Goal: Task Accomplishment & Management: Manage account settings

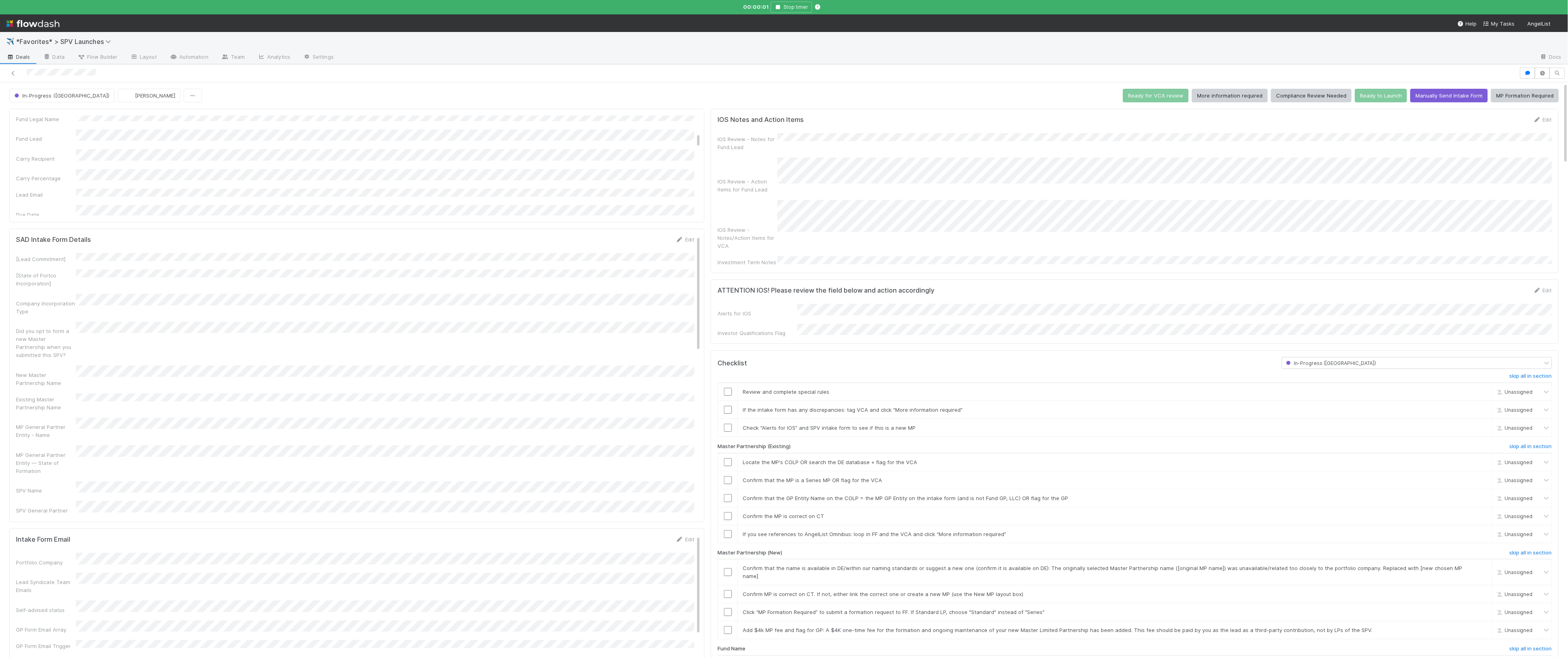
scroll to position [181, 0]
click at [125, 94] on span "[PERSON_NAME]" at bounding box center [150, 95] width 50 height 6
click at [102, 134] on div "Alix Hashagen you" at bounding box center [128, 130] width 113 height 14
click at [842, 71] on icon "button" at bounding box center [1528, 73] width 8 height 5
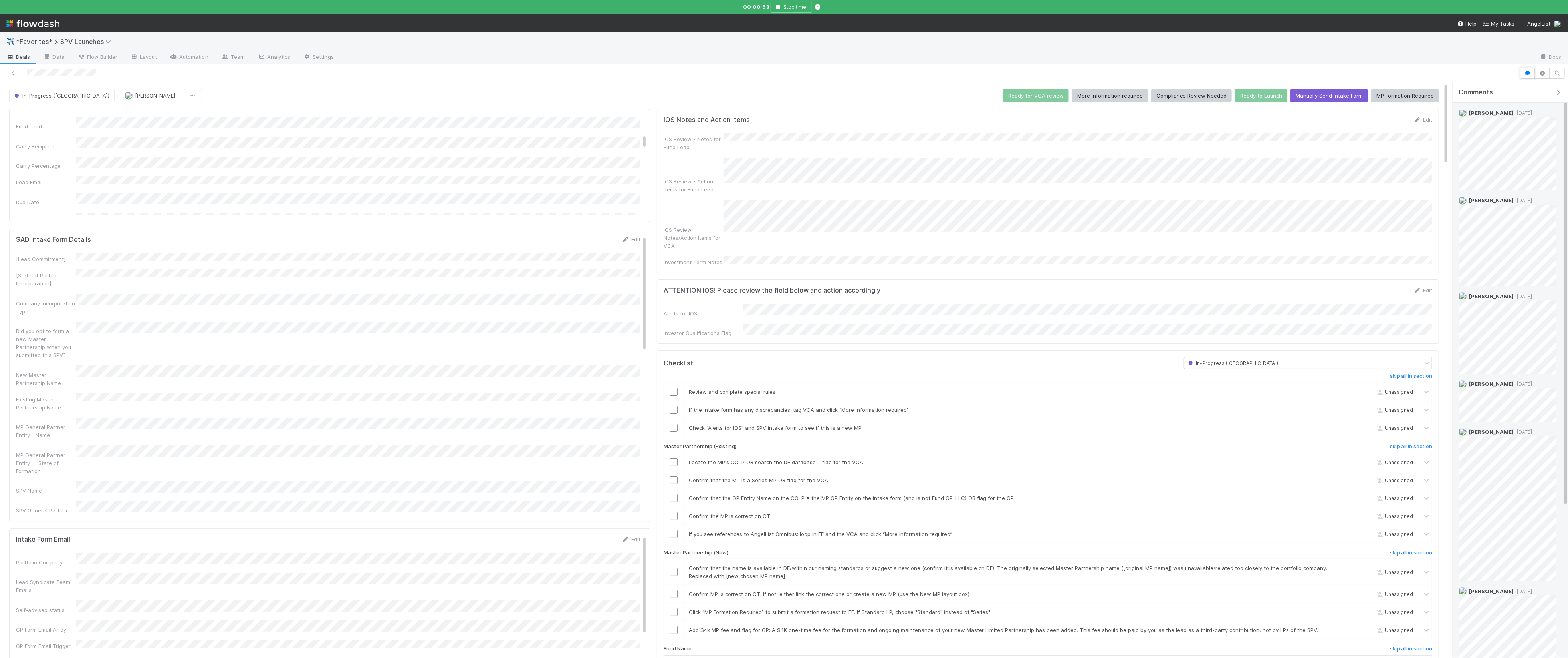
scroll to position [24, 0]
click at [842, 82] on div at bounding box center [784, 73] width 1568 height 18
click at [842, 69] on button "button" at bounding box center [1542, 73] width 15 height 11
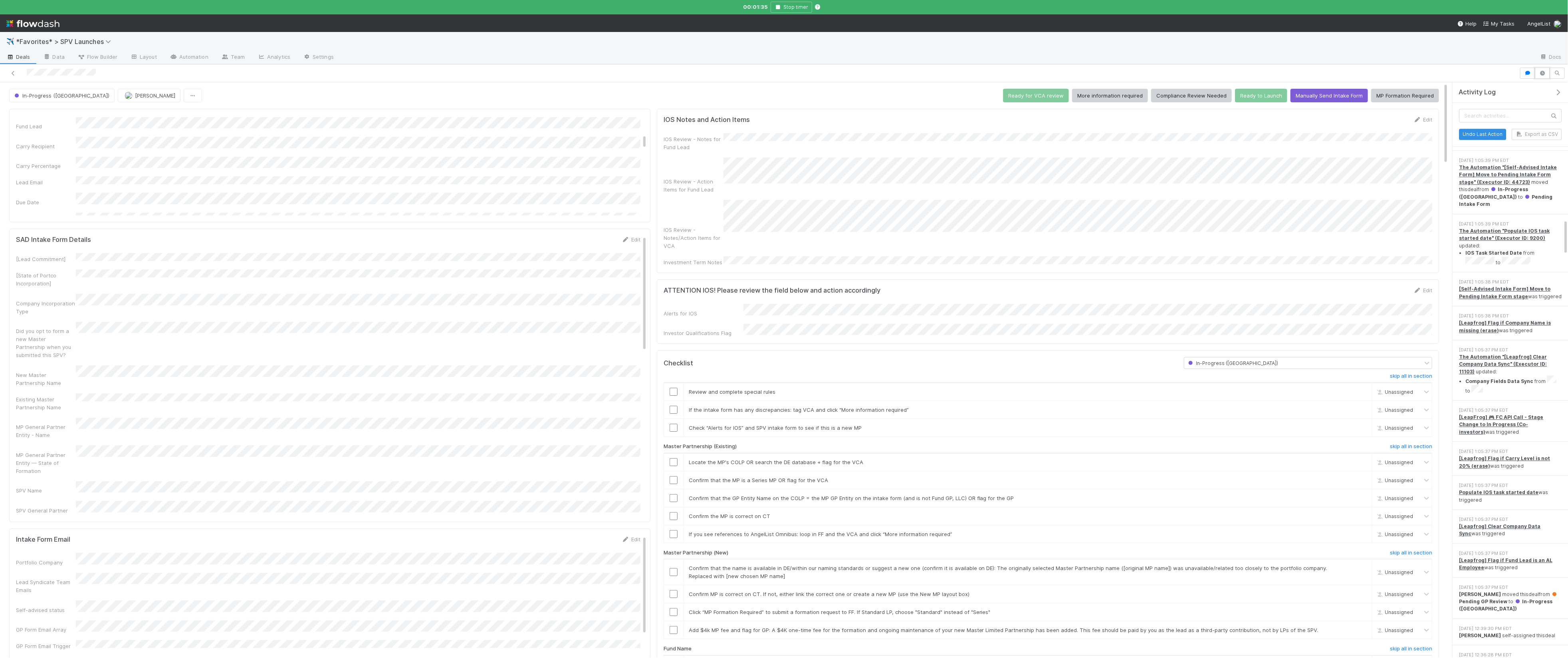
scroll to position [2177, 0]
click at [18, 58] on span "Deals" at bounding box center [18, 57] width 24 height 8
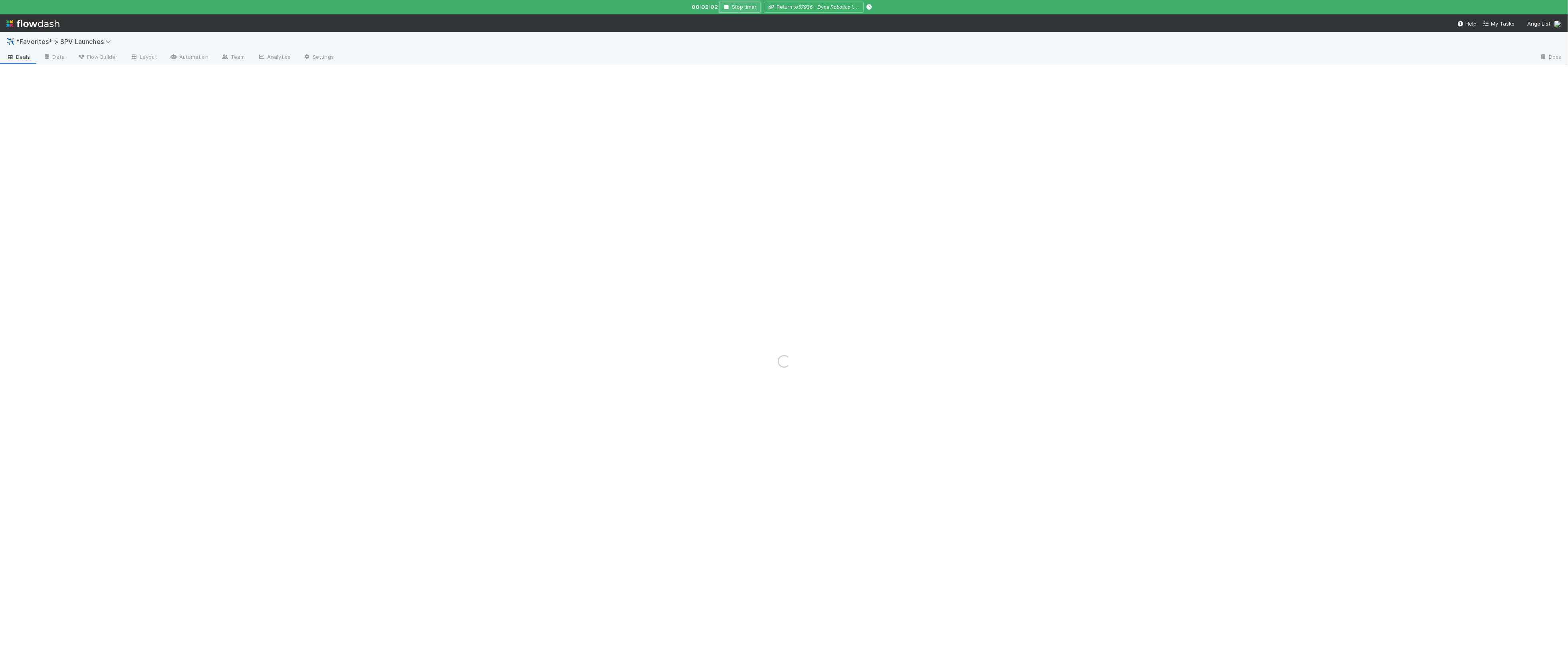
click at [730, 8] on icon "button" at bounding box center [726, 7] width 8 height 5
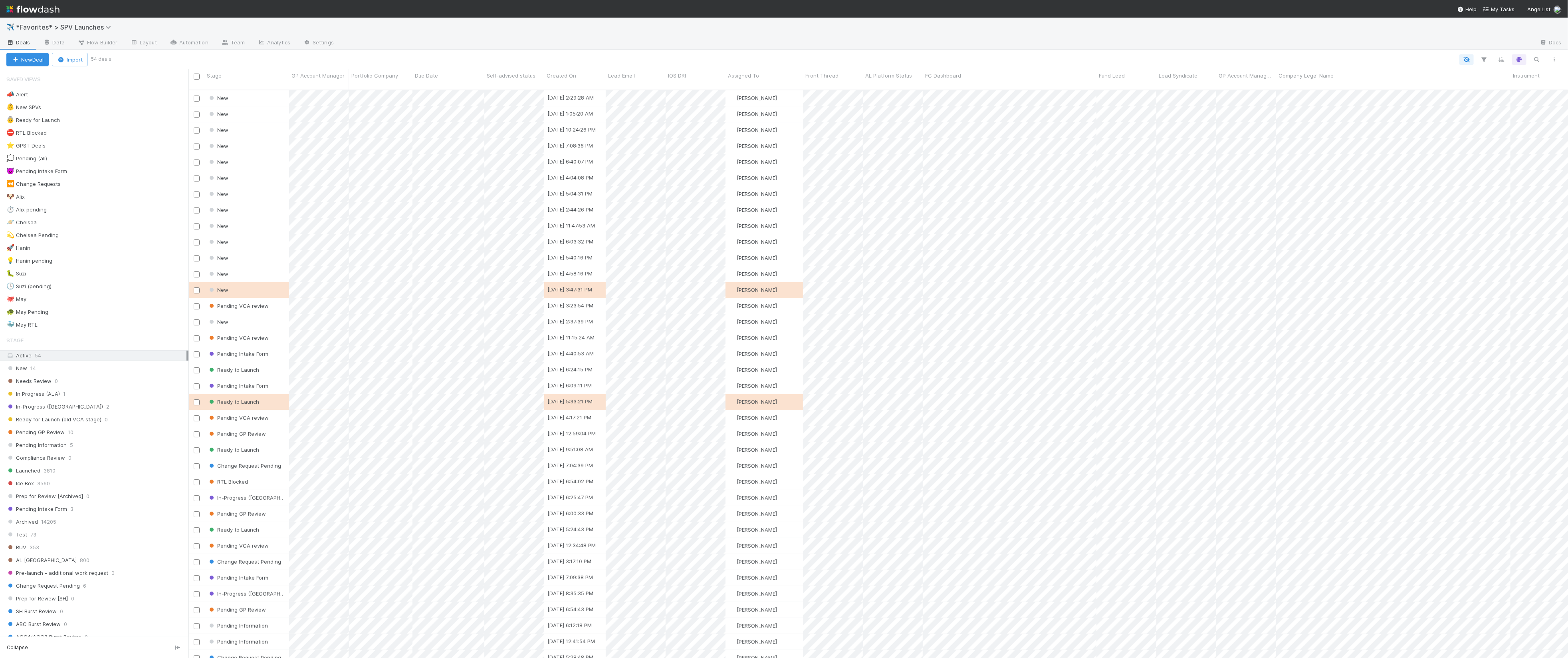
scroll to position [574, 1380]
click at [55, 199] on div "🐶 Alix 7" at bounding box center [98, 197] width 182 height 10
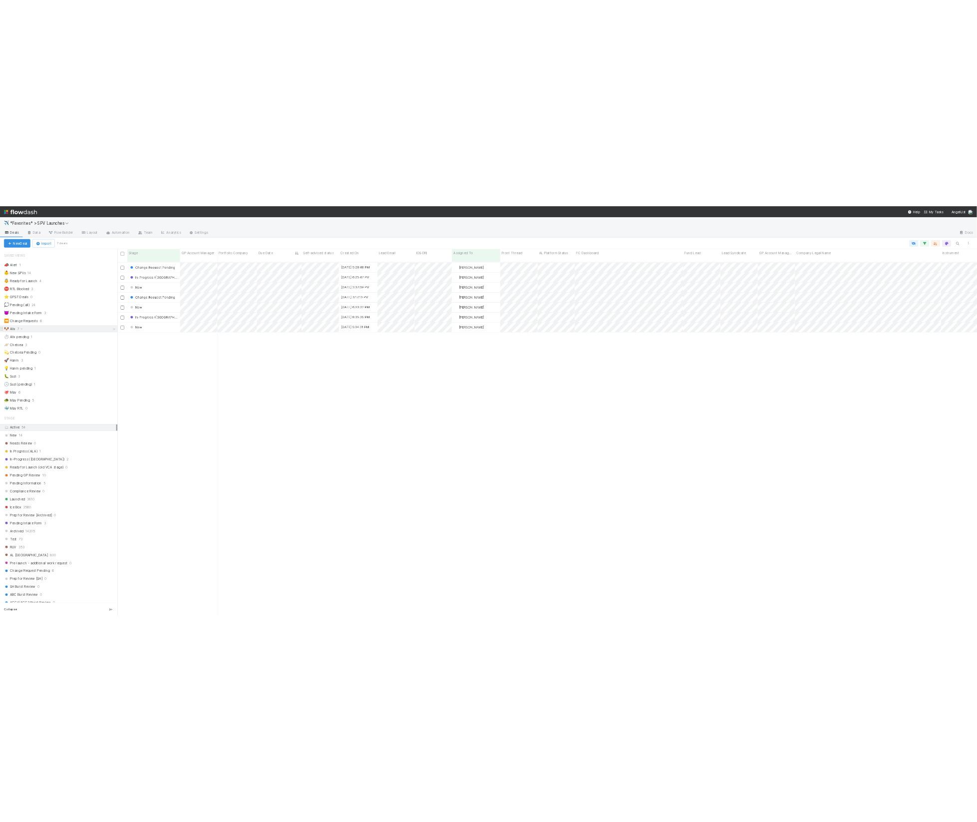
scroll to position [717, 1725]
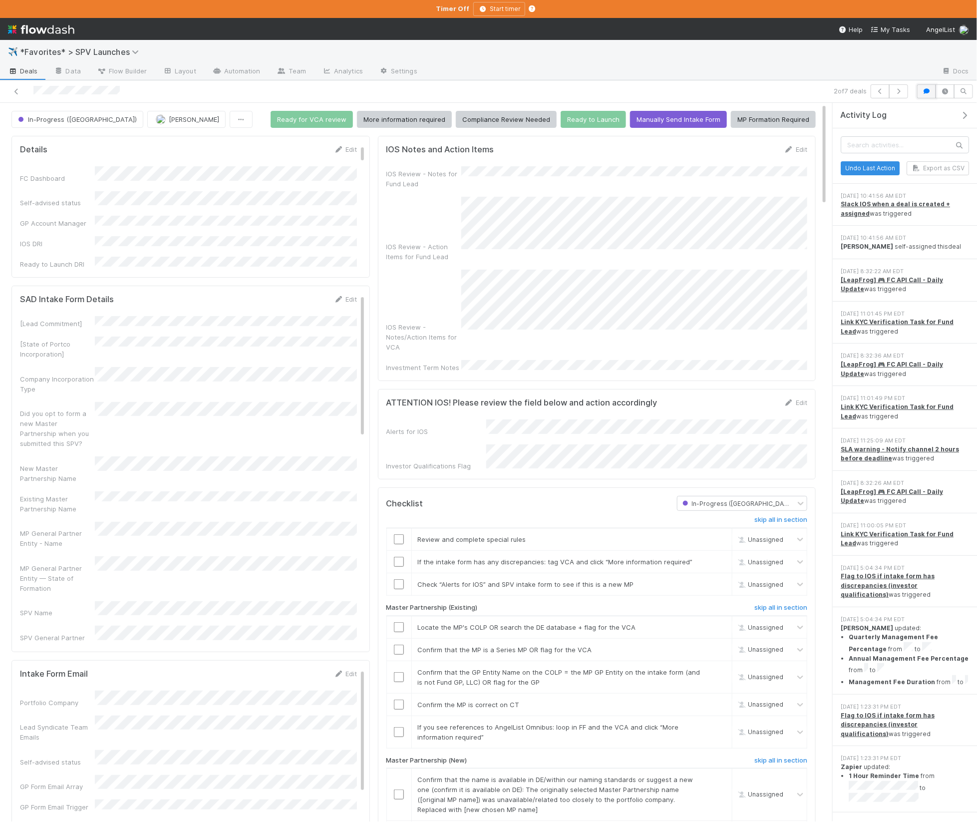
click at [928, 92] on icon "button" at bounding box center [926, 91] width 10 height 6
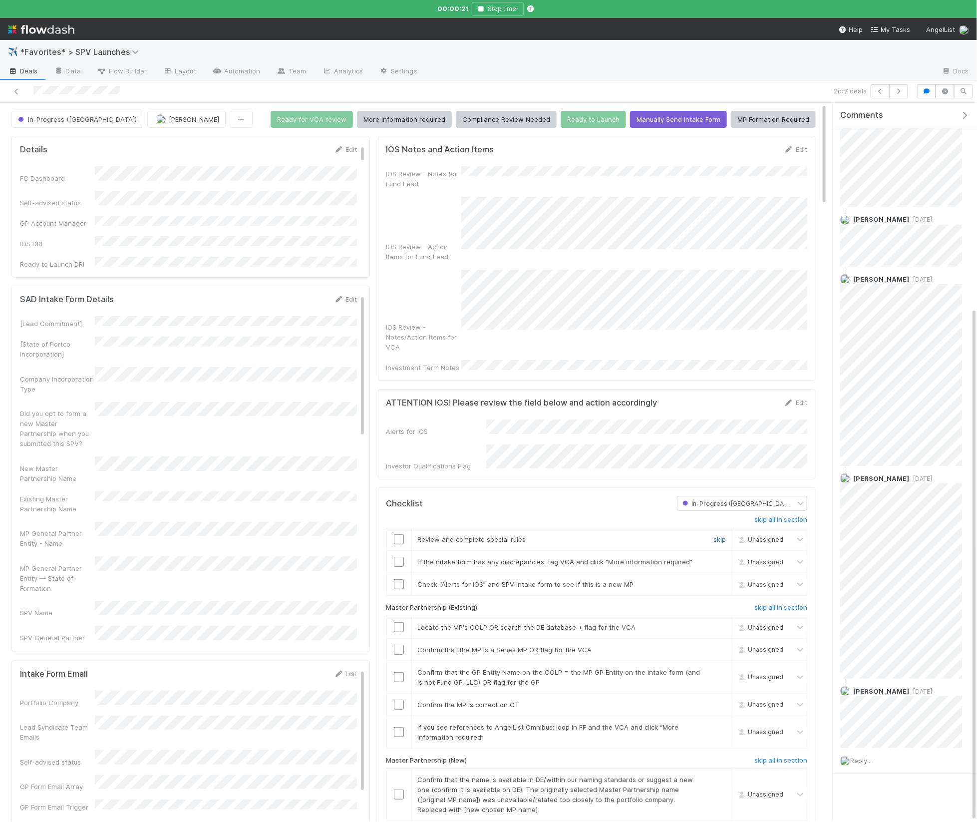
click at [722, 535] on link "skip" at bounding box center [719, 539] width 12 height 8
click at [717, 558] on link "skip" at bounding box center [719, 562] width 12 height 8
click at [403, 575] on input "checkbox" at bounding box center [399, 584] width 10 height 10
click at [778, 575] on h6 "skip all in section" at bounding box center [780, 607] width 53 height 8
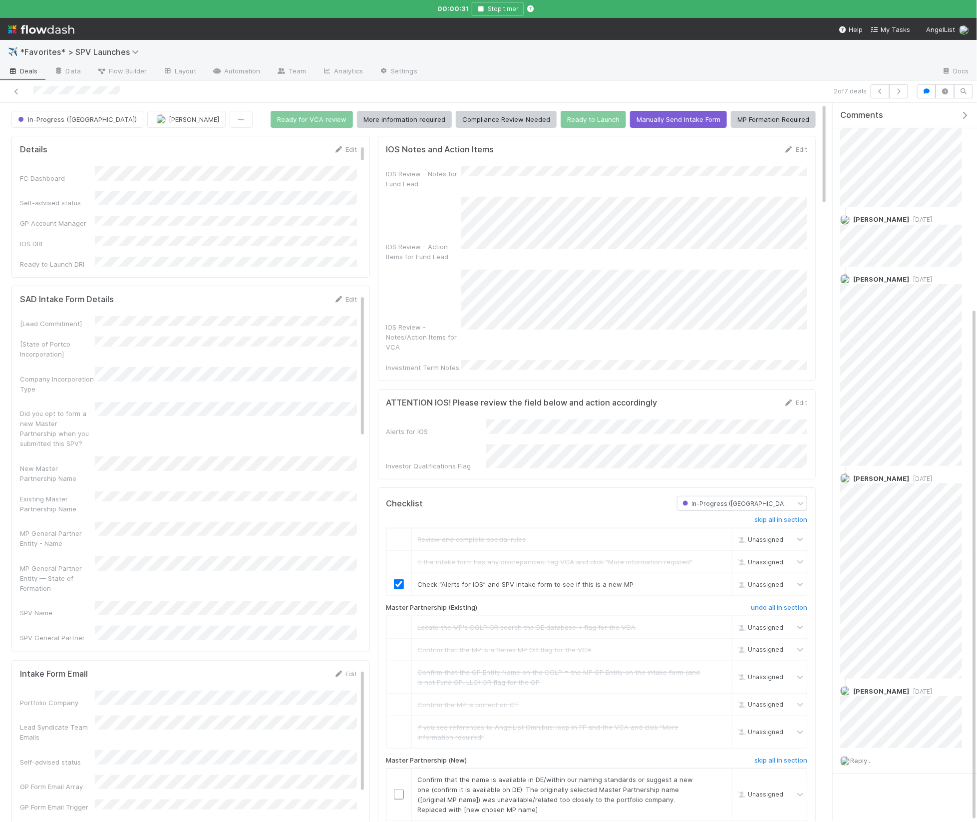
checkbox input "true"
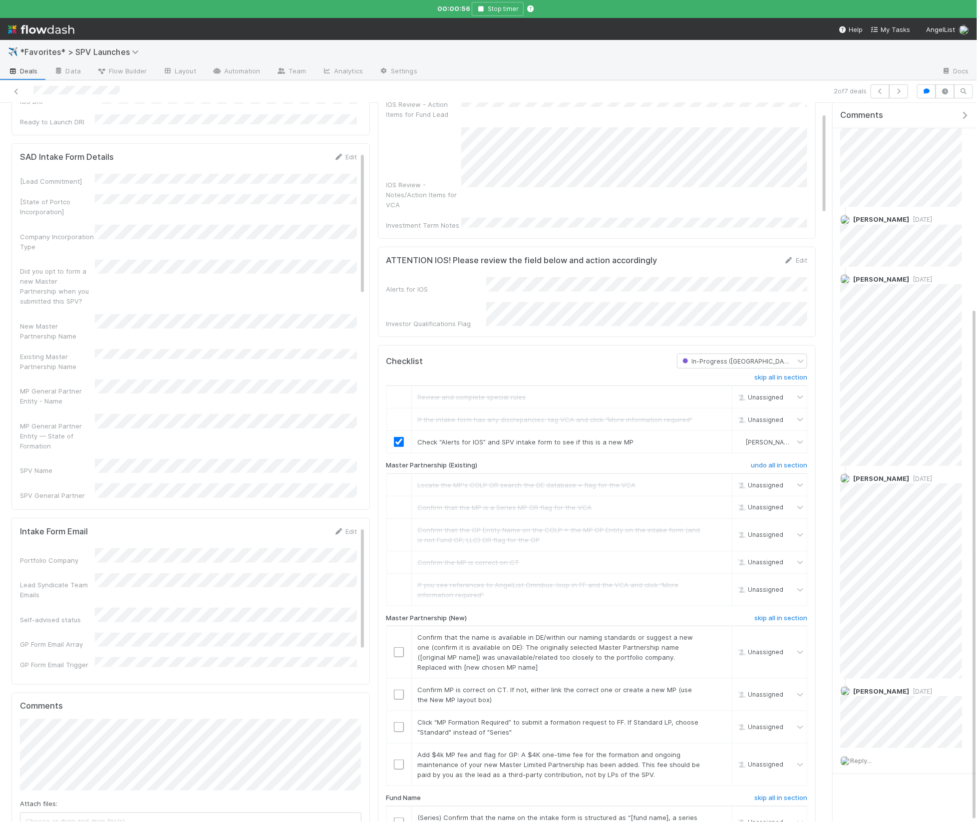
scroll to position [168, 0]
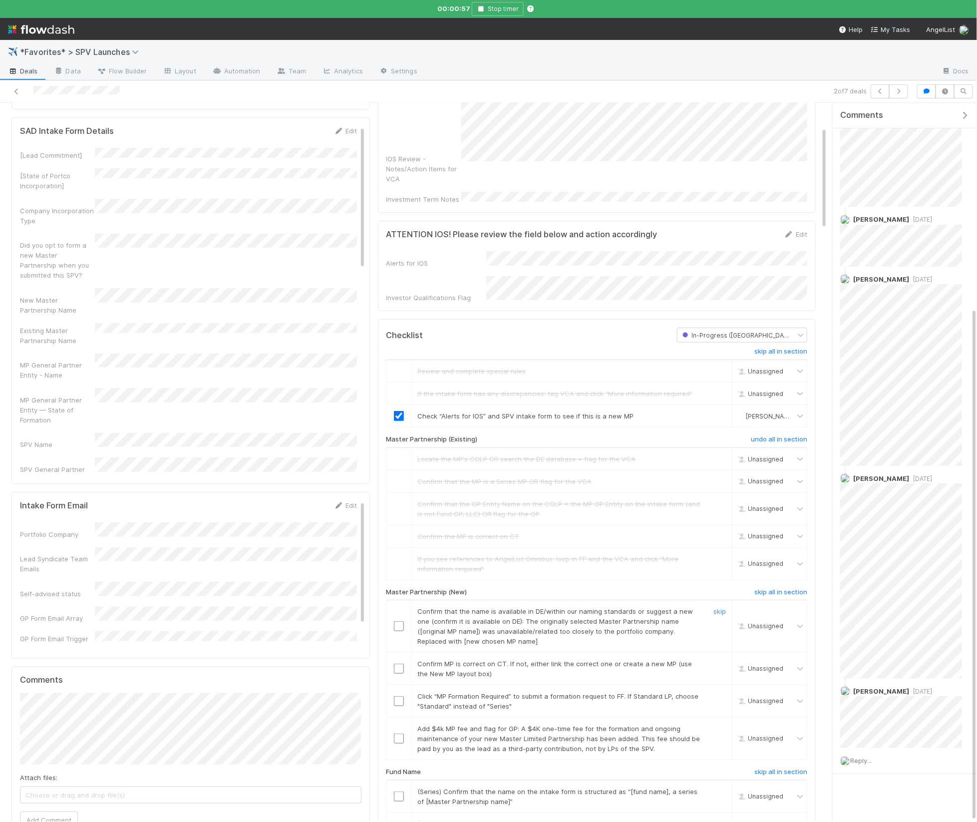
click at [484, 575] on span "Confirm that the name is available in DE/within our naming standards or suggest…" at bounding box center [556, 626] width 276 height 38
click at [400, 575] on input "checkbox" at bounding box center [399, 626] width 10 height 10
click at [153, 315] on div "New Master Partnership Name" at bounding box center [188, 329] width 337 height 29
click at [305, 138] on button "Save" at bounding box center [304, 134] width 28 height 17
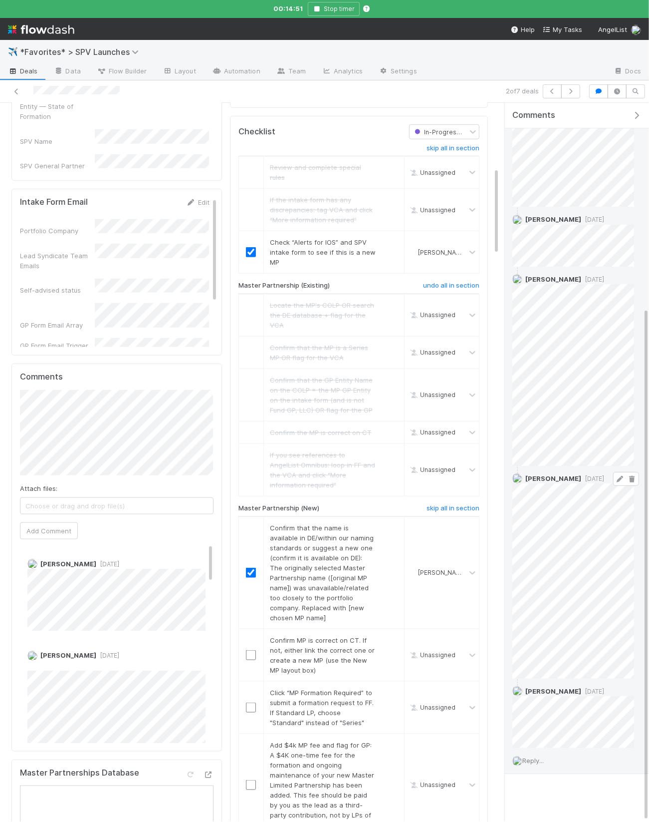
scroll to position [528, 0]
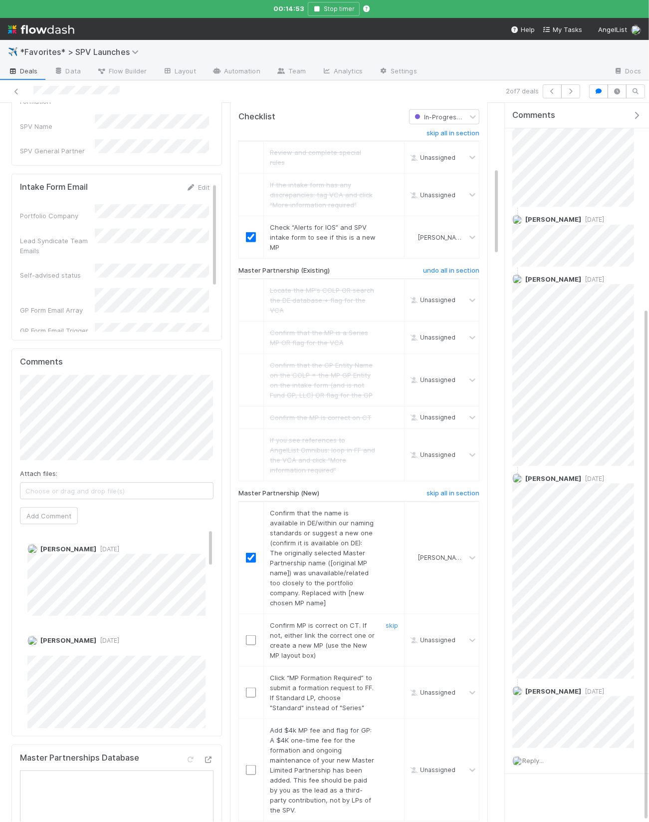
click at [251, 575] on input "checkbox" at bounding box center [251, 640] width 10 height 10
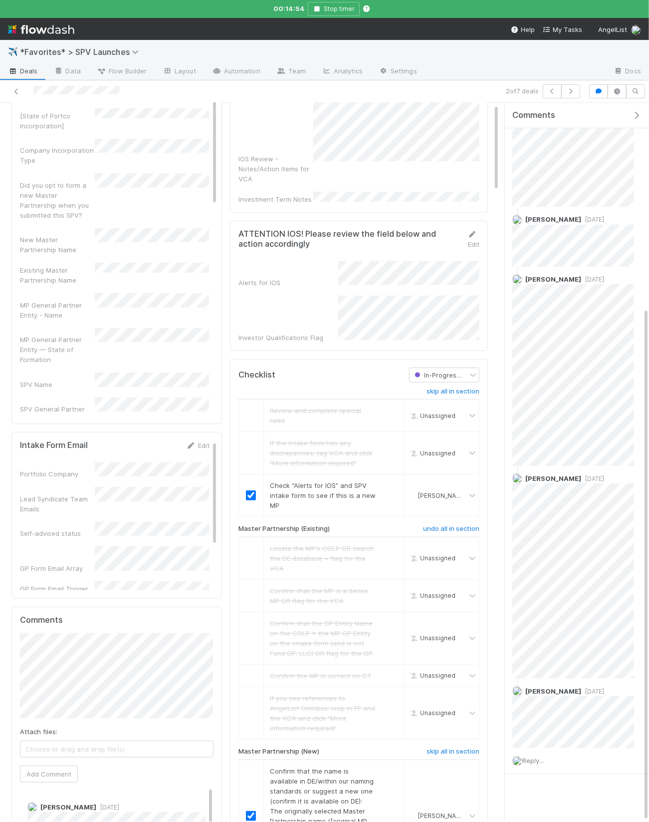
scroll to position [0, 0]
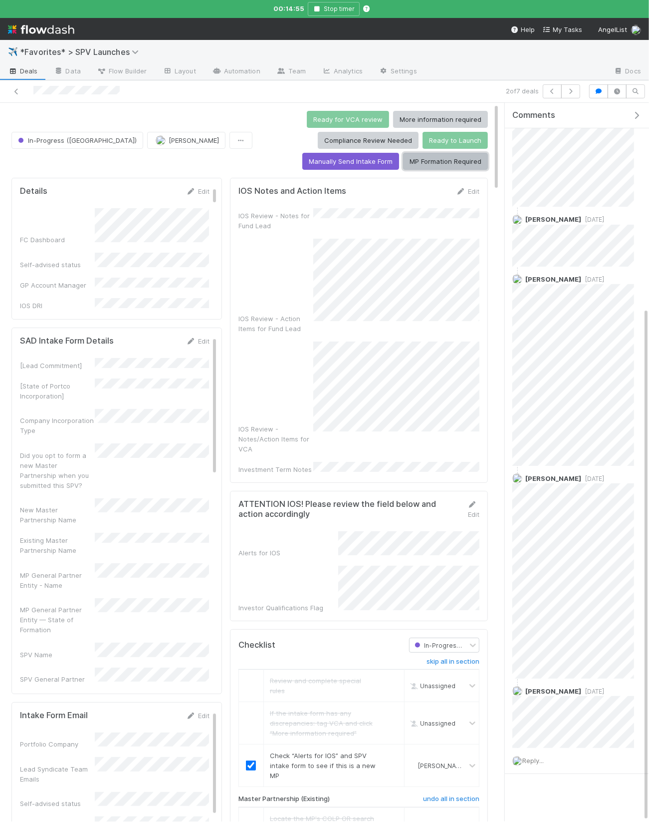
click at [433, 153] on button "MP Formation Required" at bounding box center [445, 161] width 85 height 17
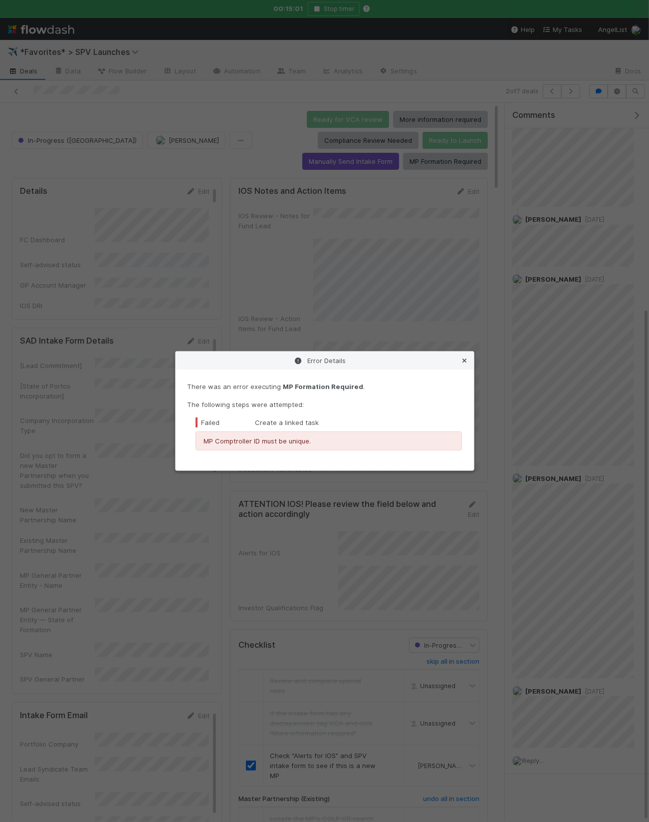
click at [464, 359] on icon at bounding box center [465, 360] width 10 height 6
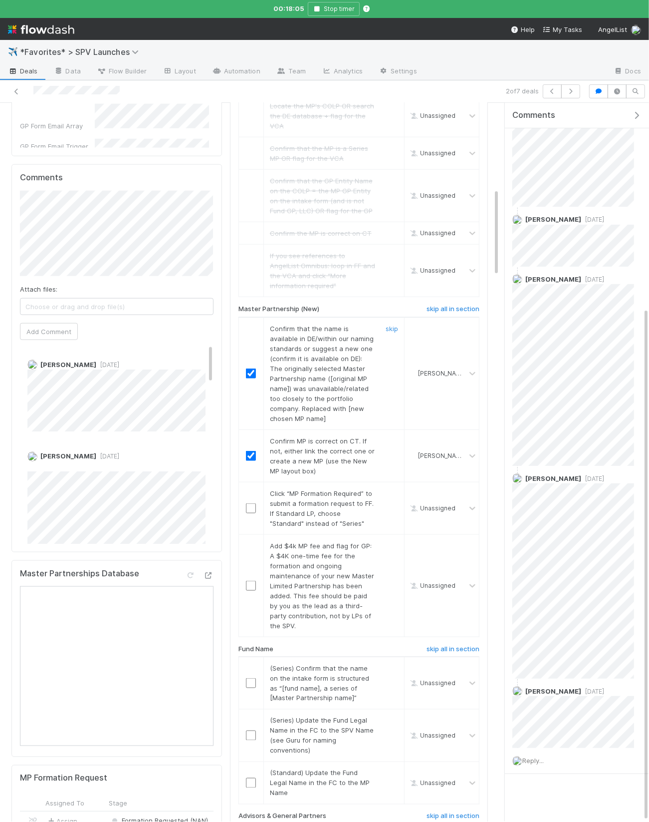
scroll to position [755, 0]
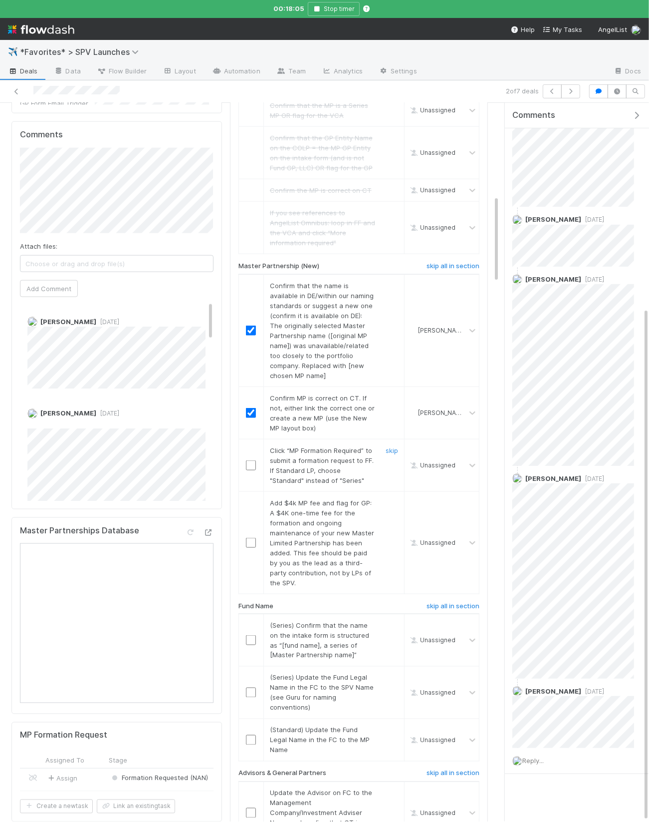
click at [252, 460] on input "checkbox" at bounding box center [251, 465] width 10 height 10
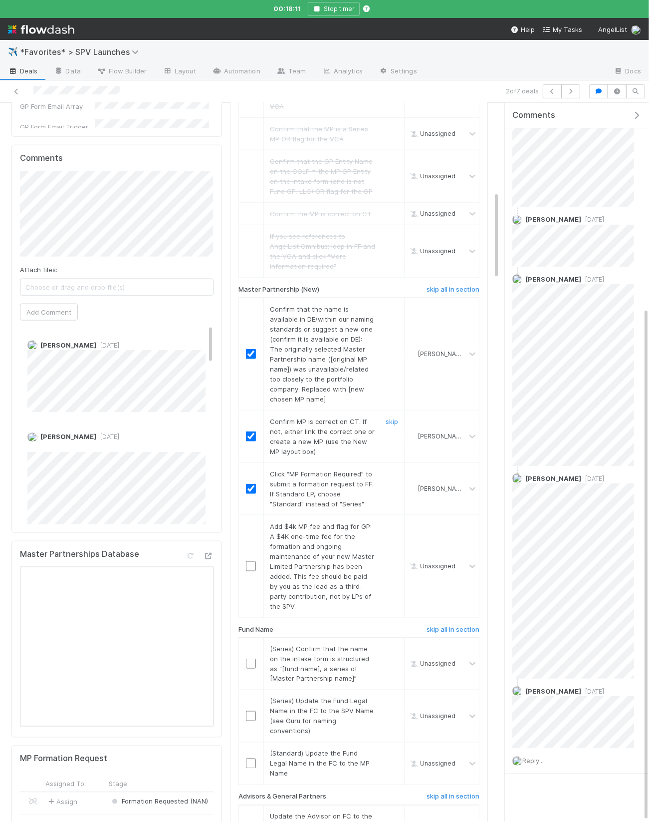
scroll to position [757, 0]
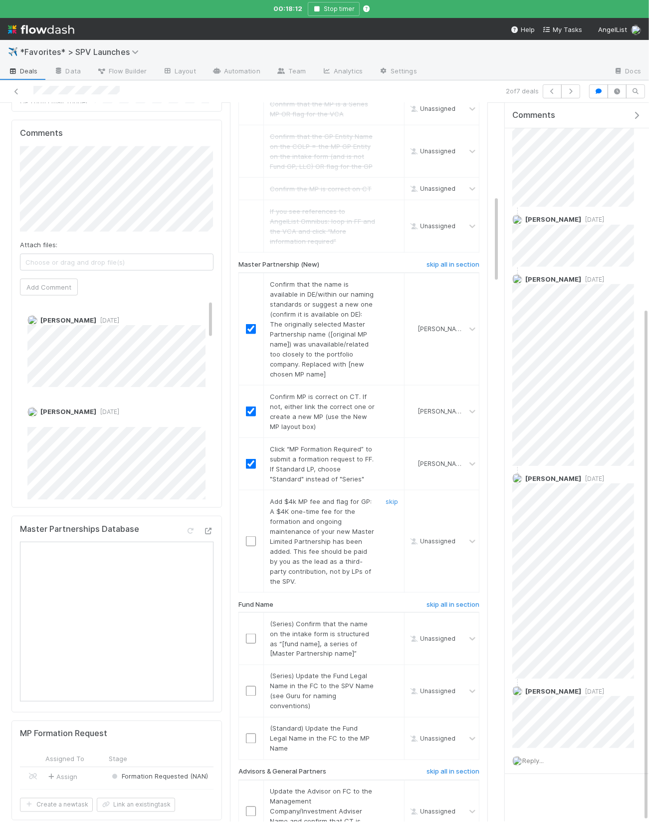
click at [253, 536] on input "checkbox" at bounding box center [251, 541] width 10 height 10
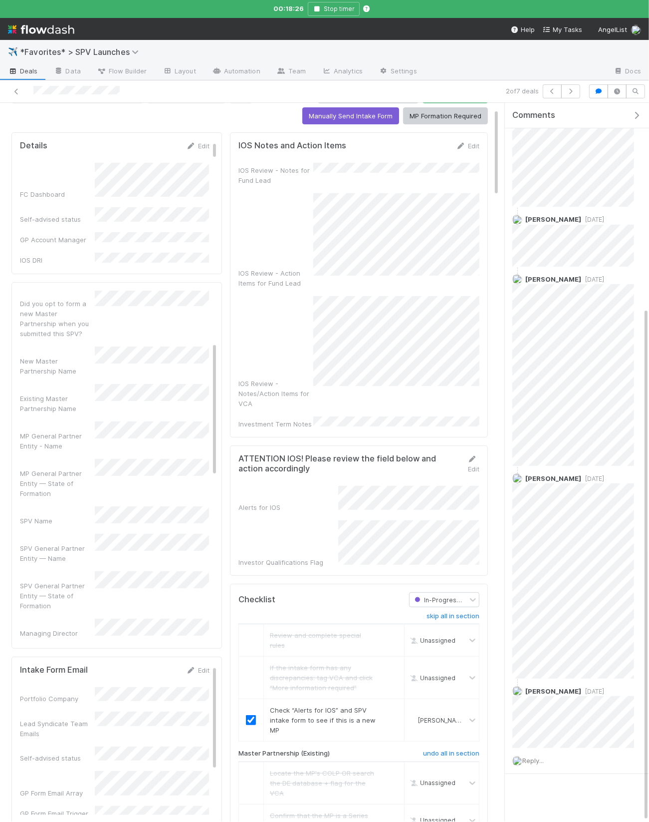
scroll to position [0, 0]
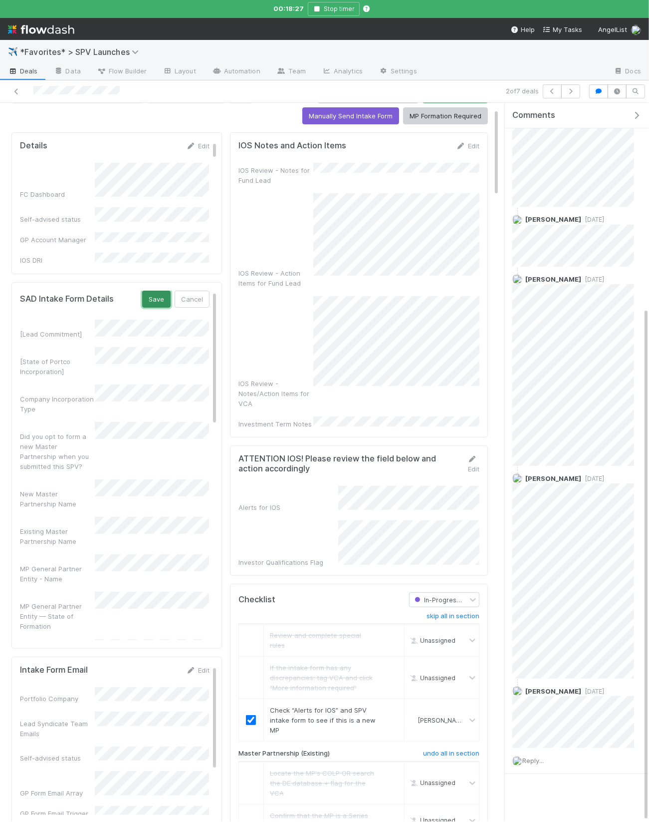
click at [159, 290] on button "Save" at bounding box center [156, 298] width 28 height 17
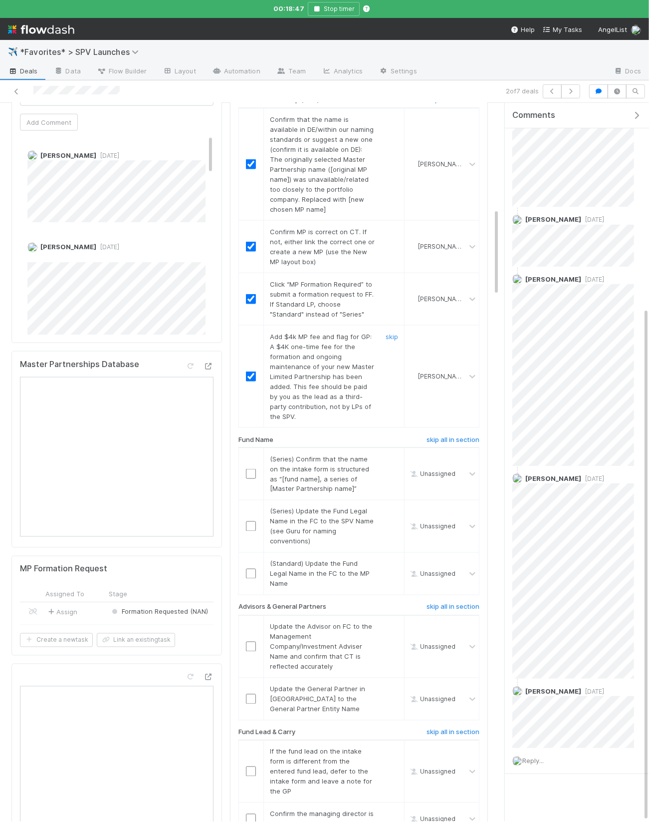
scroll to position [950, 0]
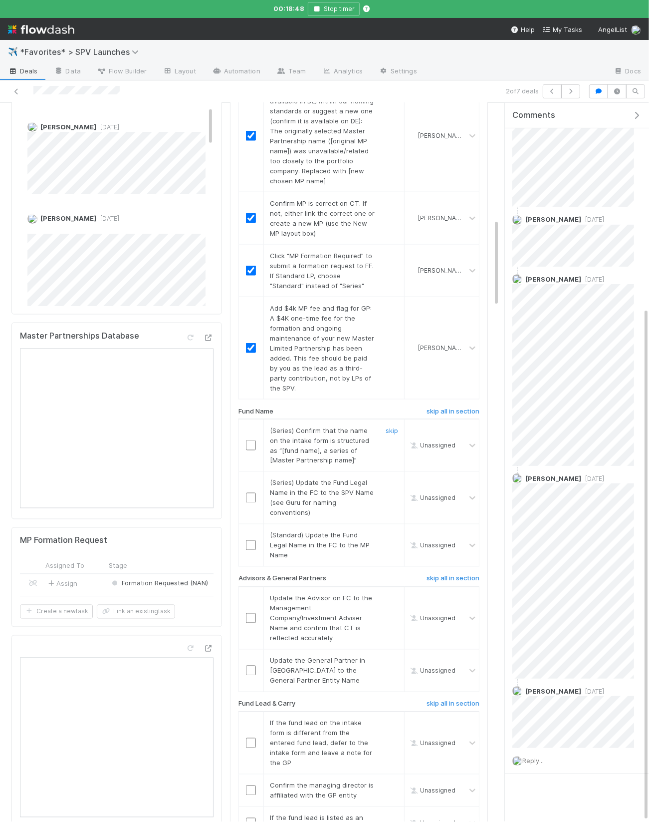
click at [249, 440] on input "checkbox" at bounding box center [251, 445] width 10 height 10
drag, startPoint x: 285, startPoint y: 397, endPoint x: 279, endPoint y: 396, distance: 5.7
click at [284, 419] on td "(Series) Confirm that the name on the intake form is structured as “[fund name]…" at bounding box center [334, 445] width 141 height 52
click at [252, 440] on input "checkbox" at bounding box center [251, 445] width 10 height 10
drag, startPoint x: 251, startPoint y: 423, endPoint x: 347, endPoint y: 451, distance: 100.3
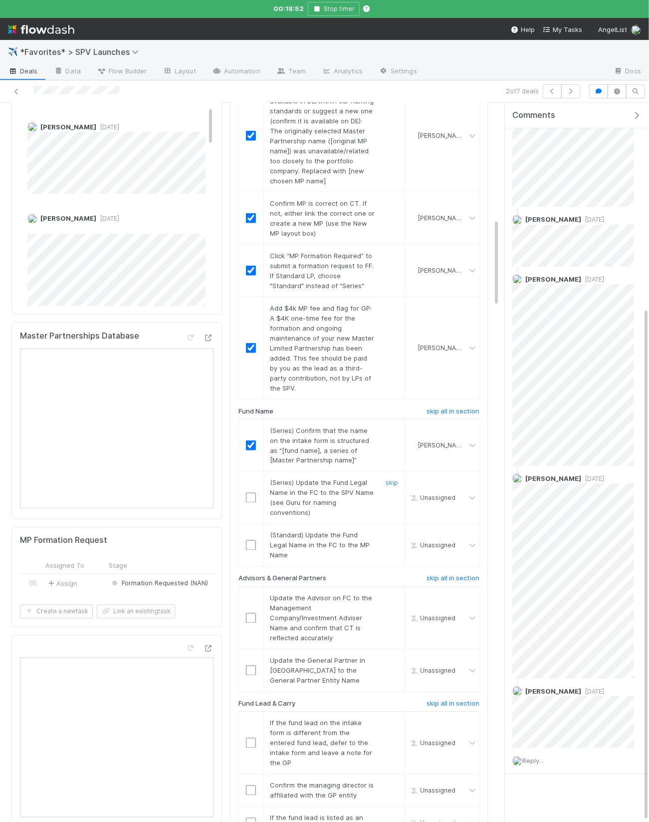
click at [251, 493] on input "checkbox" at bounding box center [251, 498] width 10 height 10
click at [388, 531] on link "skip" at bounding box center [392, 535] width 12 height 8
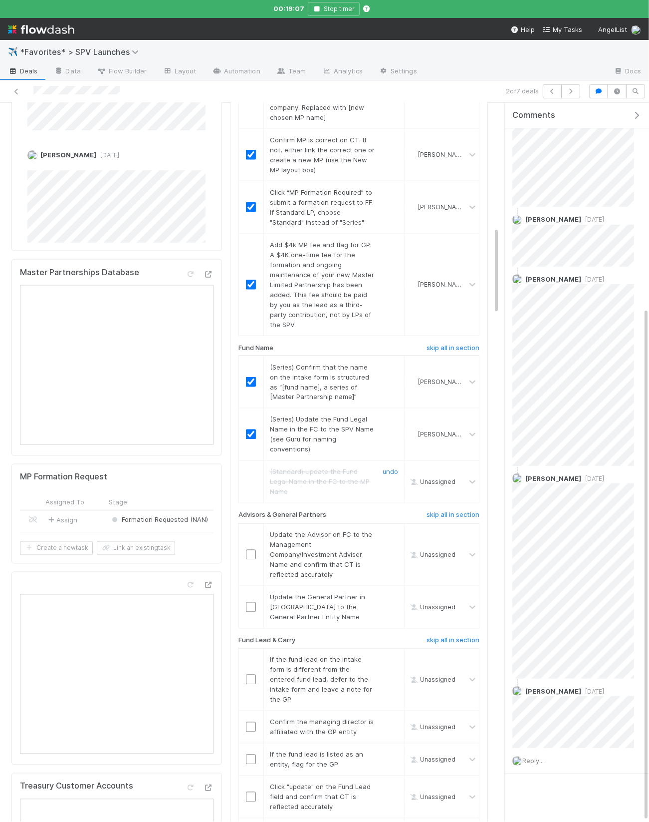
scroll to position [1015, 0]
drag, startPoint x: 272, startPoint y: 495, endPoint x: 265, endPoint y: 481, distance: 15.2
click at [272, 529] on span "Update the Advisor on FC to the Management Company/Investment Adviser Name and …" at bounding box center [321, 553] width 102 height 48
click at [247, 548] on input "checkbox" at bounding box center [251, 553] width 10 height 10
click at [253, 575] on input "checkbox" at bounding box center [251, 605] width 10 height 10
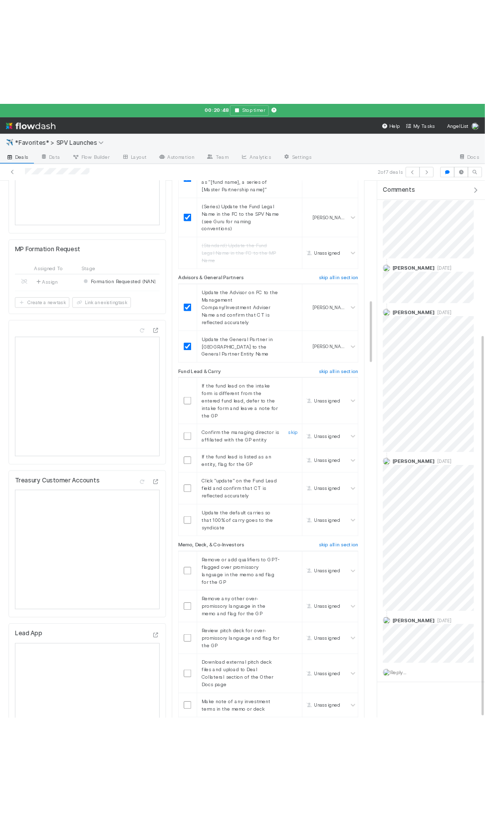
scroll to position [1315, 0]
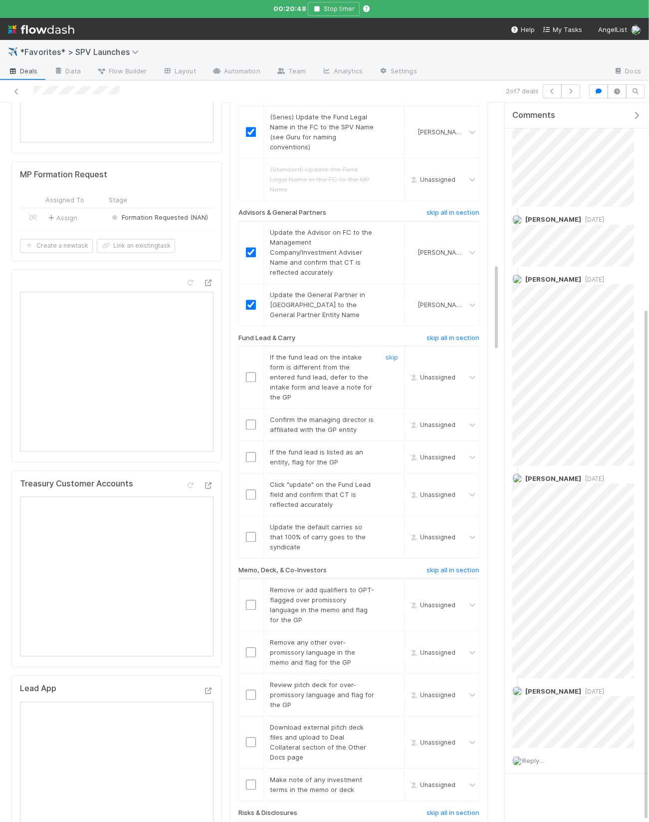
click at [315, 346] on td "If the fund lead on the intake form is different from the entered fund lead, de…" at bounding box center [334, 377] width 141 height 62
click at [394, 353] on link "skip" at bounding box center [392, 357] width 12 height 8
click at [345, 441] on td "If the fund lead is listed as an entity, flag for the GP skip" at bounding box center [334, 457] width 141 height 32
click at [250, 420] on input "checkbox" at bounding box center [251, 425] width 10 height 10
click at [392, 447] on div "skip" at bounding box center [391, 457] width 30 height 20
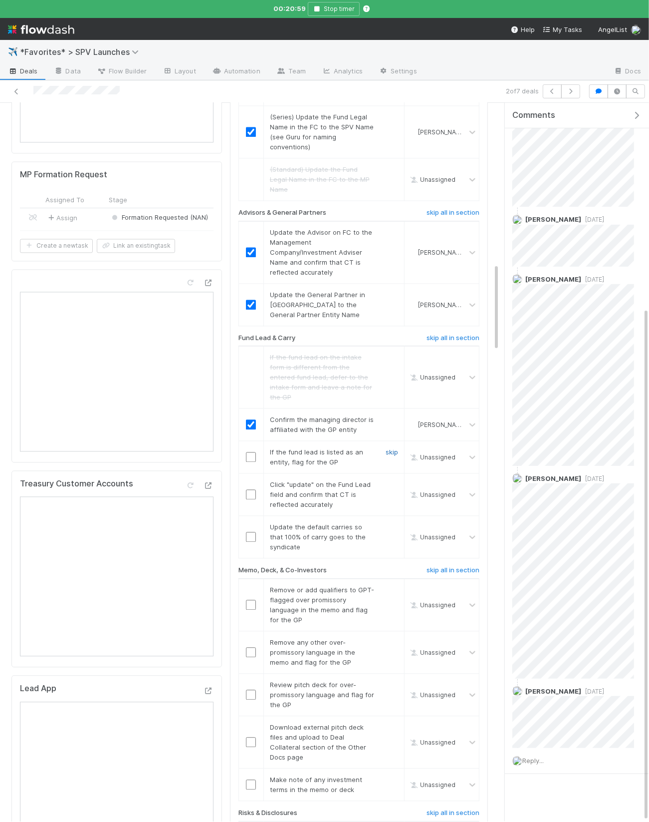
click at [391, 448] on link "skip" at bounding box center [392, 452] width 12 height 8
click at [288, 516] on td "Update the default carries so that 100% of carry goes to the syndicate skip" at bounding box center [334, 537] width 141 height 42
click at [253, 490] on input "checkbox" at bounding box center [251, 495] width 10 height 10
click at [254, 532] on input "checkbox" at bounding box center [251, 537] width 10 height 10
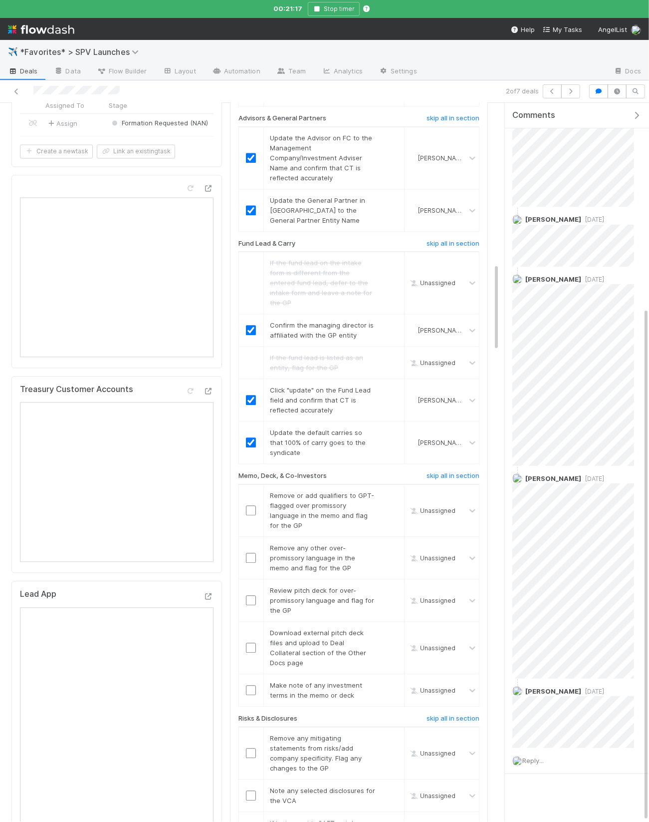
scroll to position [128, 0]
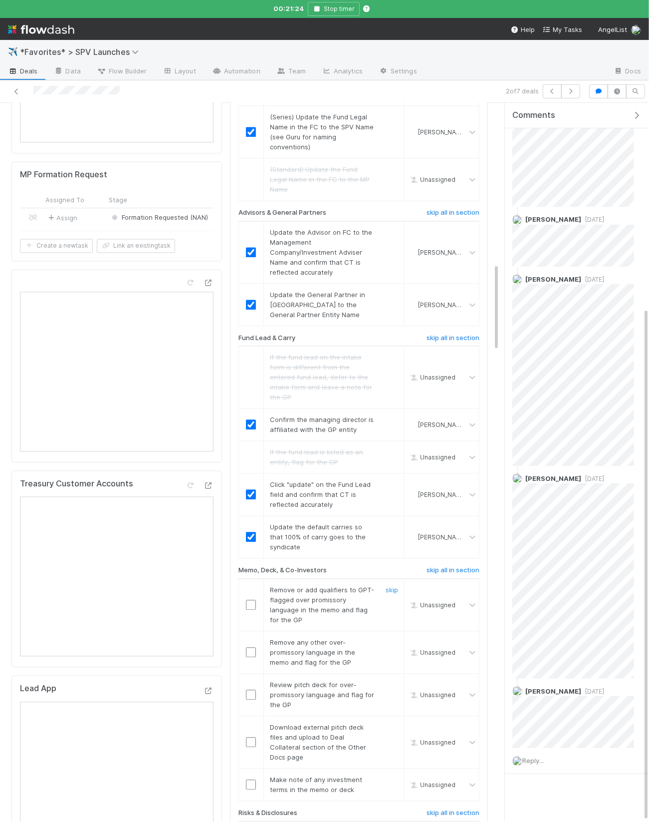
drag, startPoint x: 389, startPoint y: 500, endPoint x: 389, endPoint y: 536, distance: 35.9
click at [389, 575] on link "skip" at bounding box center [392, 590] width 12 height 8
click at [390, 575] on link "skip" at bounding box center [392, 642] width 12 height 8
click at [393, 575] on link "skip" at bounding box center [392, 685] width 12 height 8
click at [439, 567] on h6 "skip all in section" at bounding box center [453, 571] width 53 height 8
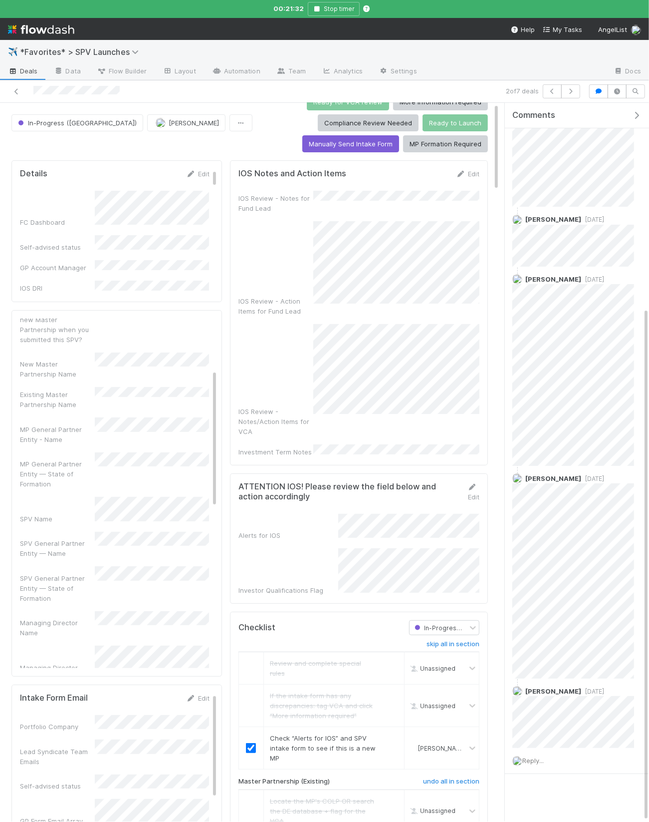
scroll to position [0, 0]
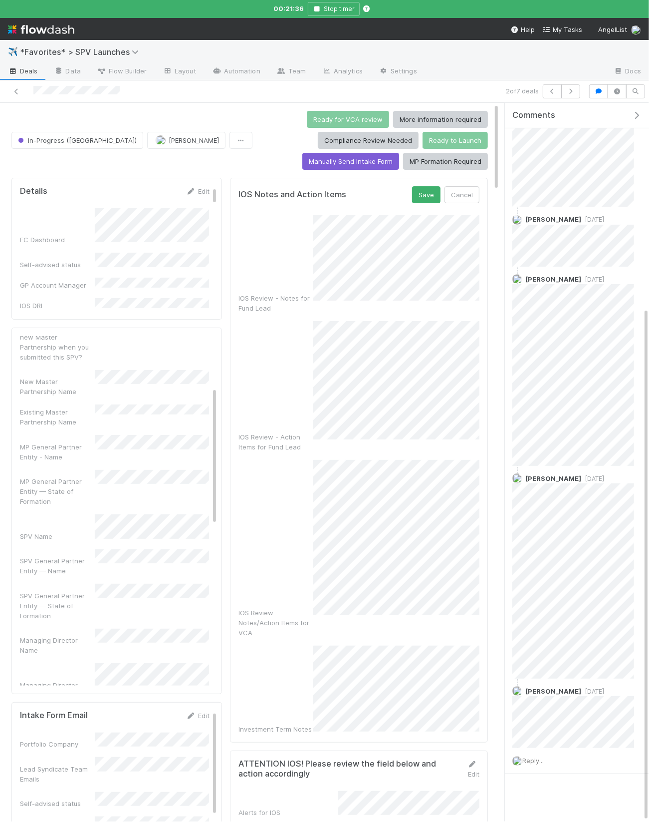
click at [306, 460] on div "IOS Review - Notes/Action Items for VCA" at bounding box center [359, 549] width 241 height 178
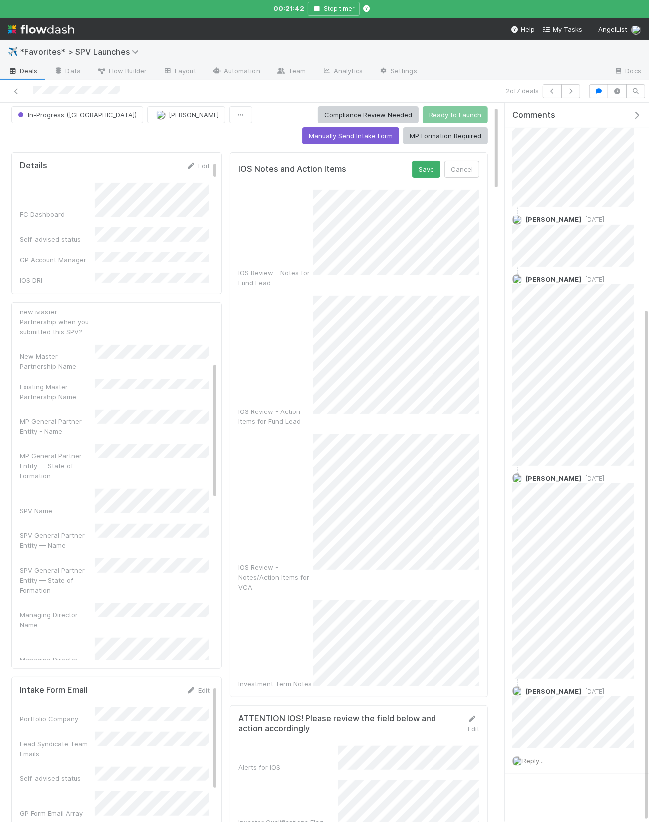
scroll to position [29, 0]
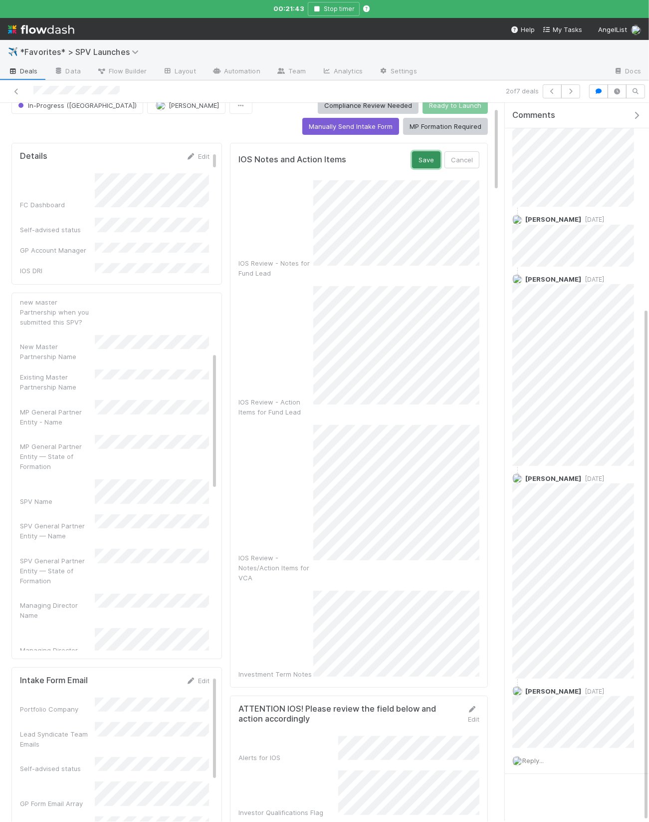
click at [416, 151] on button "Save" at bounding box center [426, 159] width 28 height 17
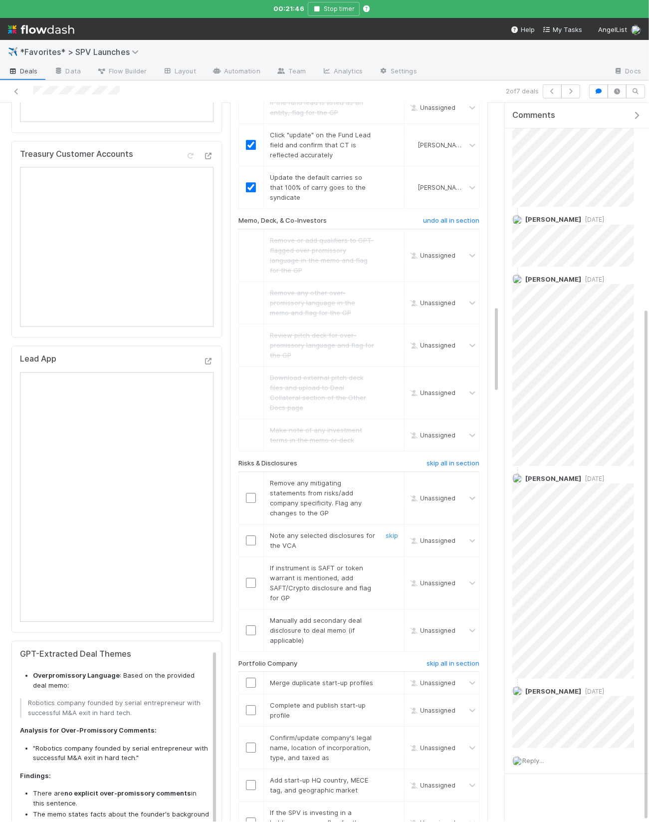
scroll to position [1653, 0]
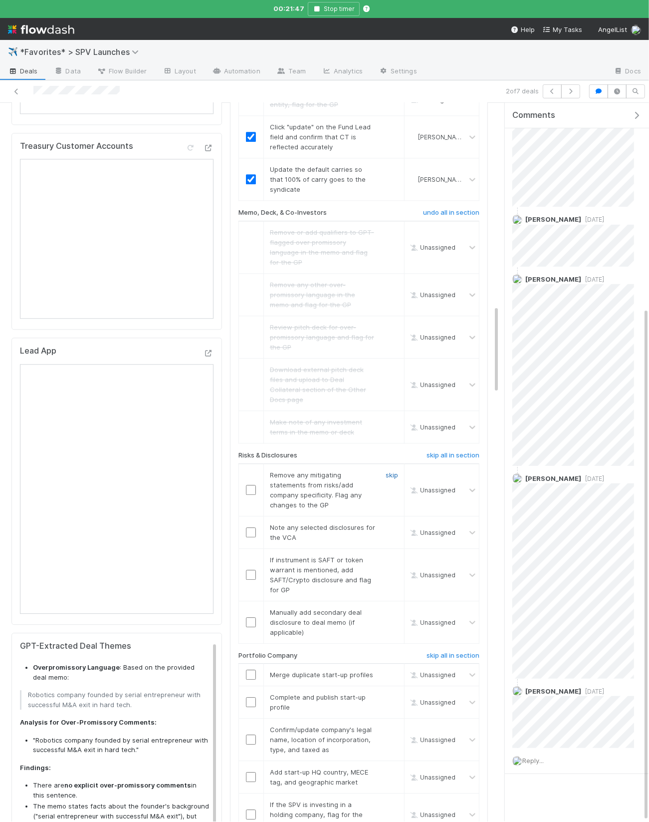
click at [393, 471] on link "skip" at bounding box center [392, 475] width 12 height 8
click at [254, 527] on input "checkbox" at bounding box center [251, 532] width 10 height 10
click at [396, 556] on link "skip" at bounding box center [392, 560] width 12 height 8
click at [389, 575] on link "skip" at bounding box center [392, 612] width 12 height 8
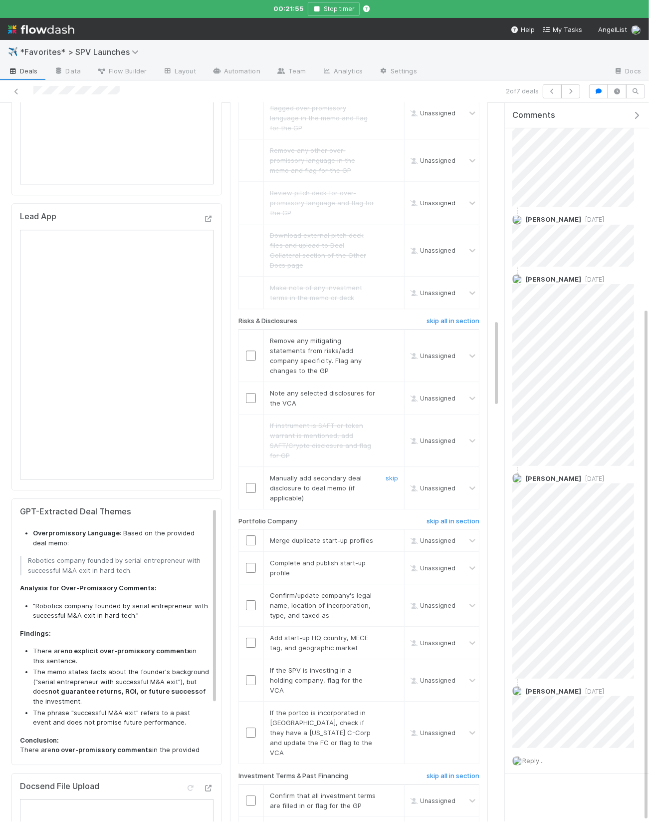
scroll to position [1794, 0]
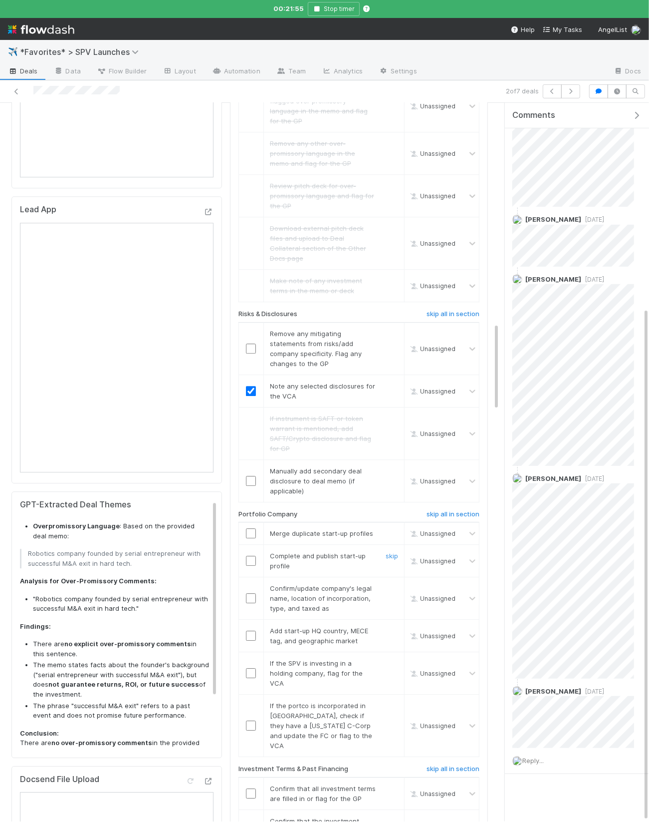
checkbox input "true"
click at [251, 528] on input "checkbox" at bounding box center [251, 533] width 10 height 10
click at [252, 556] on input "checkbox" at bounding box center [251, 561] width 10 height 10
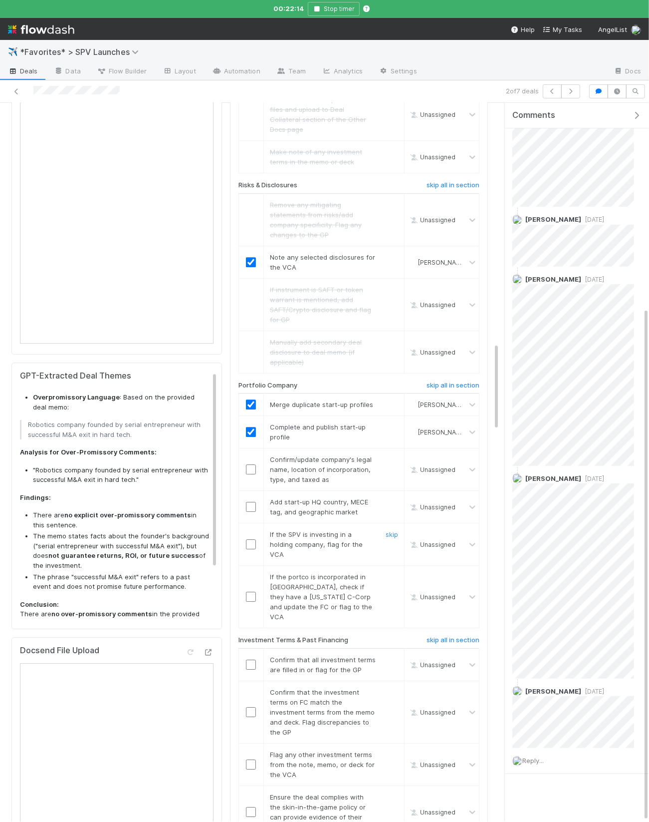
scroll to position [1910, 0]
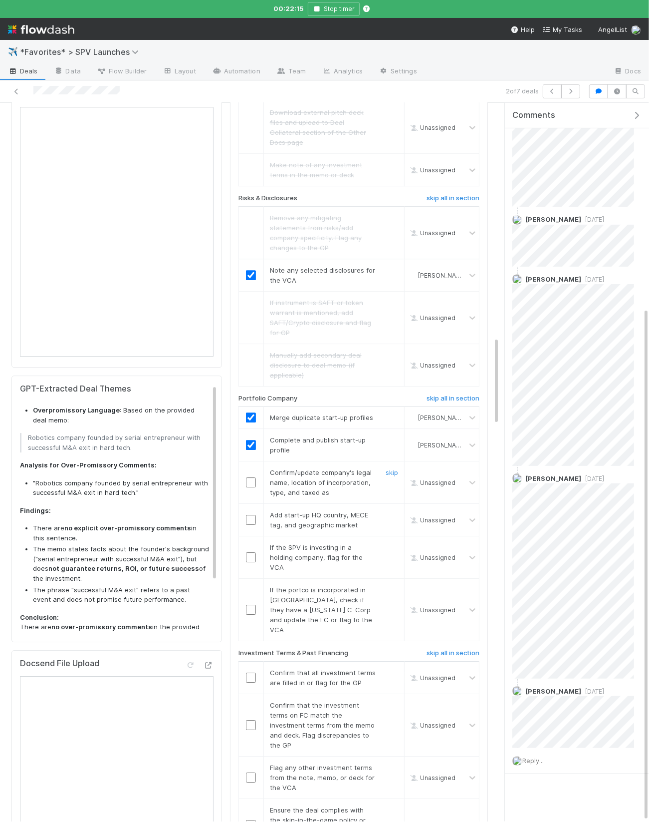
click at [256, 477] on input "checkbox" at bounding box center [251, 482] width 10 height 10
click at [249, 515] on input "checkbox" at bounding box center [251, 520] width 10 height 10
click at [389, 543] on link "skip" at bounding box center [392, 547] width 12 height 8
click at [396, 575] on link "skip" at bounding box center [392, 589] width 12 height 8
click at [453, 575] on h6 "skip all in section" at bounding box center [453, 653] width 53 height 8
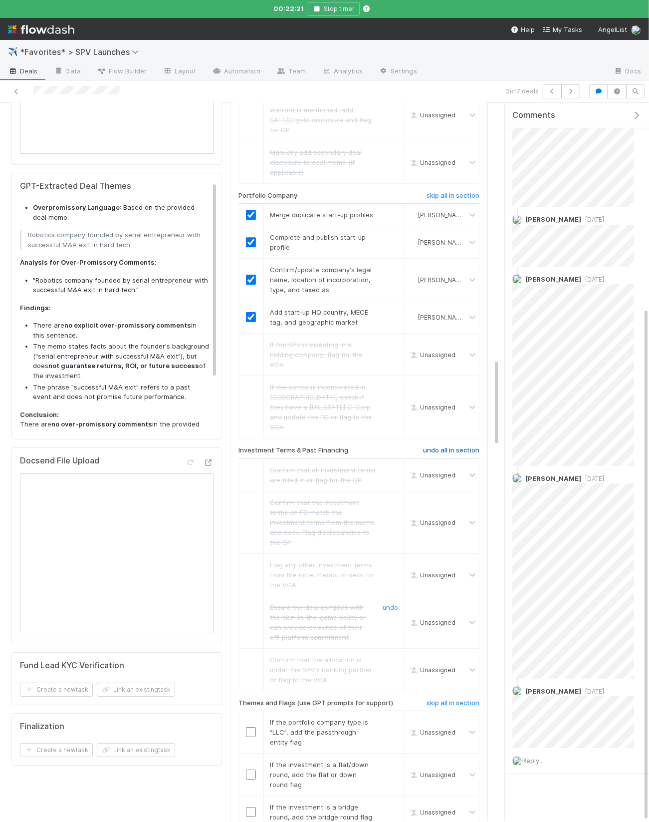
scroll to position [2051, 0]
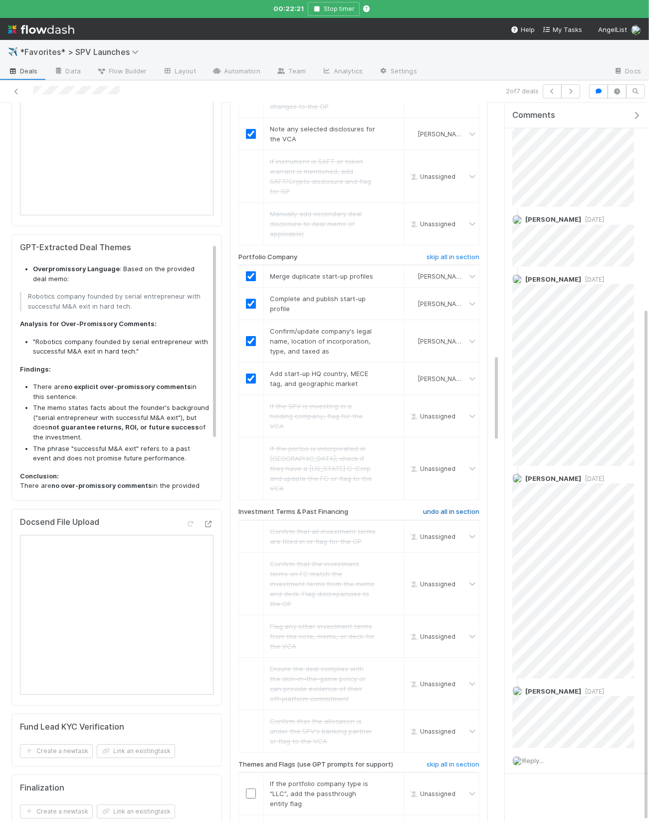
click at [440, 508] on h6 "undo all in section" at bounding box center [451, 512] width 56 height 8
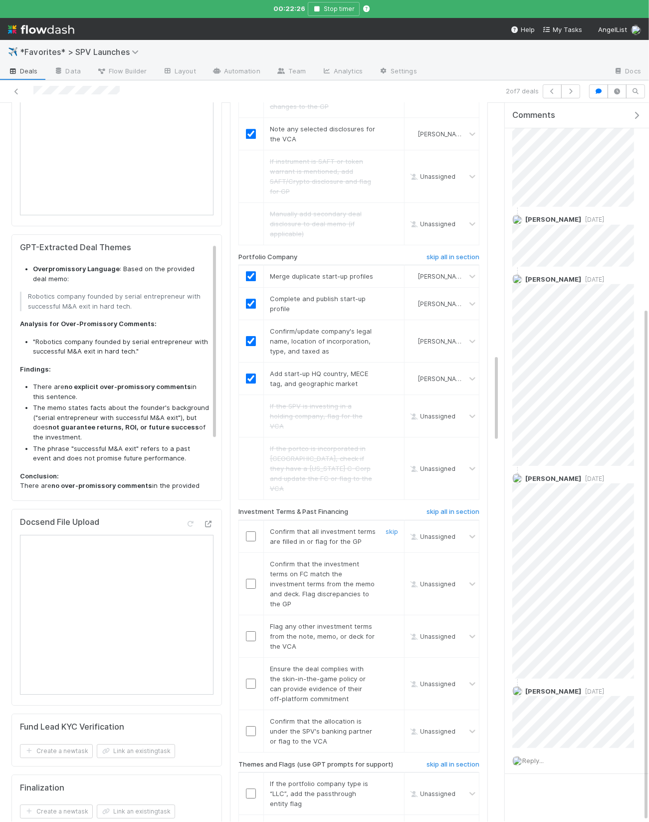
click at [251, 531] on input "checkbox" at bounding box center [251, 536] width 10 height 10
click at [393, 560] on link "skip" at bounding box center [392, 564] width 12 height 8
click at [392, 575] on link "skip" at bounding box center [392, 626] width 12 height 8
click at [252, 575] on input "checkbox" at bounding box center [251, 683] width 10 height 10
click at [251, 575] on input "checkbox" at bounding box center [251, 731] width 10 height 10
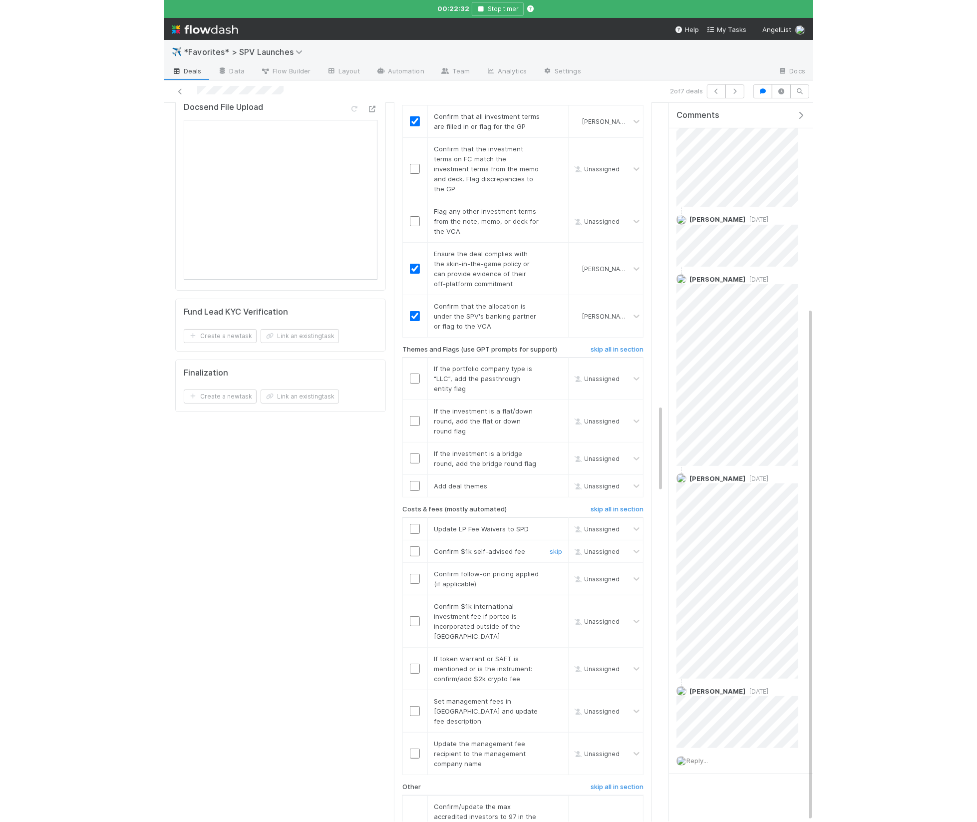
scroll to position [2467, 0]
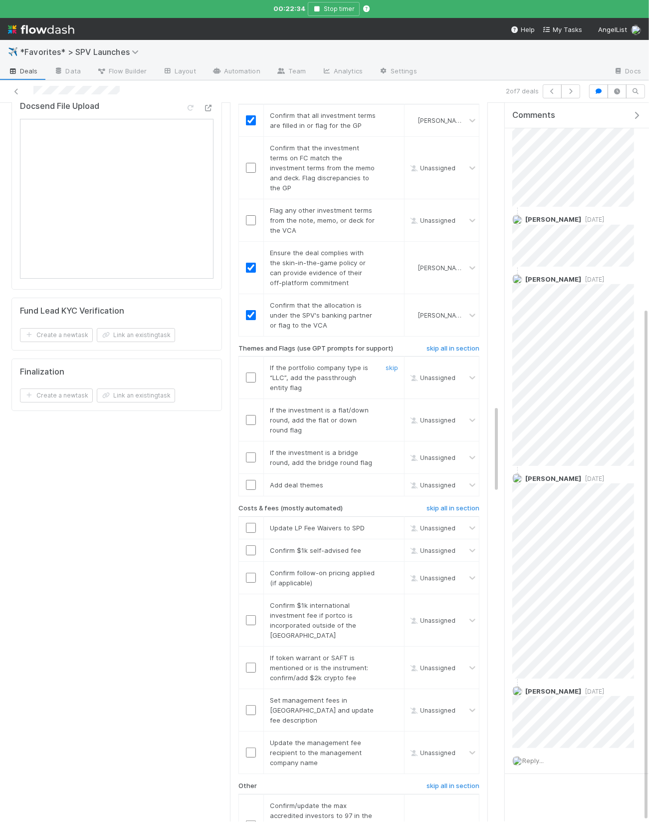
drag, startPoint x: 388, startPoint y: 229, endPoint x: 392, endPoint y: 261, distance: 32.7
click at [388, 363] on link "skip" at bounding box center [392, 367] width 12 height 8
click at [398, 405] on div "skip" at bounding box center [391, 420] width 30 height 30
drag, startPoint x: 393, startPoint y: 271, endPoint x: 400, endPoint y: 319, distance: 48.8
click at [393, 406] on link "skip" at bounding box center [392, 410] width 12 height 8
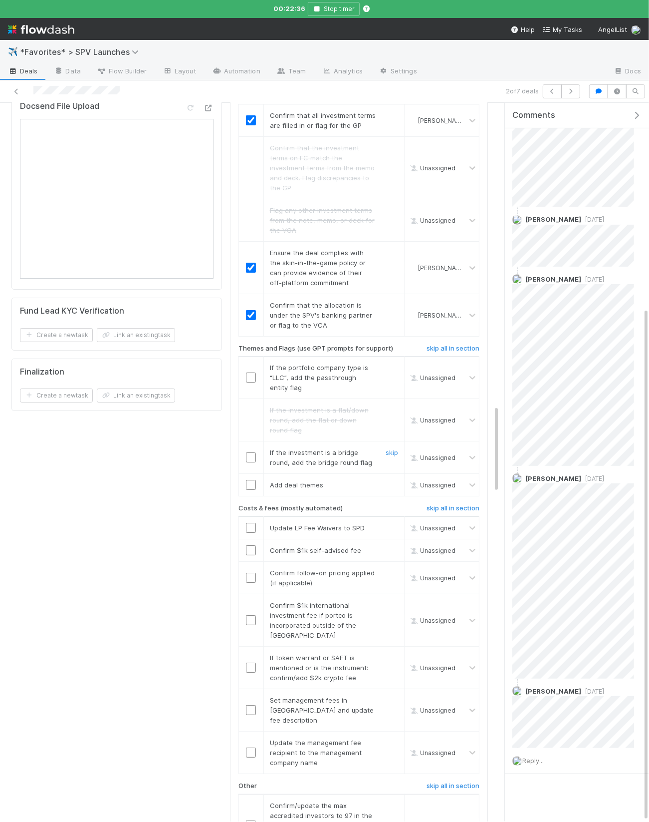
drag, startPoint x: 396, startPoint y: 314, endPoint x: 371, endPoint y: 326, distance: 27.2
click at [396, 448] on link "skip" at bounding box center [392, 452] width 12 height 8
click at [255, 480] on input "checkbox" at bounding box center [251, 485] width 10 height 10
click at [266, 516] on td "Update LP Fee Waivers to SPD skip" at bounding box center [334, 527] width 141 height 22
click at [253, 523] on input "checkbox" at bounding box center [251, 528] width 10 height 10
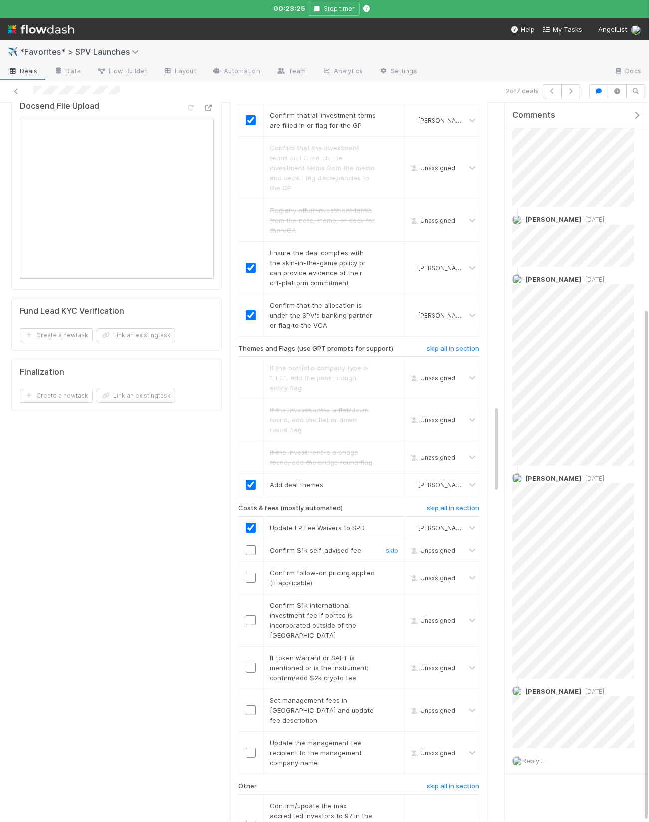
click at [253, 545] on input "checkbox" at bounding box center [251, 550] width 10 height 10
click at [391, 569] on link "skip" at bounding box center [392, 573] width 12 height 8
click at [393, 575] on link "skip" at bounding box center [392, 605] width 12 height 8
click at [391, 575] on link "skip" at bounding box center [392, 657] width 12 height 8
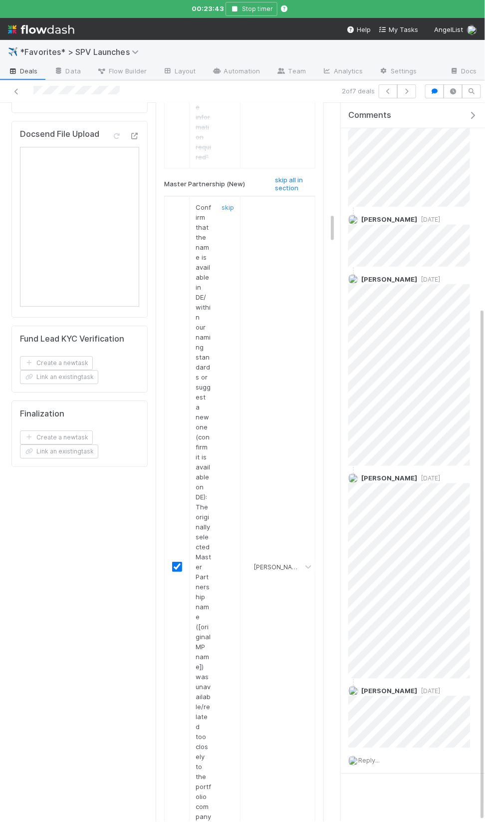
scroll to position [2586, 0]
click at [476, 112] on icon "button" at bounding box center [473, 115] width 10 height 8
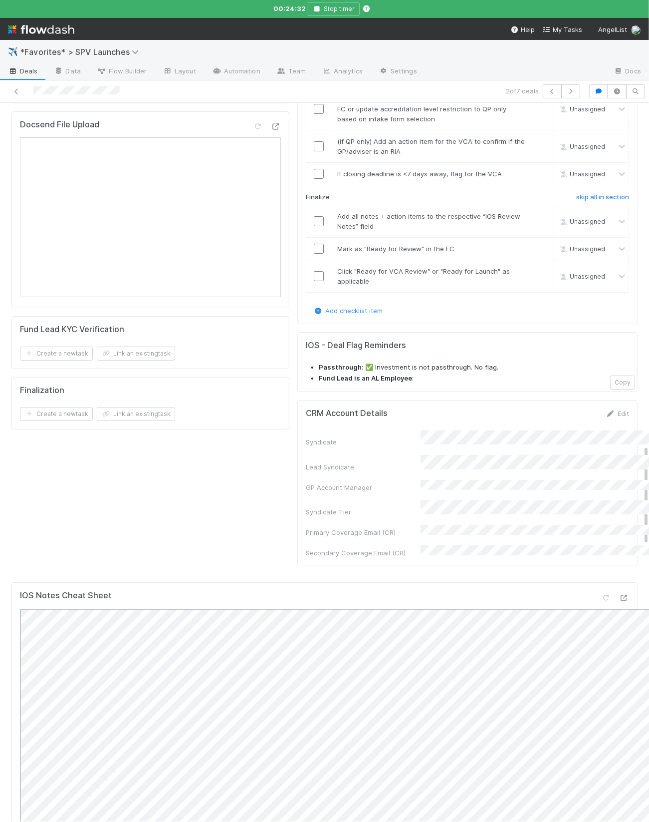
scroll to position [2452, 0]
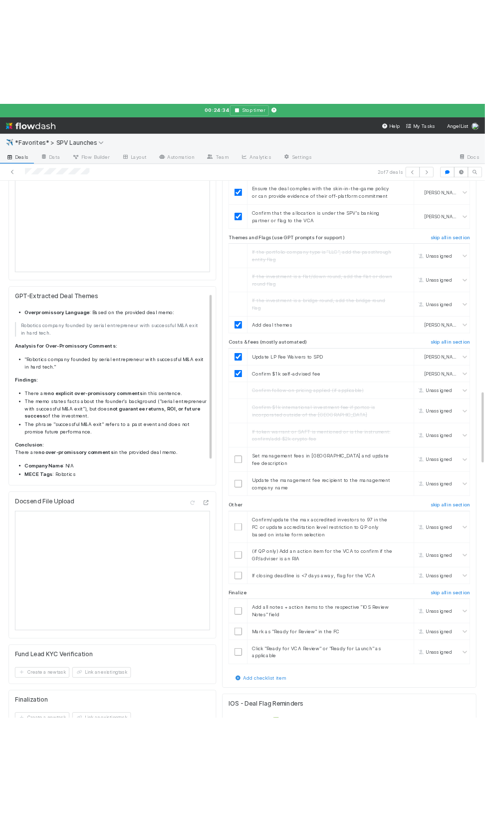
scroll to position [2005, 0]
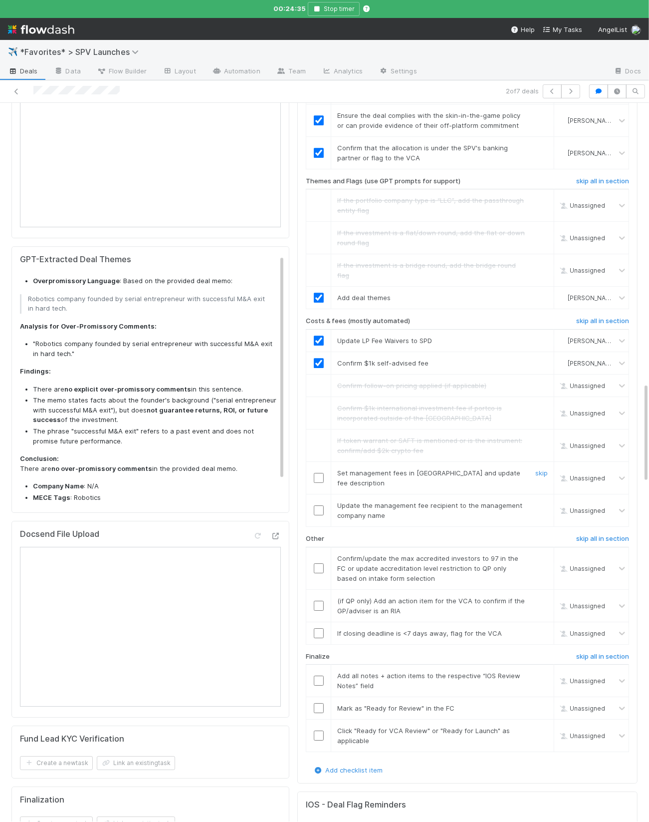
click at [316, 473] on input "checkbox" at bounding box center [319, 478] width 10 height 10
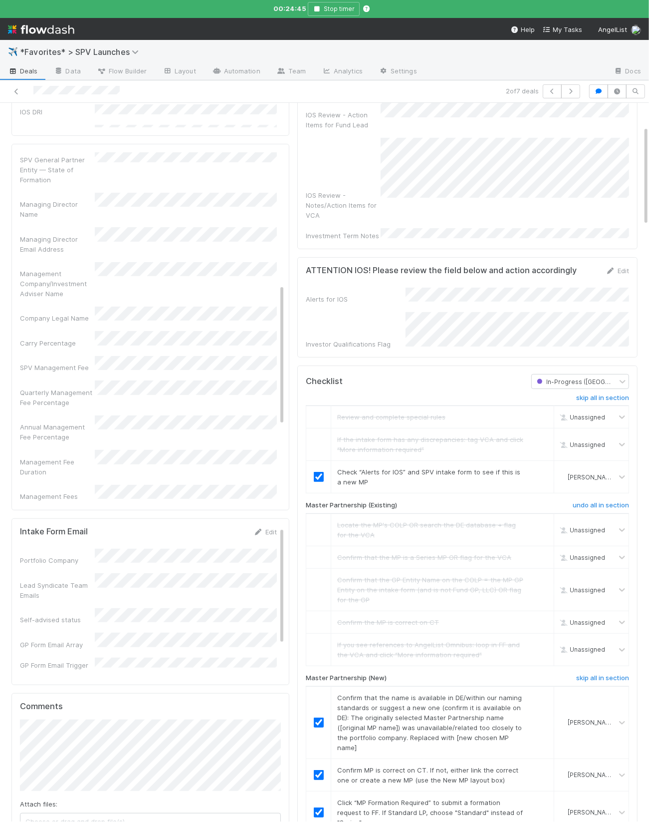
scroll to position [290, 0]
click at [472, 546] on td "Confirm that the MP is a Series MP OR flag for the VCA undo" at bounding box center [442, 557] width 223 height 22
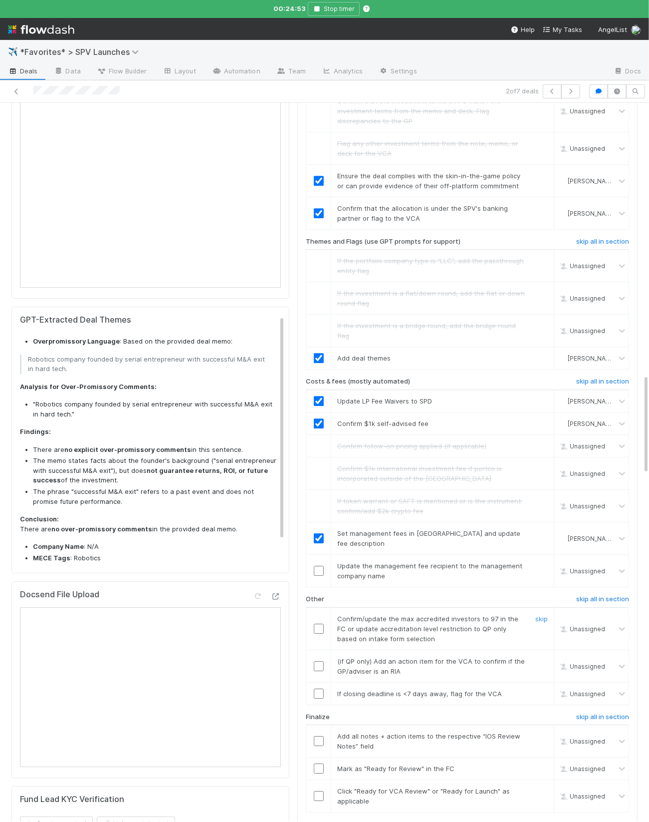
scroll to position [1945, 0]
click at [317, 565] on input "checkbox" at bounding box center [319, 570] width 10 height 10
click at [320, 575] on input "checkbox" at bounding box center [319, 627] width 10 height 10
drag, startPoint x: 541, startPoint y: 549, endPoint x: 473, endPoint y: 500, distance: 84.4
click at [542, 575] on link "skip" at bounding box center [542, 660] width 12 height 8
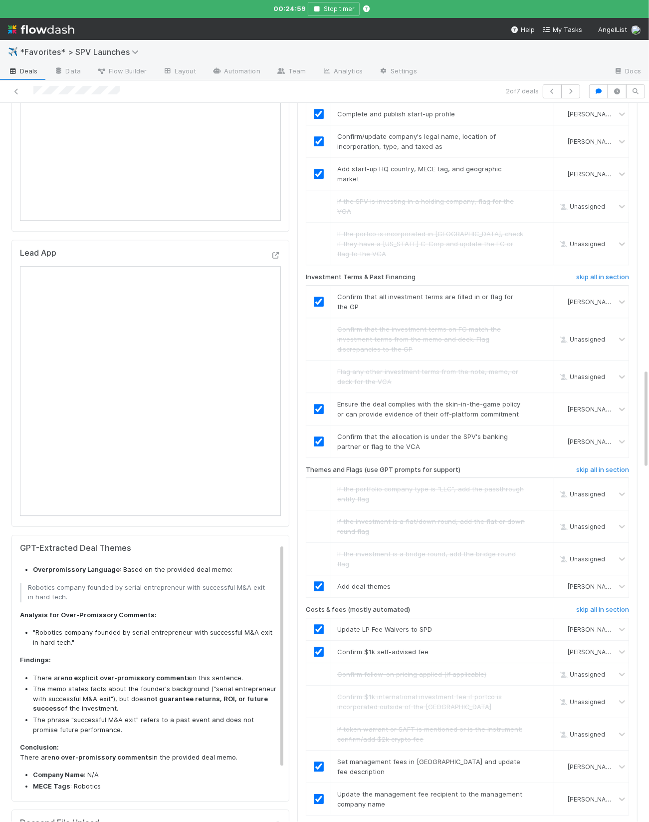
checkbox input "true"
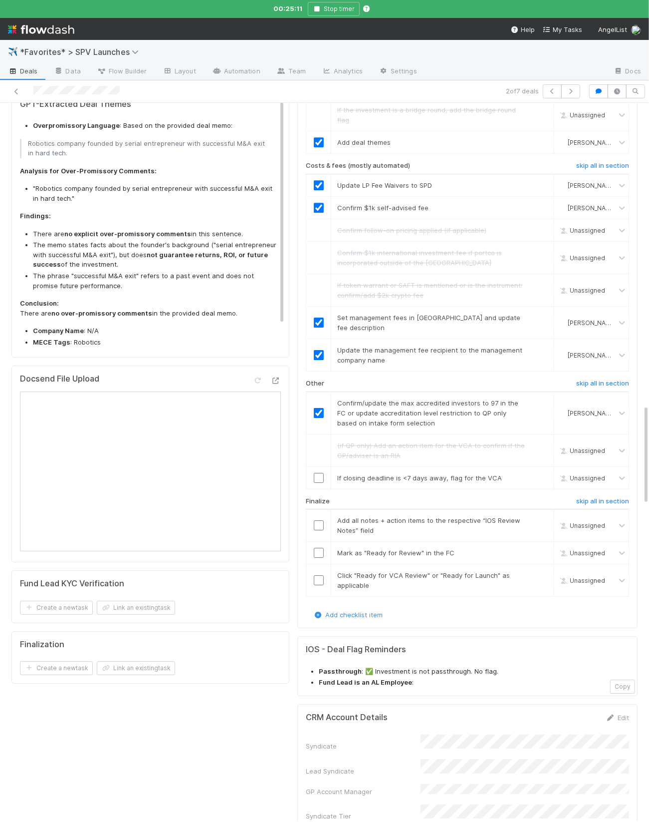
scroll to position [2162, 0]
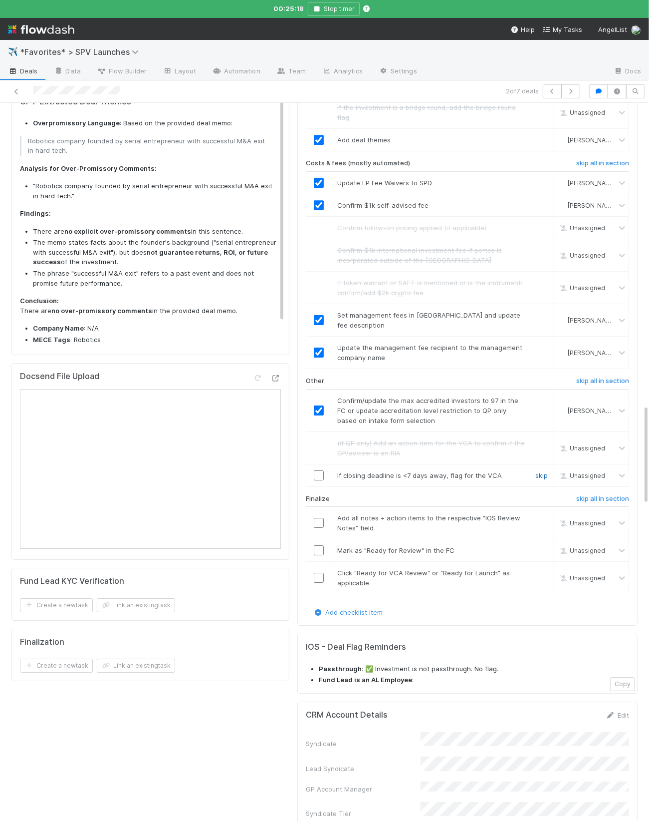
drag, startPoint x: 542, startPoint y: 369, endPoint x: 498, endPoint y: 386, distance: 47.1
click at [542, 471] on link "skip" at bounding box center [542, 475] width 12 height 8
click at [319, 518] on input "checkbox" at bounding box center [319, 523] width 10 height 10
drag, startPoint x: 315, startPoint y: 446, endPoint x: 316, endPoint y: 466, distance: 20.5
click at [315, 545] on input "checkbox" at bounding box center [319, 550] width 10 height 10
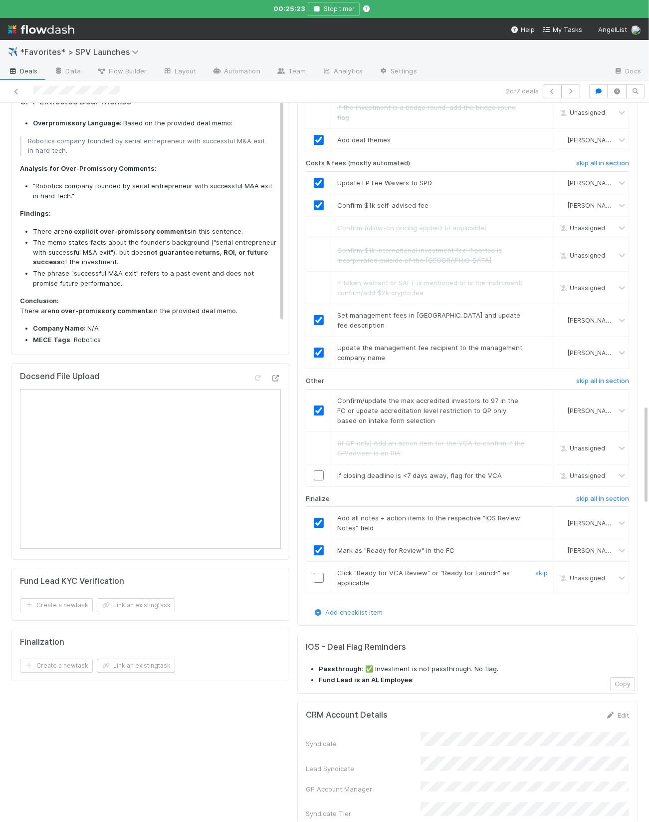
click at [318, 573] on input "checkbox" at bounding box center [319, 578] width 10 height 10
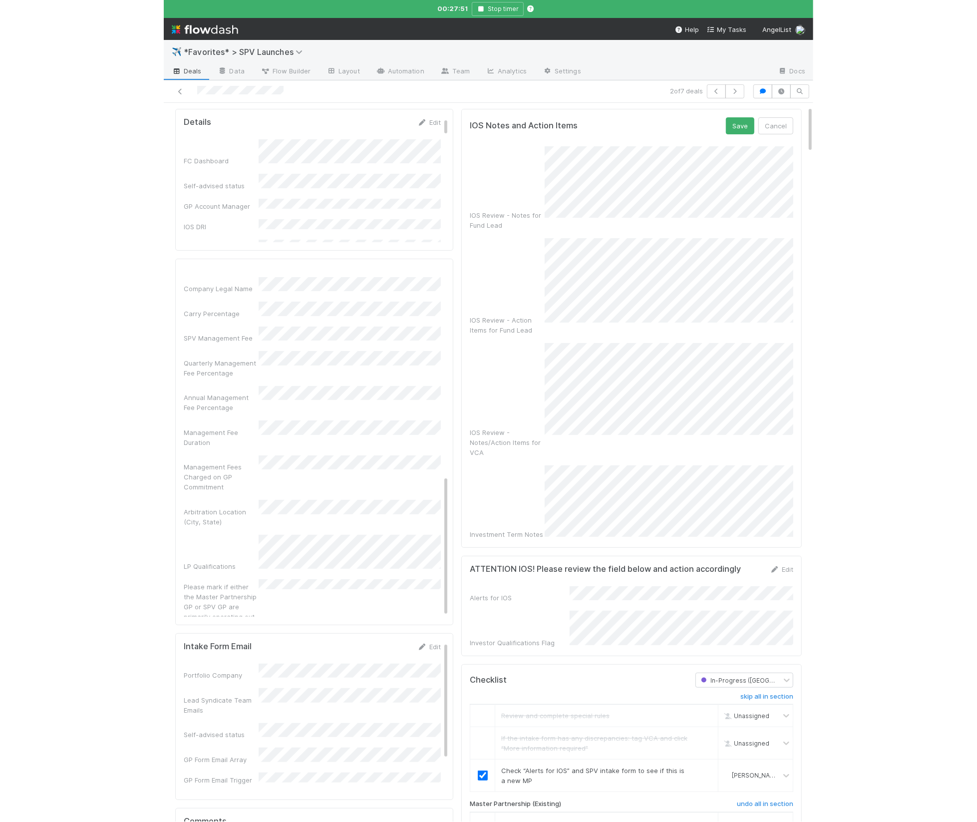
scroll to position [0, 0]
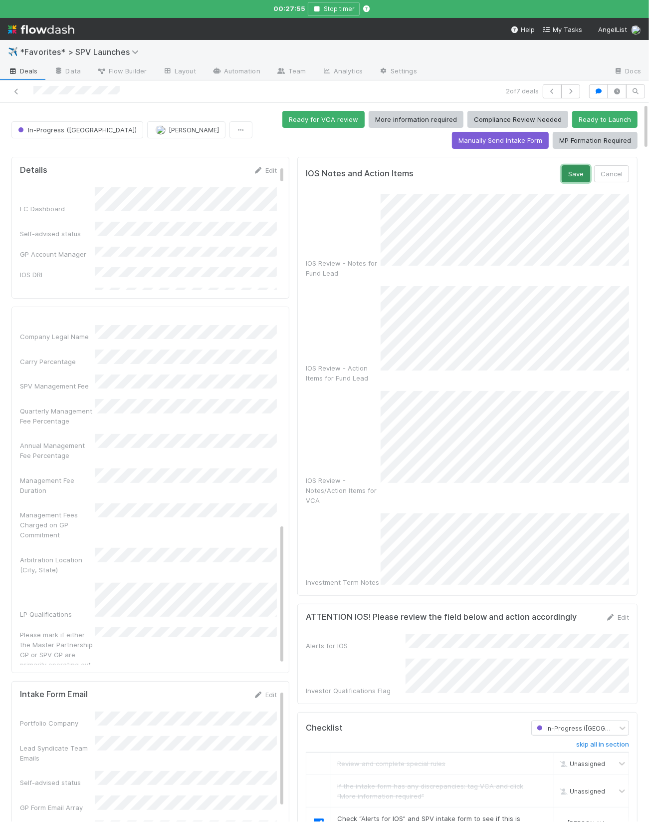
click at [580, 178] on button "Save" at bounding box center [576, 173] width 28 height 17
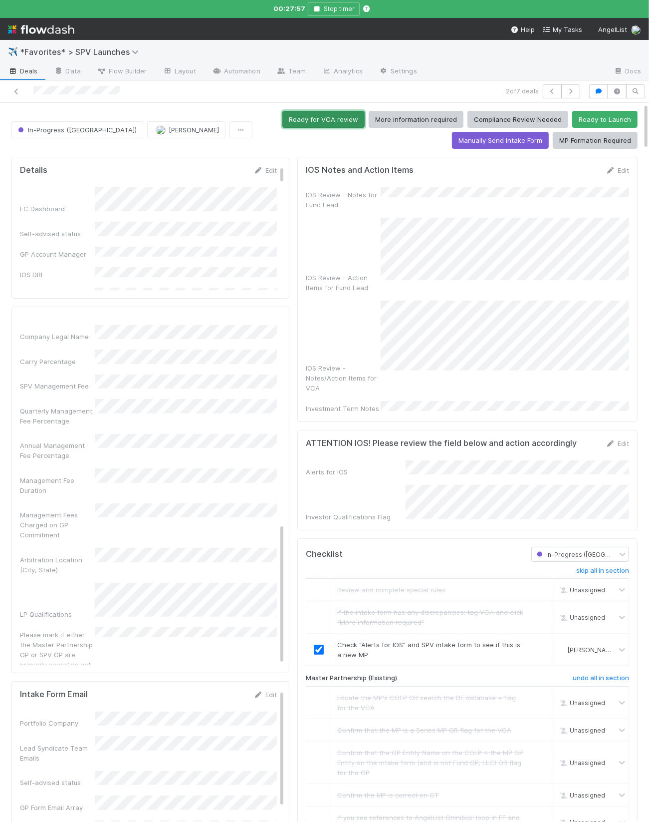
click at [330, 121] on button "Ready for VCA review" at bounding box center [324, 119] width 82 height 17
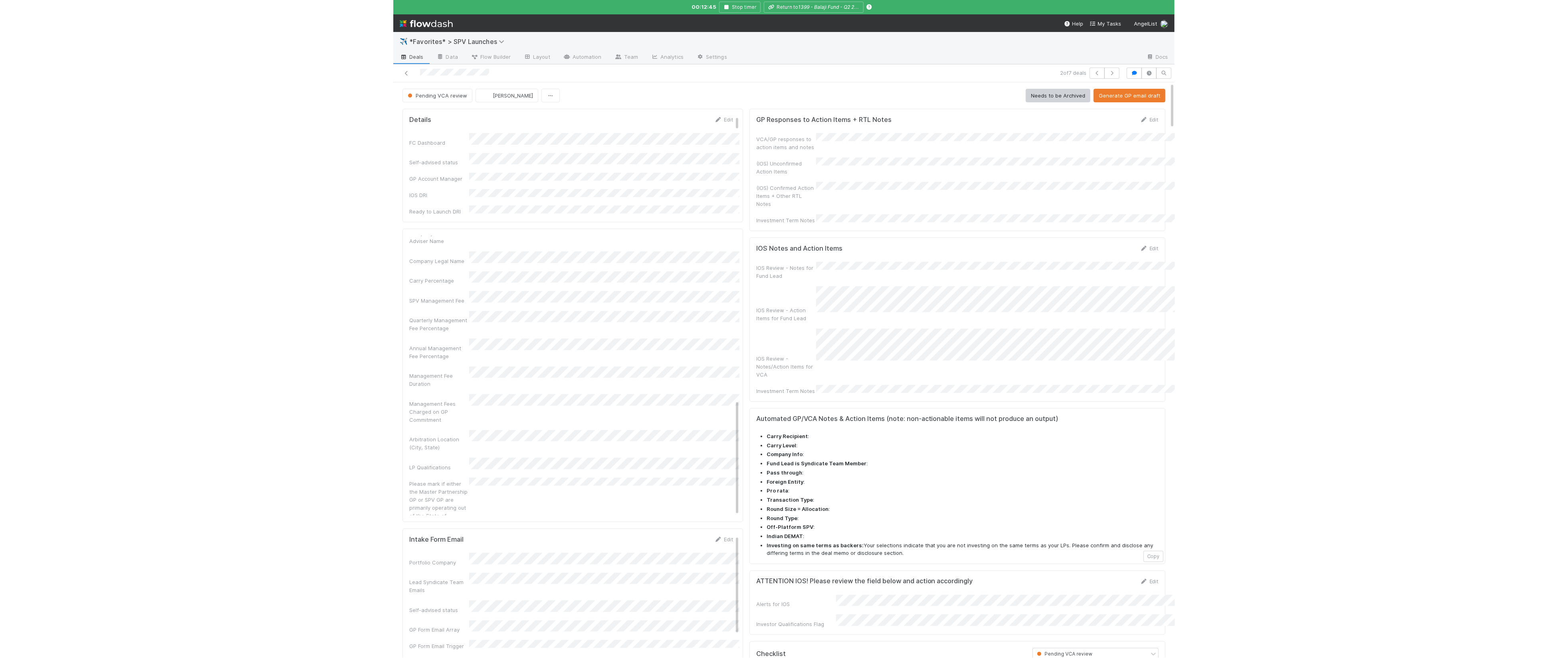
scroll to position [396, 0]
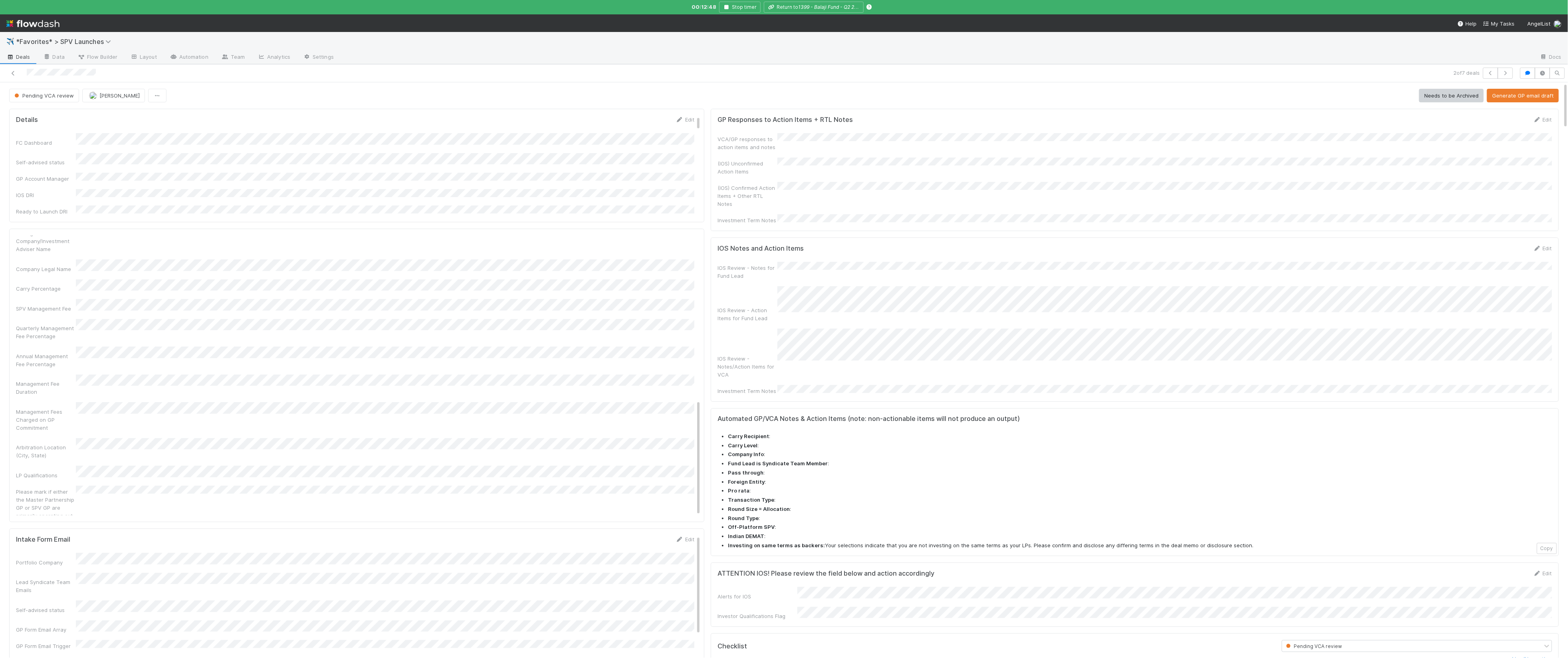
click at [23, 61] on link "Deals" at bounding box center [18, 58] width 37 height 13
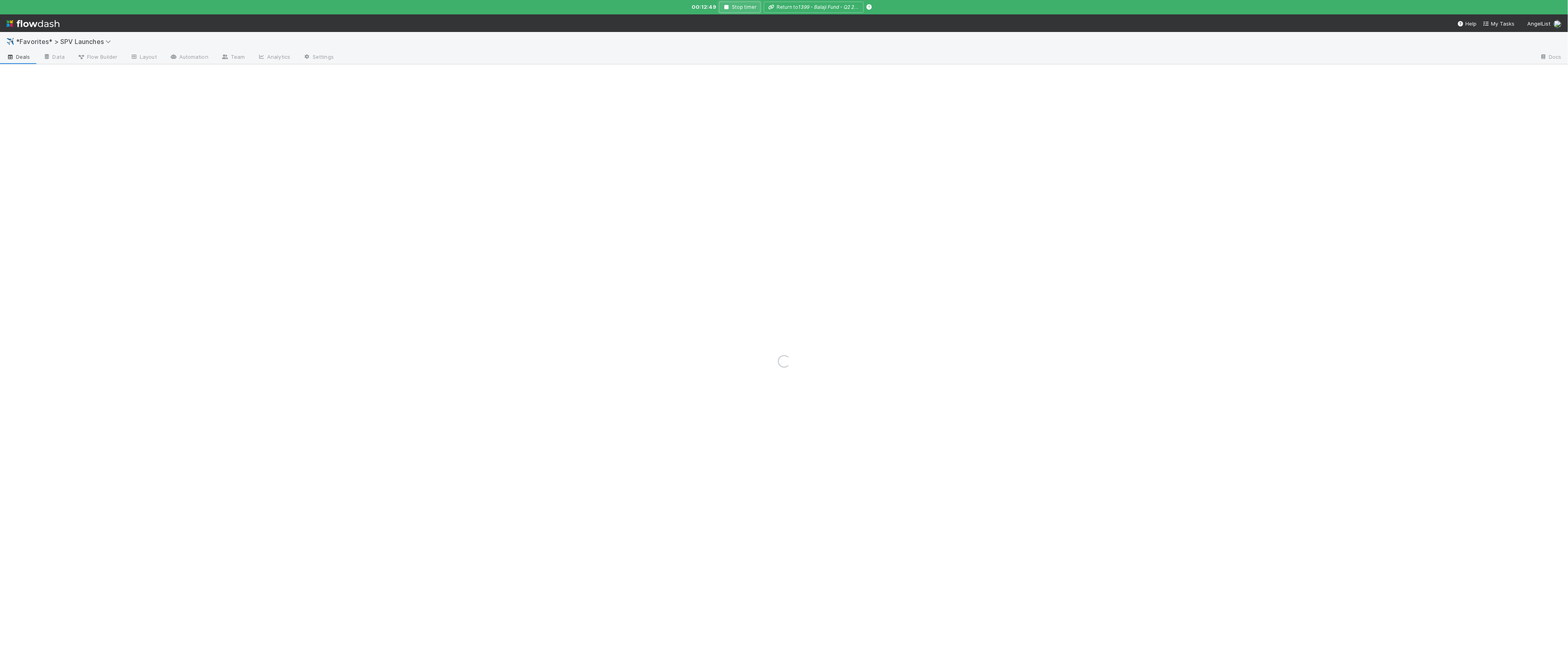
click at [746, 7] on button "Stop timer" at bounding box center [740, 7] width 42 height 11
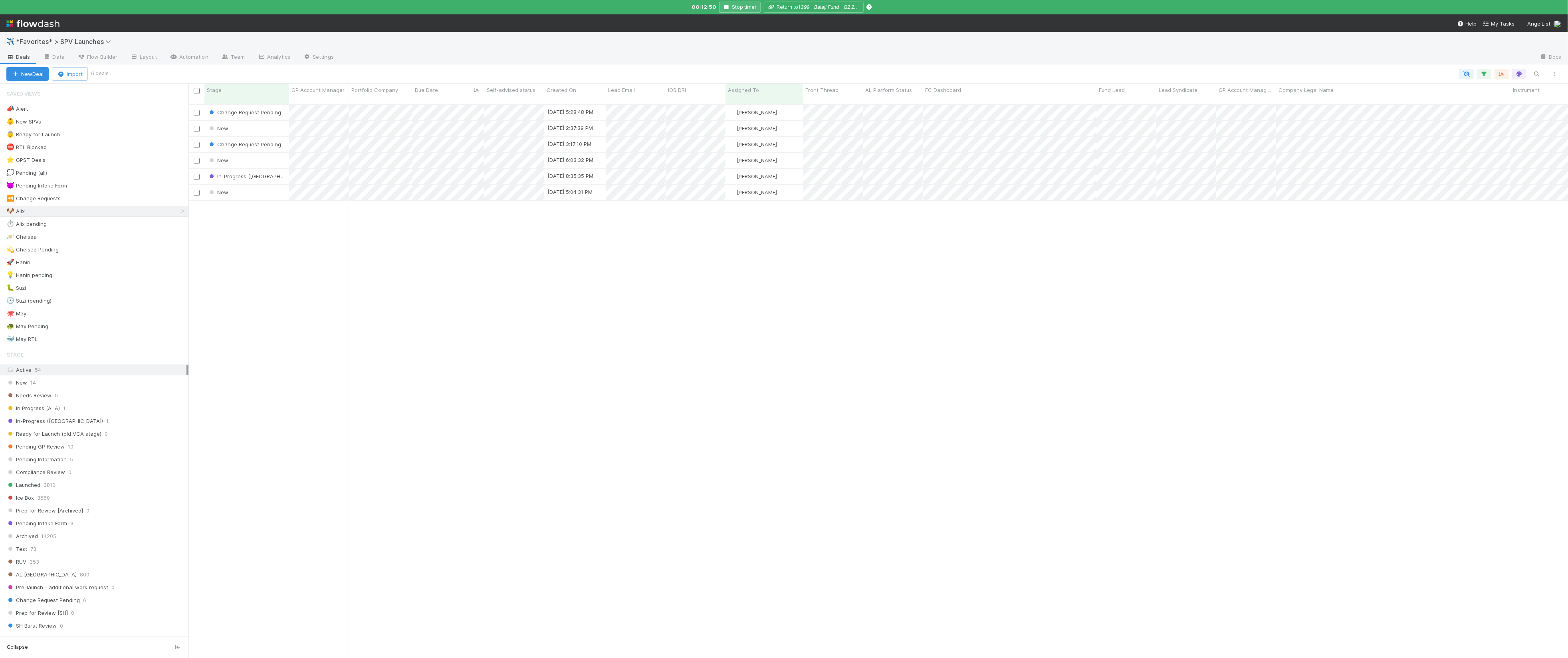
scroll to position [560, 1380]
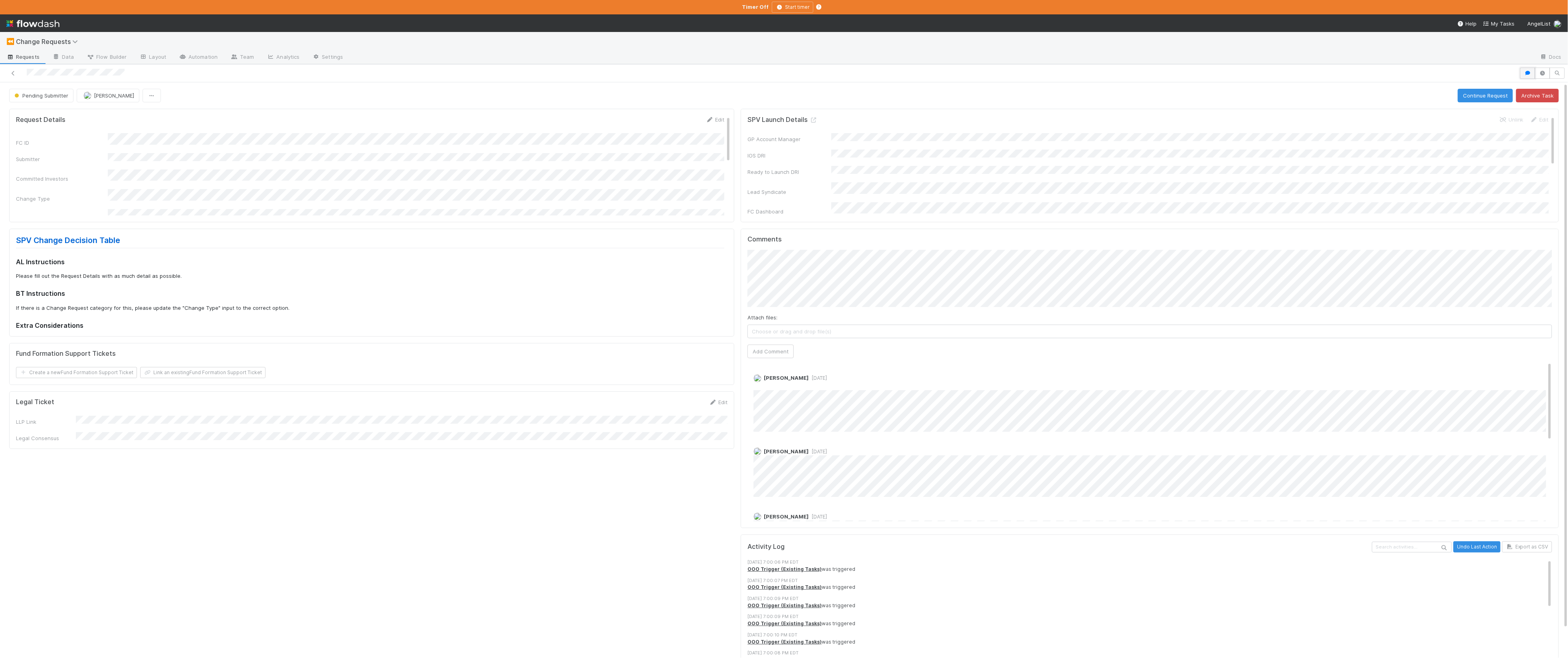
click at [842, 73] on button "button" at bounding box center [1527, 73] width 15 height 11
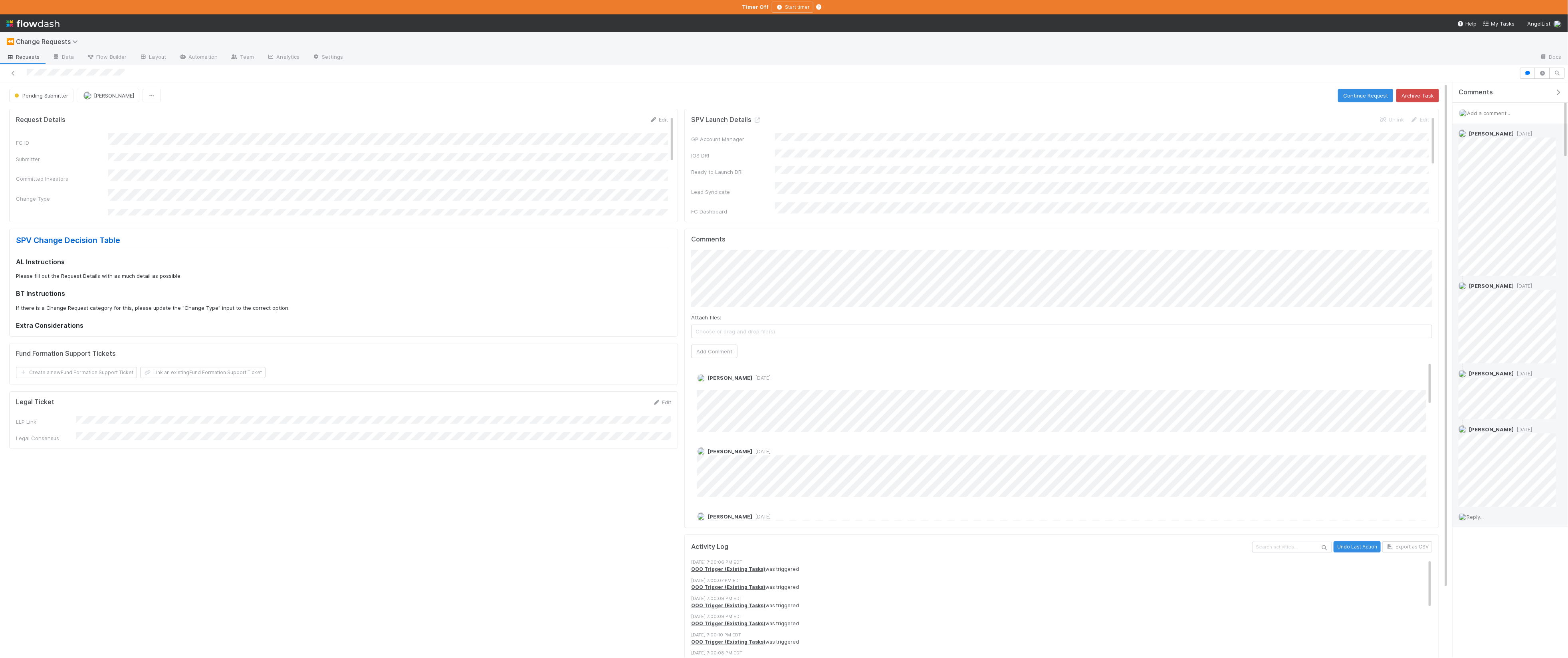
click at [842, 460] on span "Reply..." at bounding box center [1474, 516] width 17 height 6
click at [842, 460] on button "Add Reply" at bounding box center [1486, 656] width 35 height 14
click at [39, 47] on div "⏪ Change Requests" at bounding box center [784, 42] width 1568 height 19
click at [39, 46] on span "Change Requests" at bounding box center [52, 42] width 72 height 10
click at [21, 41] on span "Change Requests" at bounding box center [49, 42] width 66 height 8
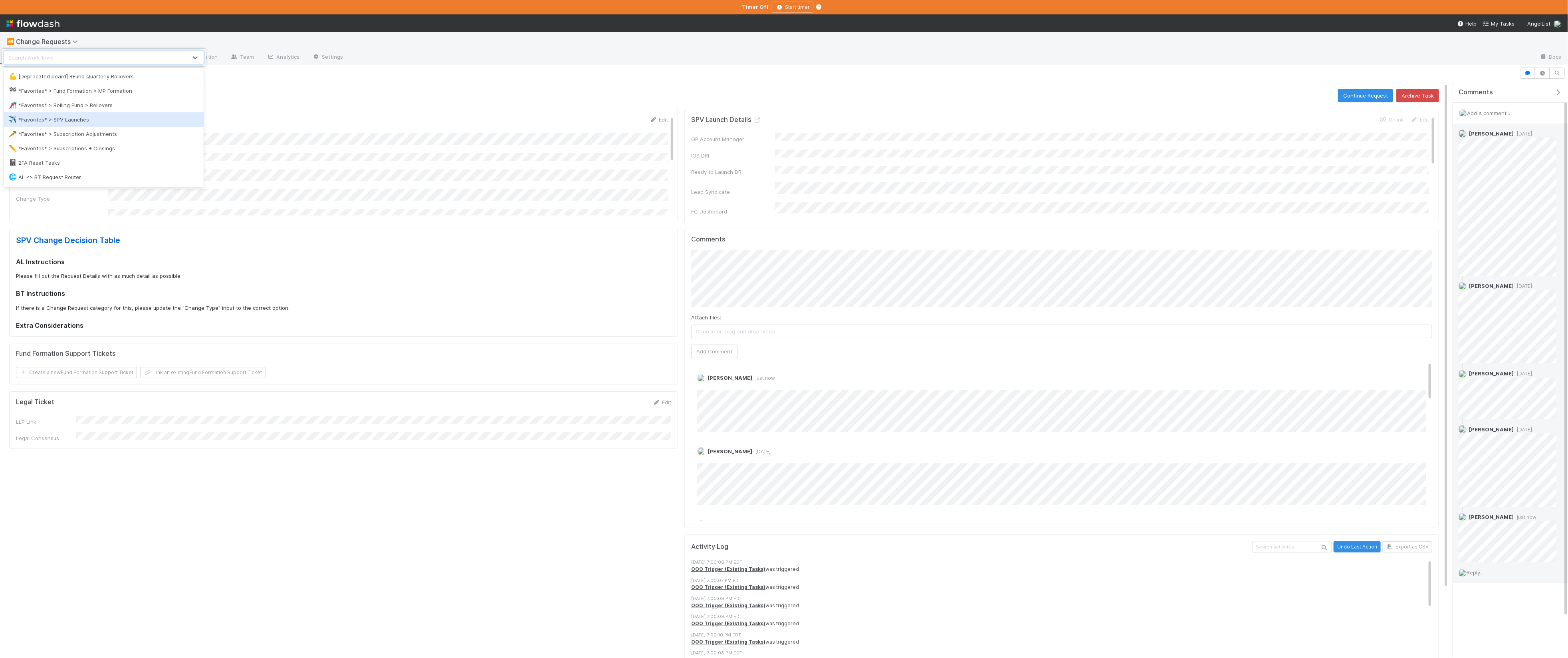
click at [66, 118] on div "✈️ *Favorites* > SPV Launches" at bounding box center [104, 119] width 190 height 8
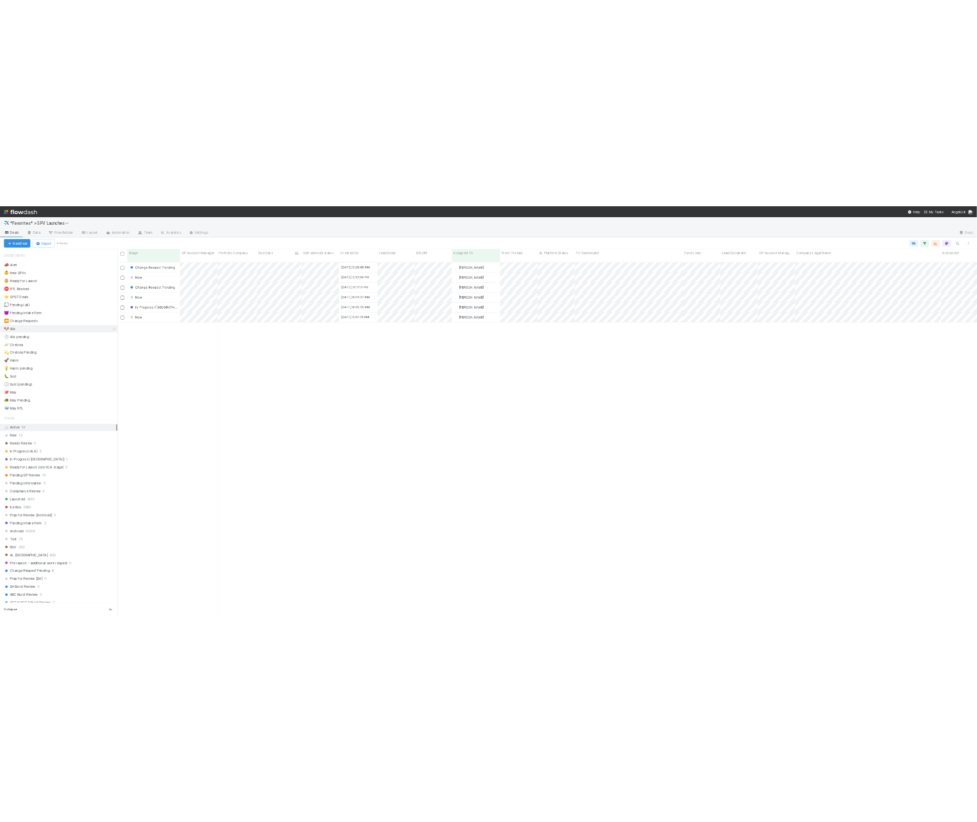
scroll to position [717, 1725]
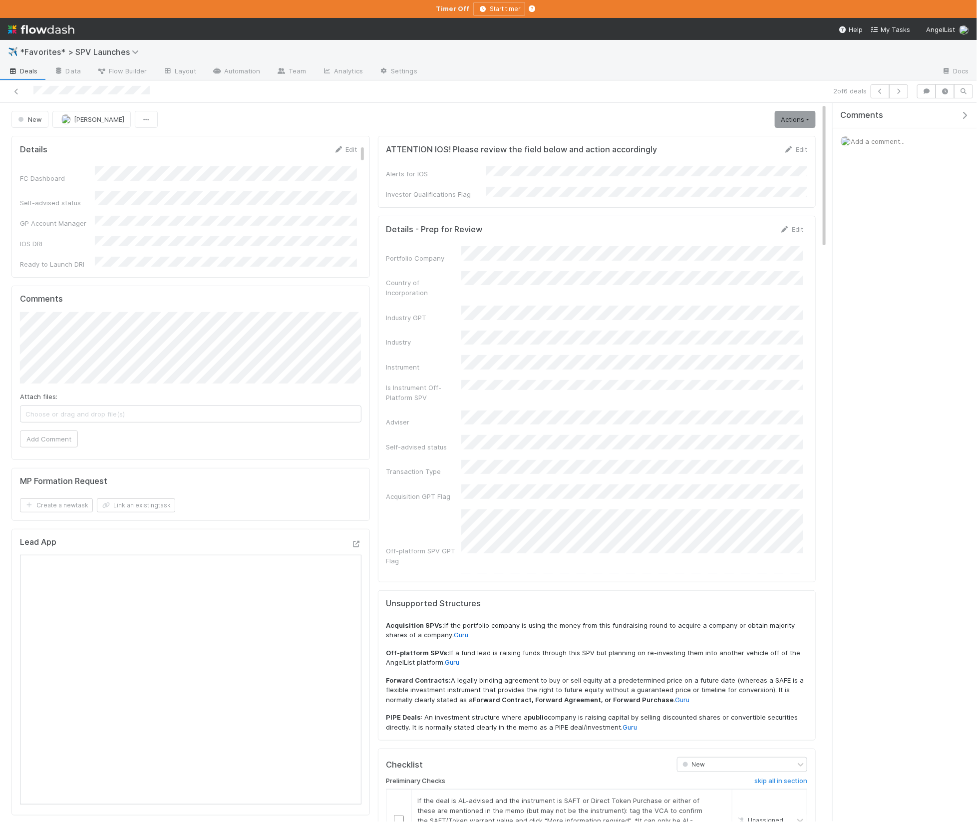
click at [964, 121] on div "Comments" at bounding box center [905, 115] width 144 height 25
click at [964, 118] on icon "button" at bounding box center [964, 115] width 10 height 8
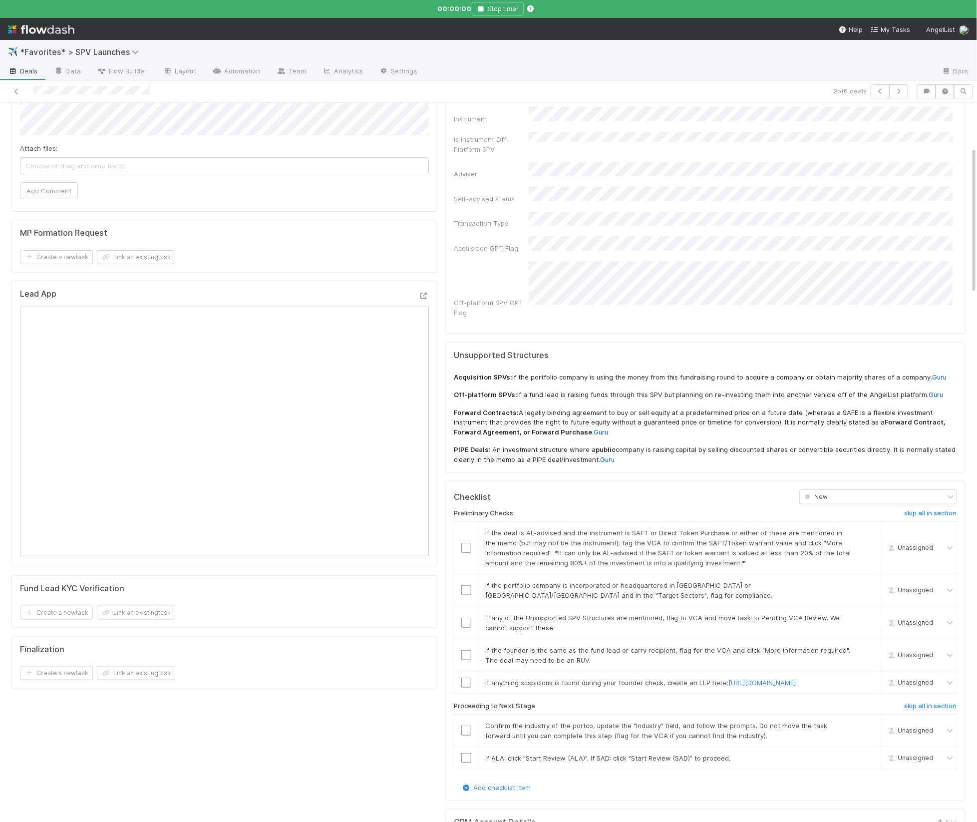
scroll to position [260, 0]
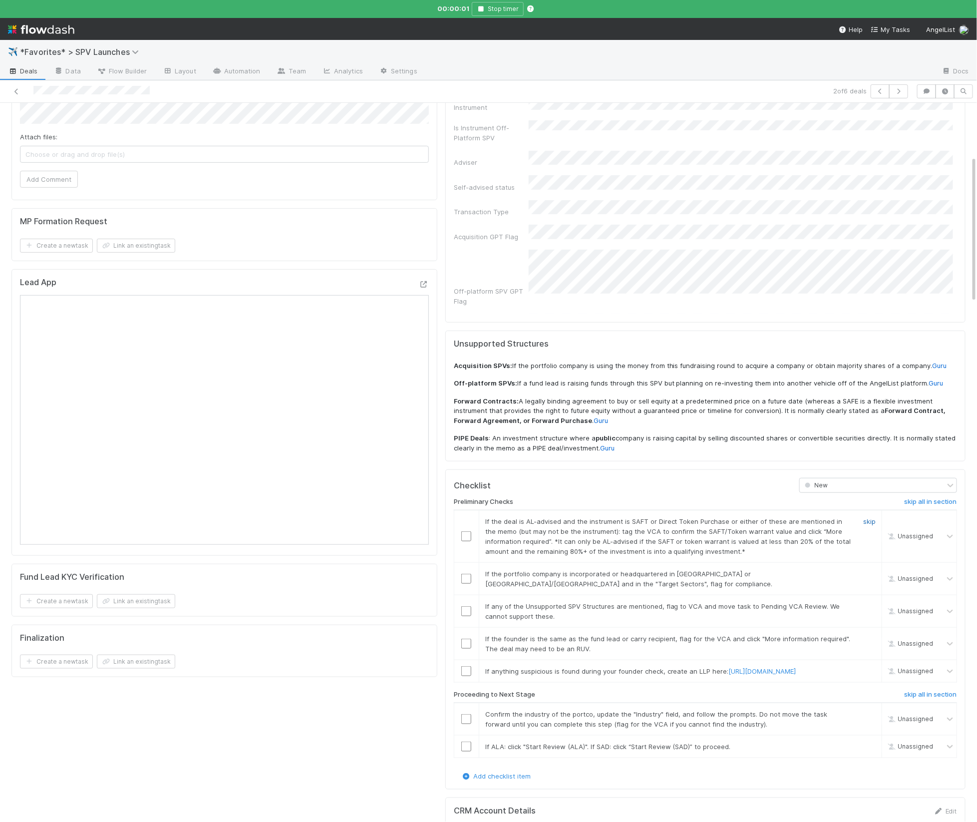
click at [868, 517] on link "skip" at bounding box center [869, 521] width 12 height 8
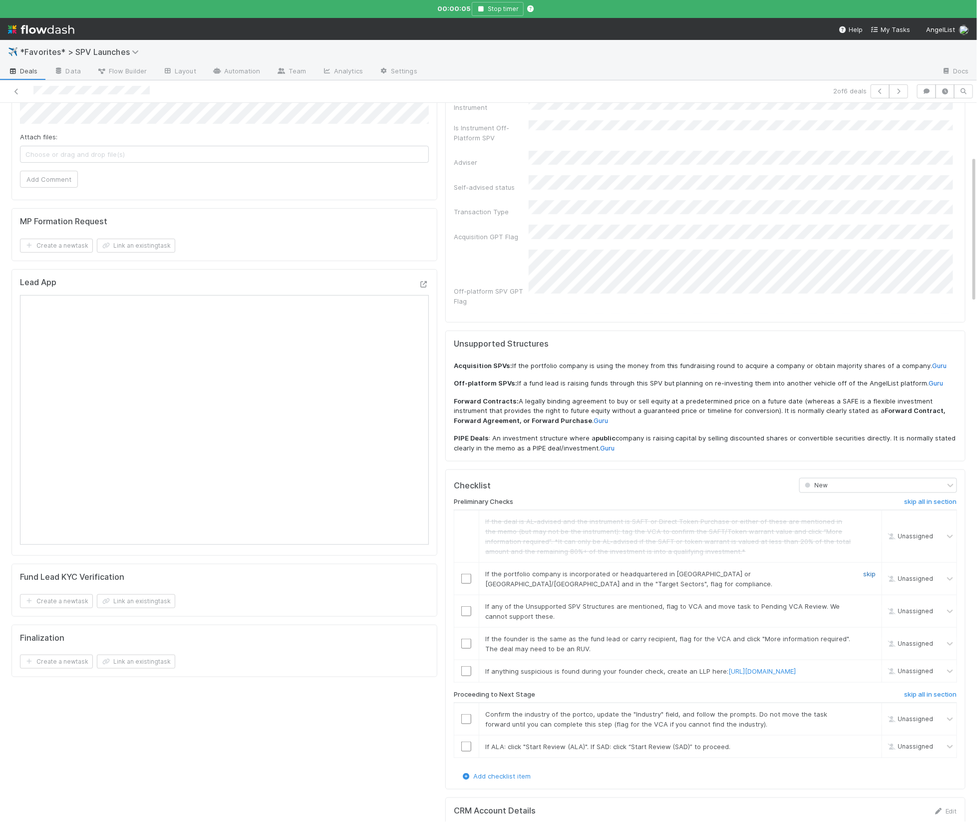
click at [867, 570] on link "skip" at bounding box center [869, 574] width 12 height 8
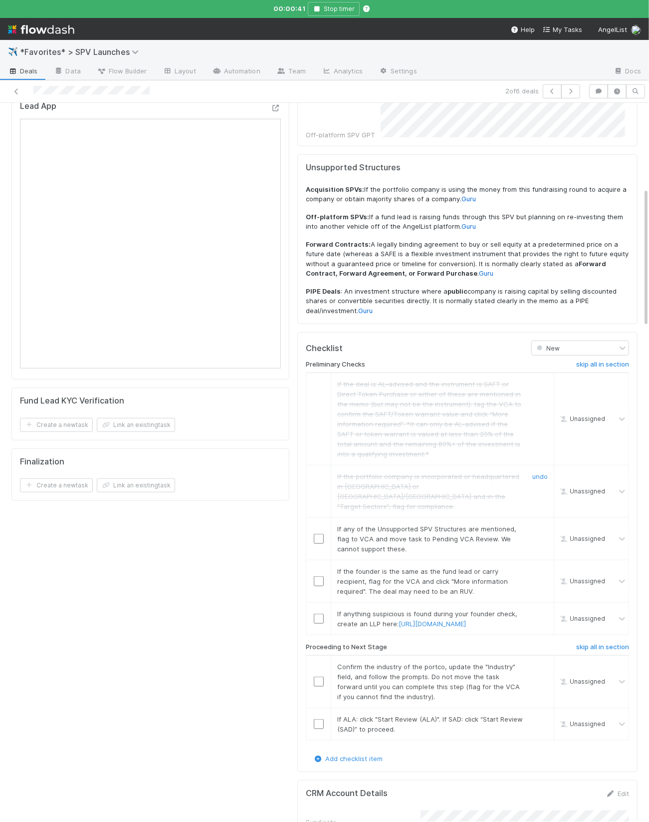
scroll to position [437, 0]
click at [541, 524] on link "skip" at bounding box center [542, 528] width 12 height 8
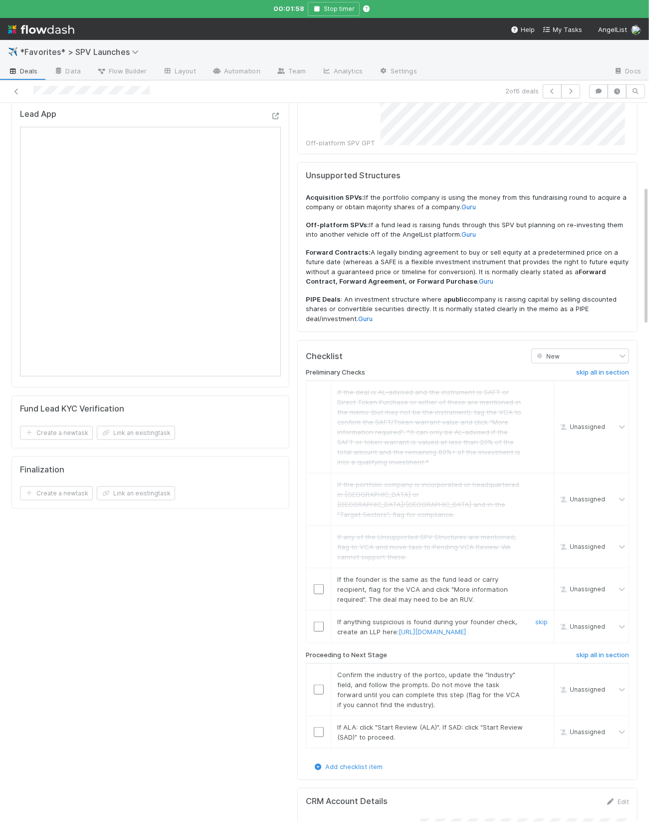
scroll to position [423, 0]
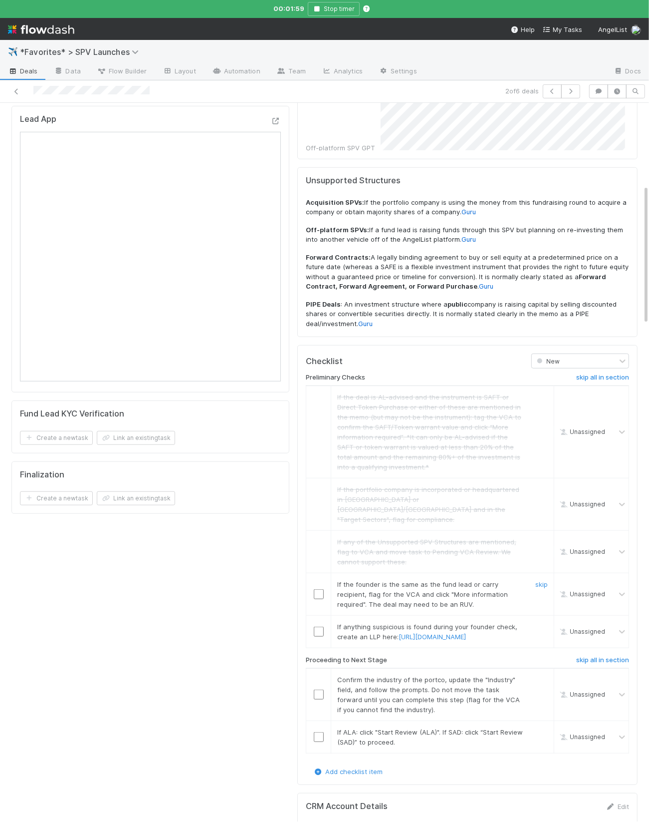
drag, startPoint x: 543, startPoint y: 566, endPoint x: 543, endPoint y: 583, distance: 18.0
click at [543, 575] on link "skip" at bounding box center [542, 584] width 12 height 8
click at [542, 575] on link "skip" at bounding box center [542, 626] width 12 height 8
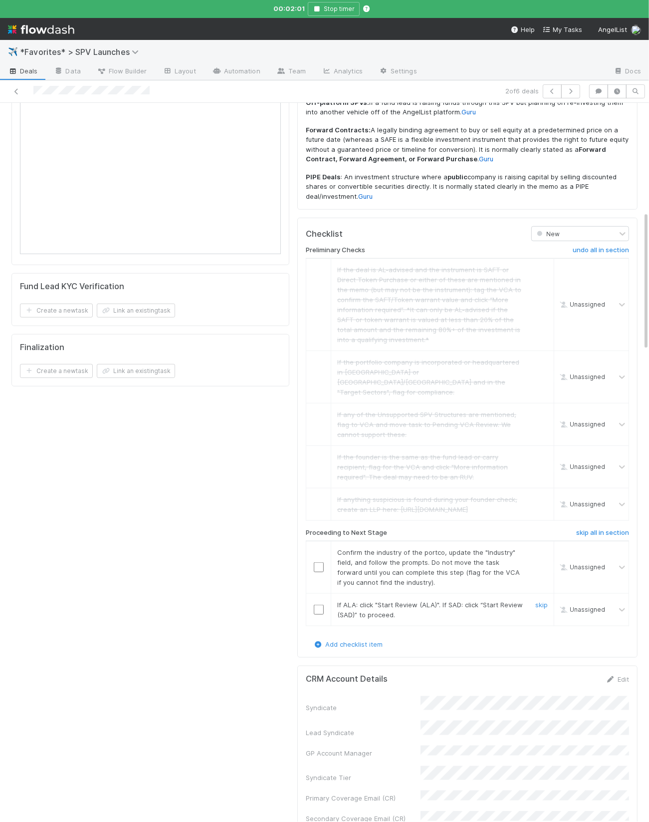
scroll to position [578, 0]
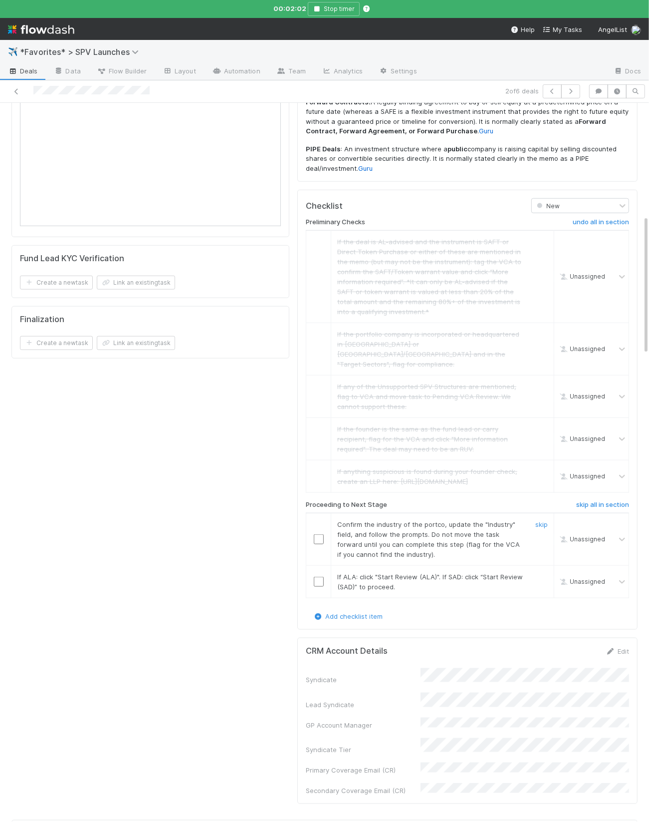
click at [315, 534] on td at bounding box center [318, 539] width 25 height 52
drag, startPoint x: 318, startPoint y: 542, endPoint x: 316, endPoint y: 559, distance: 16.5
click at [318, 542] on input "checkbox" at bounding box center [319, 539] width 10 height 10
click at [318, 575] on input "checkbox" at bounding box center [319, 582] width 10 height 10
click at [318, 544] on input "checkbox" at bounding box center [319, 539] width 10 height 10
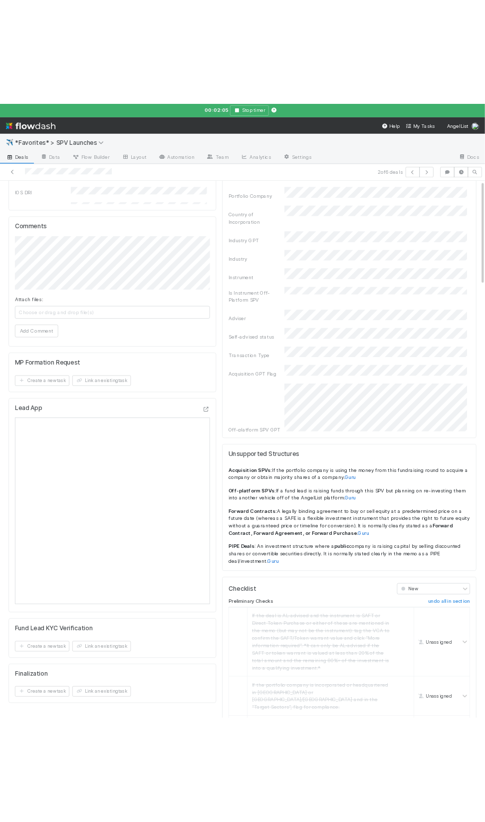
scroll to position [0, 0]
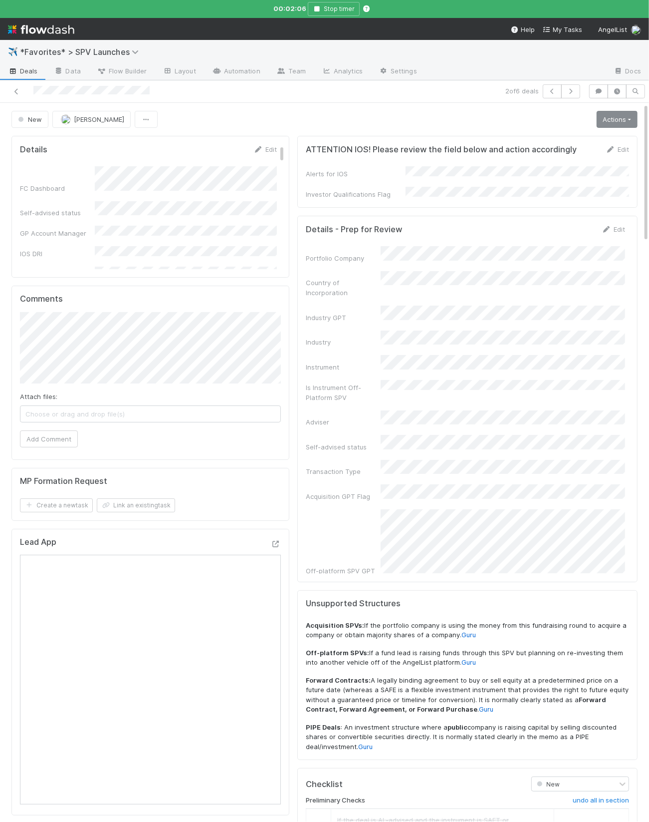
click at [618, 111] on div "Actions Start Review (ALA) Move to Ice Box Needs to be Archived AL India Deal R…" at bounding box center [617, 119] width 41 height 17
drag, startPoint x: 606, startPoint y: 119, endPoint x: 601, endPoint y: 135, distance: 16.9
click at [606, 119] on link "Actions" at bounding box center [617, 119] width 41 height 17
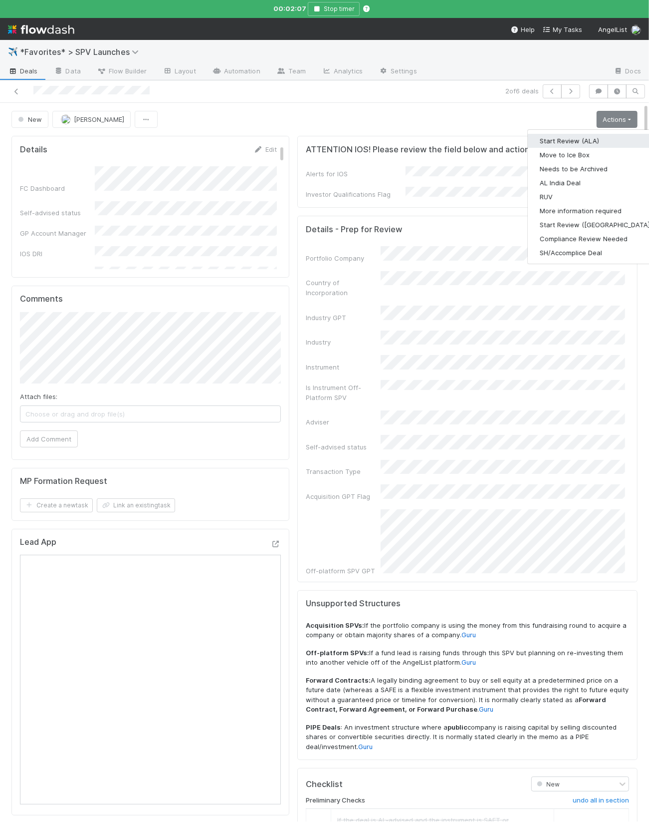
click at [599, 141] on button "Start Review (ALA)" at bounding box center [596, 141] width 136 height 14
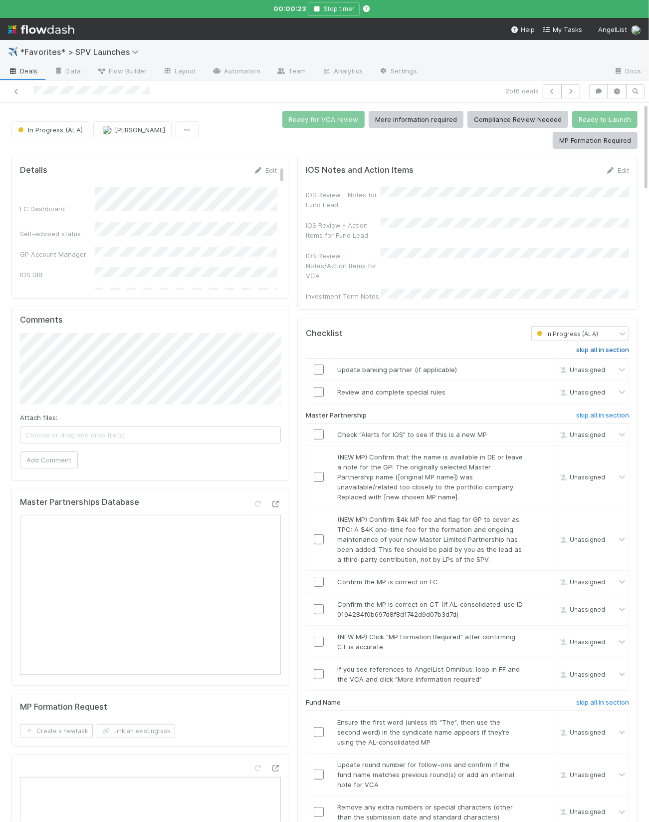
click at [591, 346] on h6 "skip all in section" at bounding box center [603, 350] width 53 height 8
click at [316, 429] on input "checkbox" at bounding box center [319, 434] width 10 height 10
click at [545, 453] on link "skip" at bounding box center [542, 457] width 12 height 8
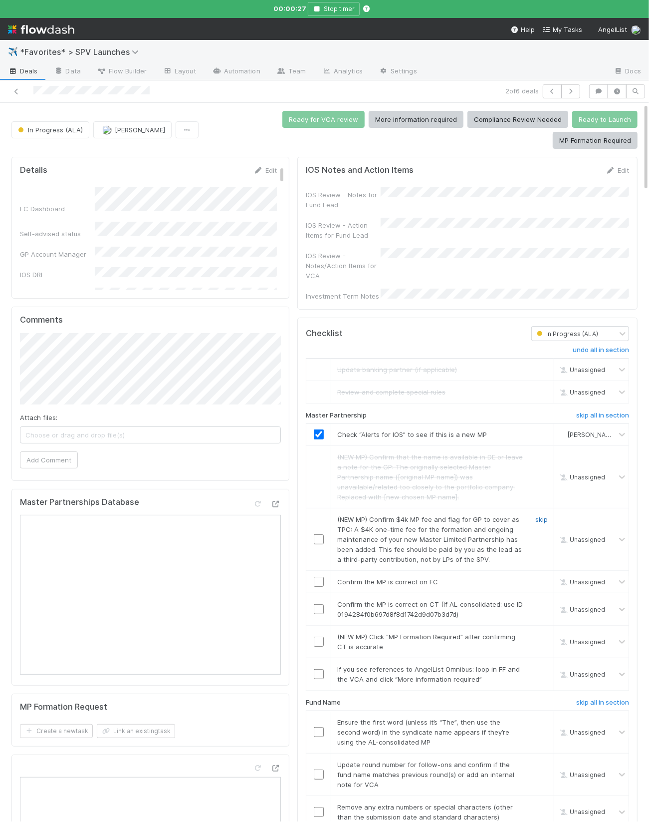
click at [540, 515] on link "skip" at bounding box center [542, 519] width 12 height 8
click at [317, 575] on input "checkbox" at bounding box center [319, 582] width 10 height 10
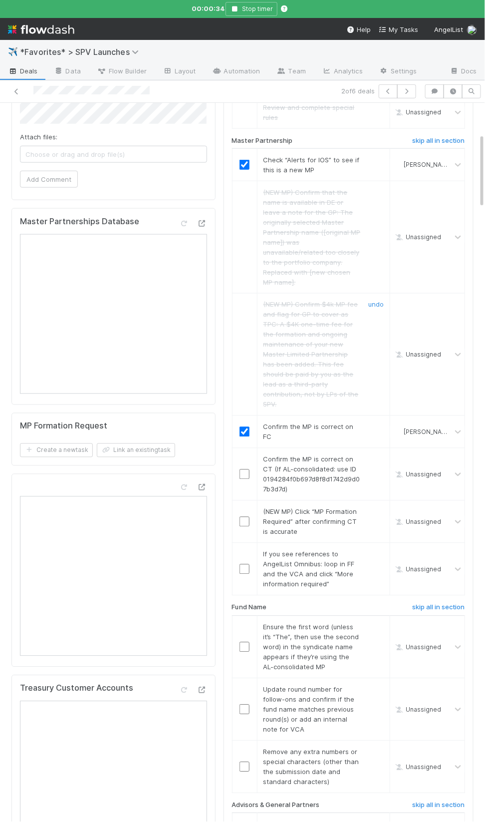
scroll to position [295, 0]
click at [309, 460] on div "Confirm the MP is correct on CT (If AL-consolidated: use ID 0194284f0b697d8f8d1…" at bounding box center [308, 474] width 105 height 40
drag, startPoint x: 248, startPoint y: 446, endPoint x: 252, endPoint y: 449, distance: 5.7
click at [247, 469] on input "checkbox" at bounding box center [245, 474] width 10 height 10
click at [374, 507] on link "skip" at bounding box center [377, 511] width 12 height 8
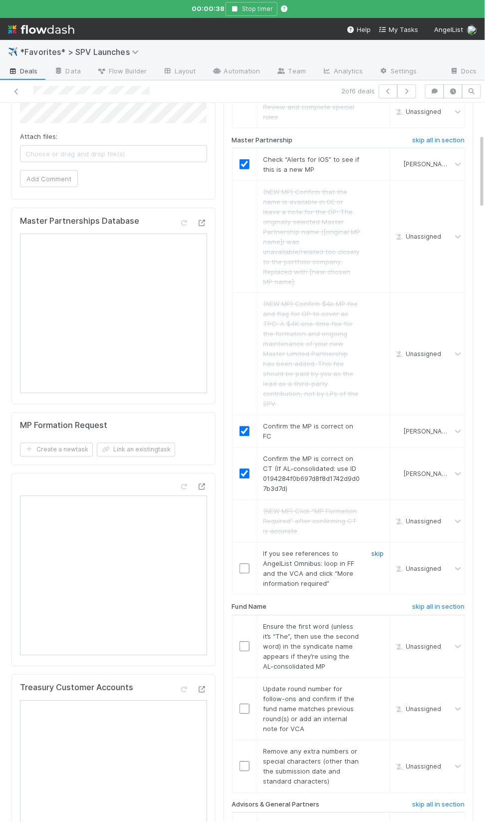
click at [375, 550] on link "skip" at bounding box center [377, 554] width 12 height 8
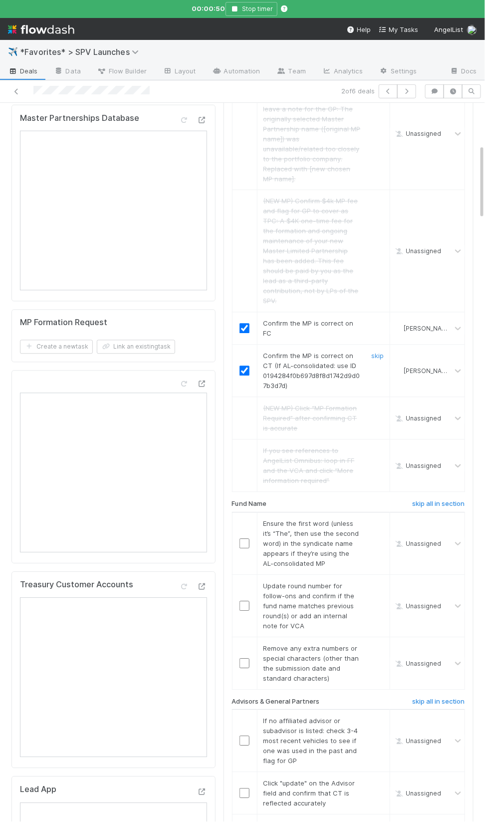
scroll to position [0, 0]
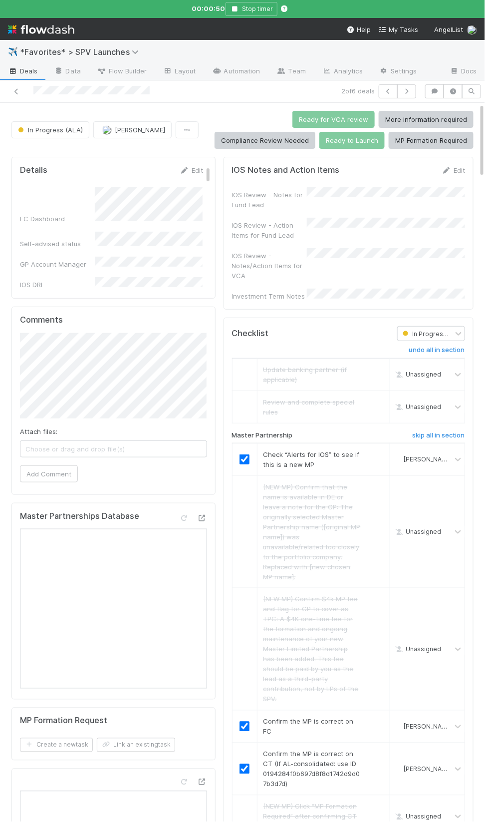
click at [302, 329] on div "Checklist" at bounding box center [308, 333] width 166 height 15
click at [304, 267] on div "IOS Review - Notes/Action Items for VCA" at bounding box center [269, 266] width 75 height 30
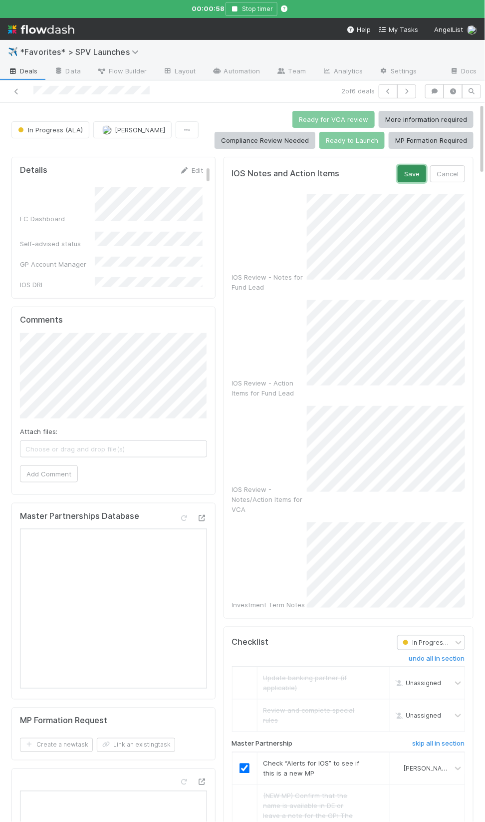
click at [416, 175] on button "Save" at bounding box center [412, 173] width 28 height 17
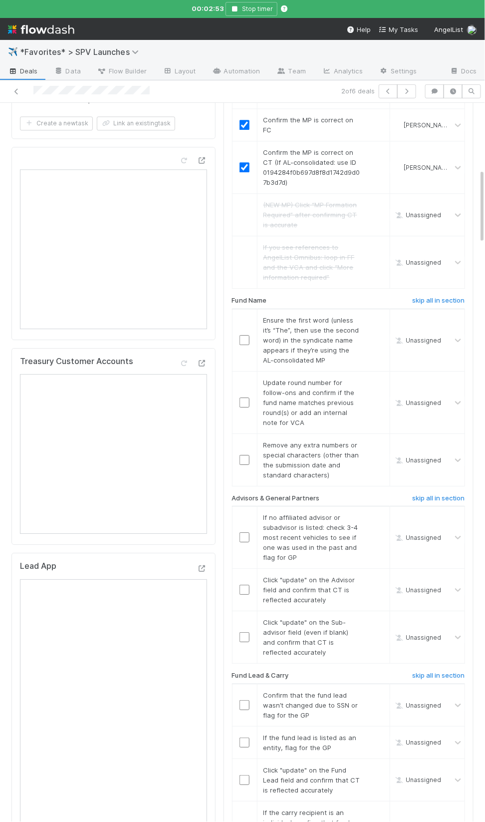
scroll to position [582, 0]
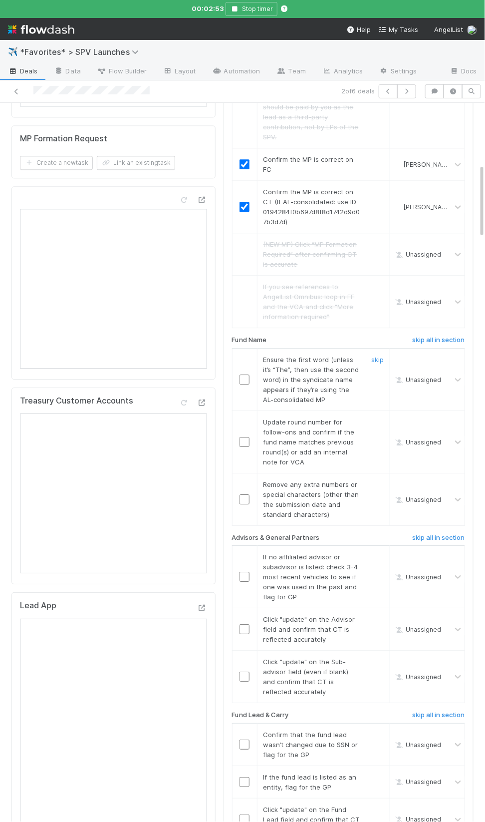
click at [262, 362] on td "Ensure the first word (unless it’s “The”, then use the second word) in the synd…" at bounding box center [323, 379] width 133 height 62
click at [246, 374] on input "checkbox" at bounding box center [245, 379] width 10 height 10
click at [381, 418] on link "skip" at bounding box center [377, 422] width 12 height 8
click at [375, 480] on link "skip" at bounding box center [377, 484] width 12 height 8
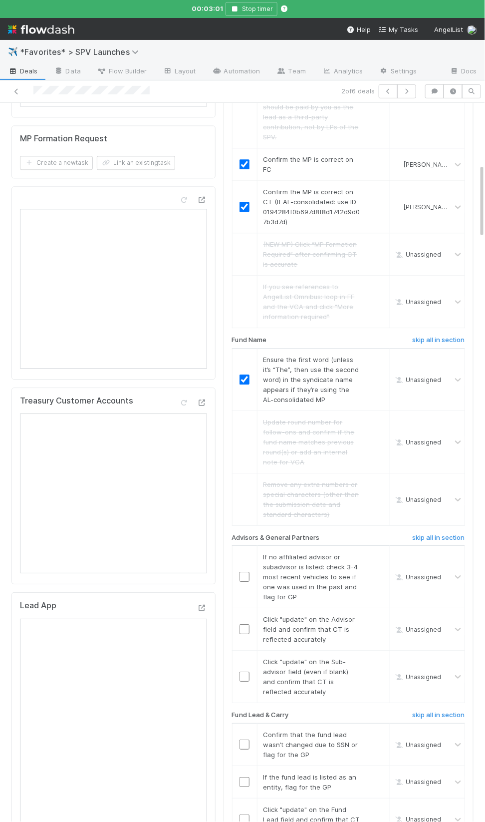
checkbox input "true"
click at [245, 572] on input "checkbox" at bounding box center [245, 577] width 10 height 10
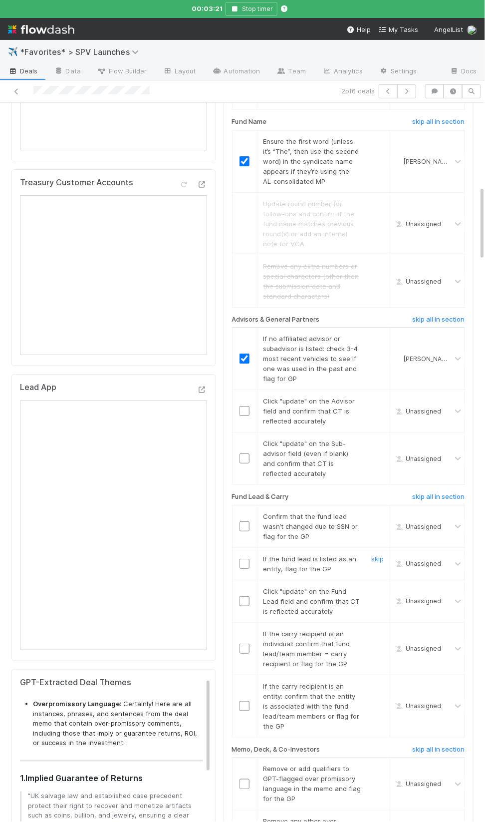
scroll to position [804, 0]
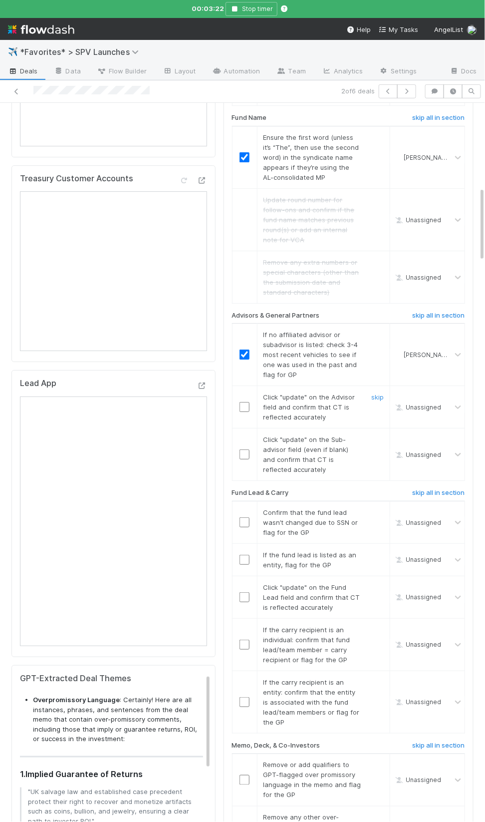
click at [248, 402] on input "checkbox" at bounding box center [245, 407] width 10 height 10
click at [244, 449] on input "checkbox" at bounding box center [245, 454] width 10 height 10
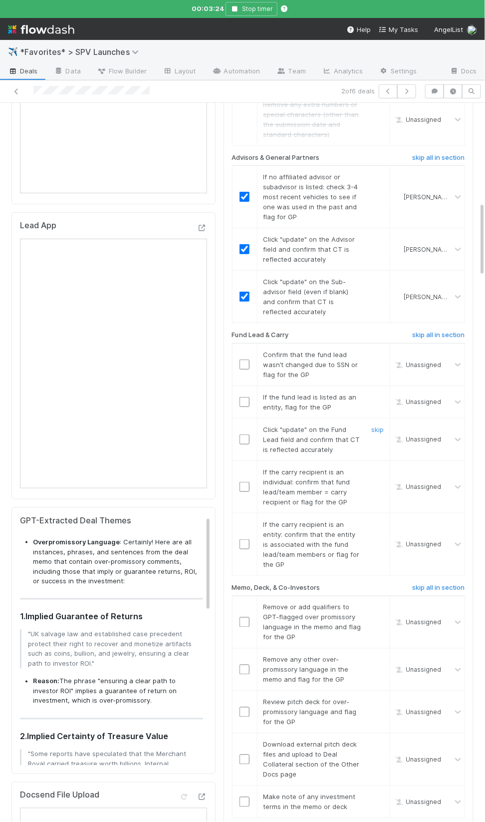
scroll to position [970, 0]
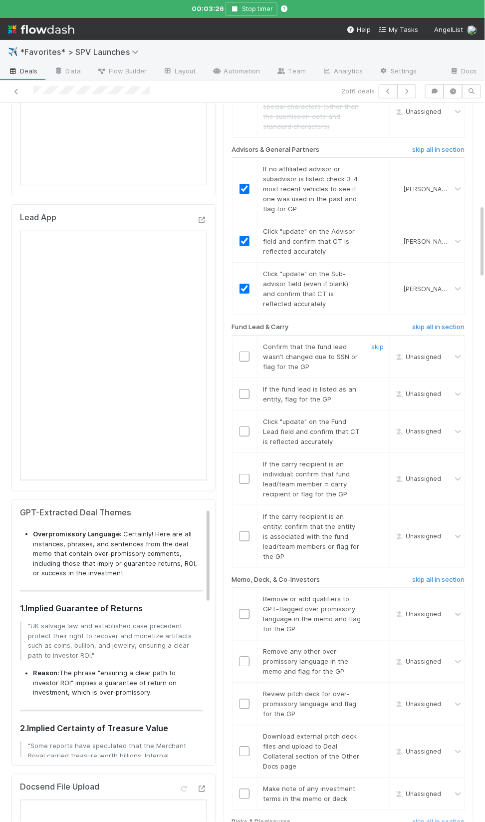
click at [243, 351] on input "checkbox" at bounding box center [245, 356] width 10 height 10
click at [379, 385] on link "skip" at bounding box center [377, 389] width 12 height 8
drag, startPoint x: 246, startPoint y: 430, endPoint x: 261, endPoint y: 435, distance: 15.6
click at [246, 474] on input "checkbox" at bounding box center [245, 479] width 10 height 10
drag, startPoint x: 379, startPoint y: 470, endPoint x: 388, endPoint y: 468, distance: 8.7
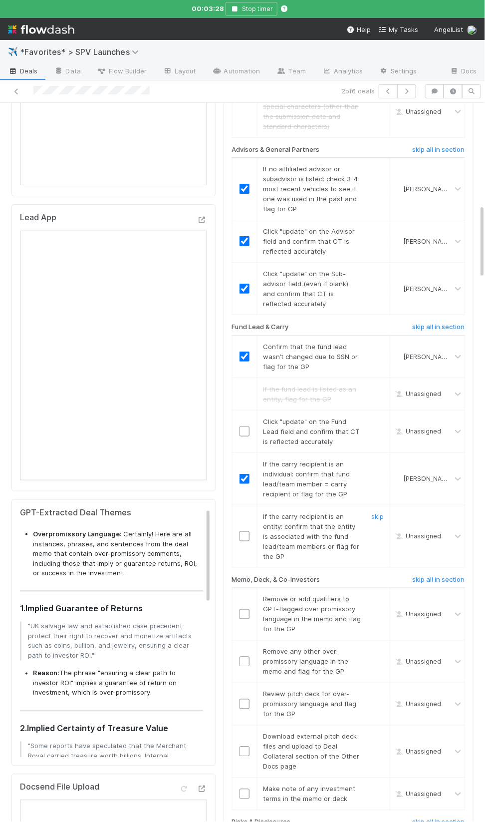
click at [379, 512] on link "skip" at bounding box center [377, 516] width 12 height 8
click at [244, 426] on input "checkbox" at bounding box center [245, 431] width 10 height 10
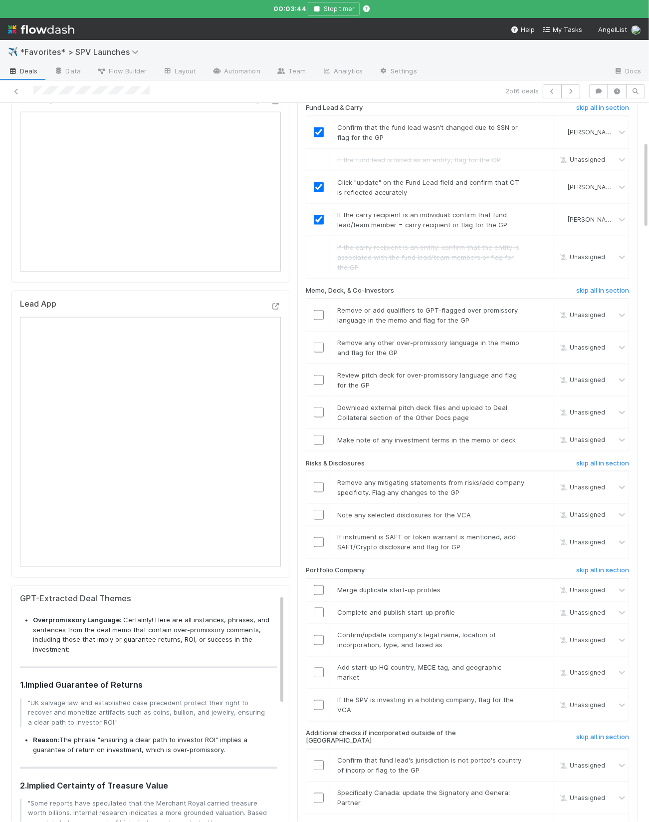
scroll to position [0, 0]
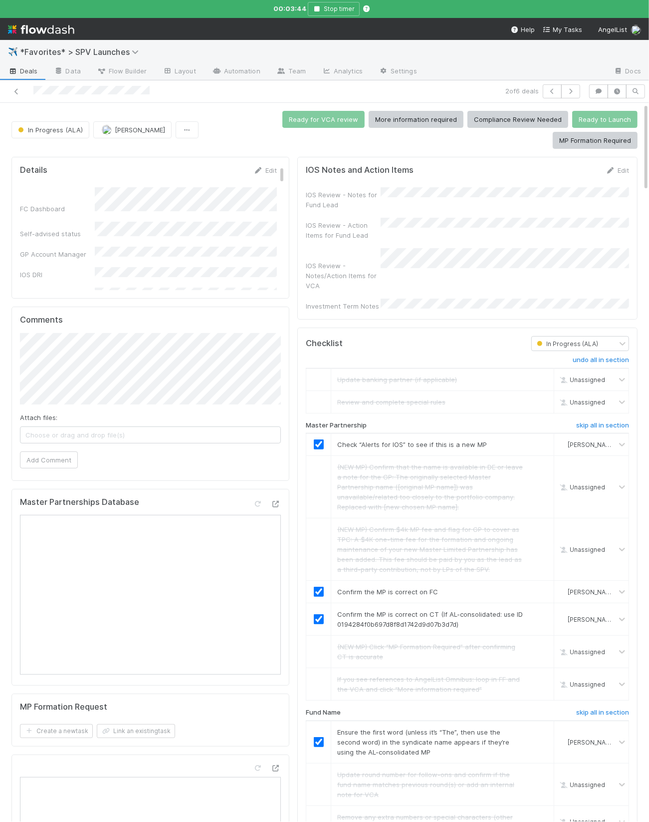
click at [519, 248] on div "IOS Review - Notes/Action Items for VCA" at bounding box center [467, 269] width 323 height 42
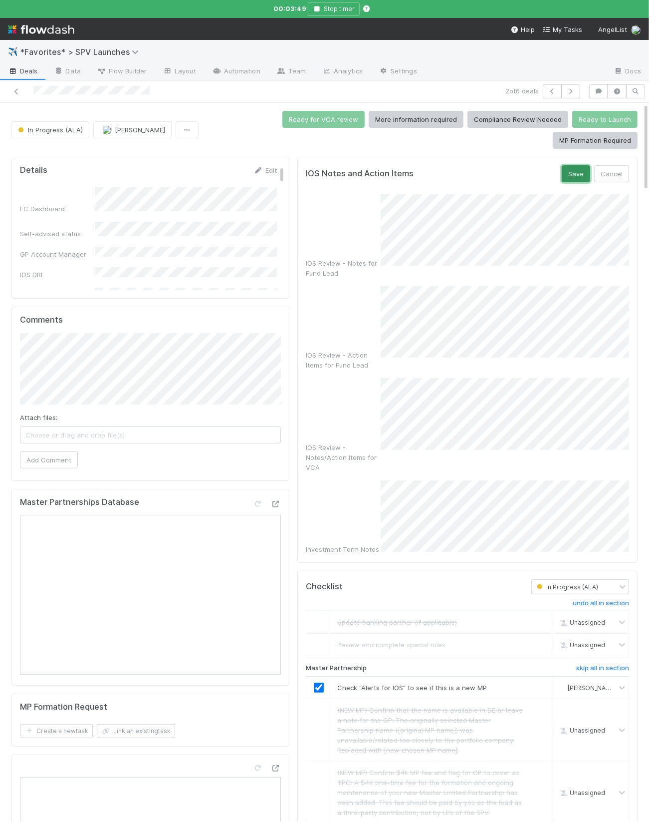
click at [572, 165] on button "Save" at bounding box center [576, 173] width 28 height 17
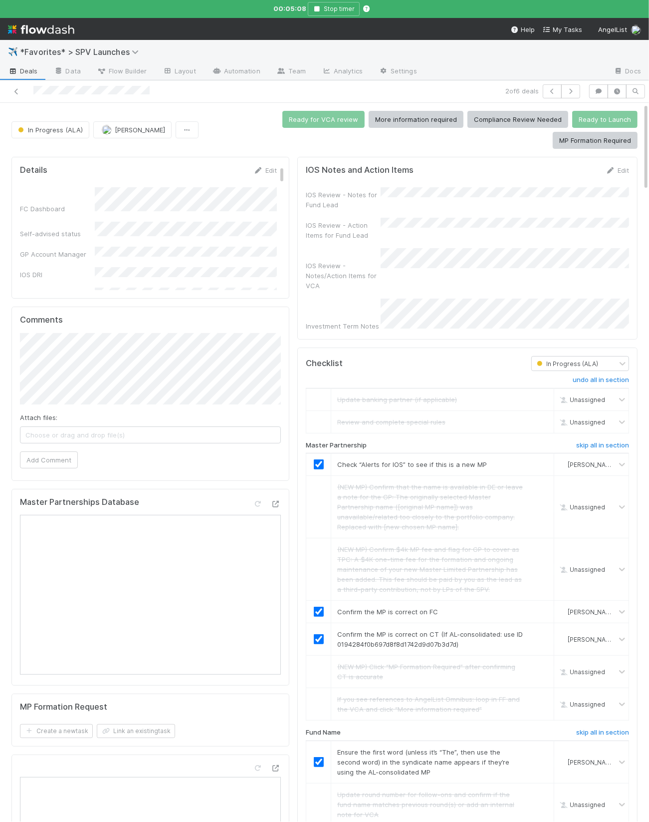
click at [460, 187] on div "IOS Review - Notes for Fund Lead" at bounding box center [467, 198] width 323 height 22
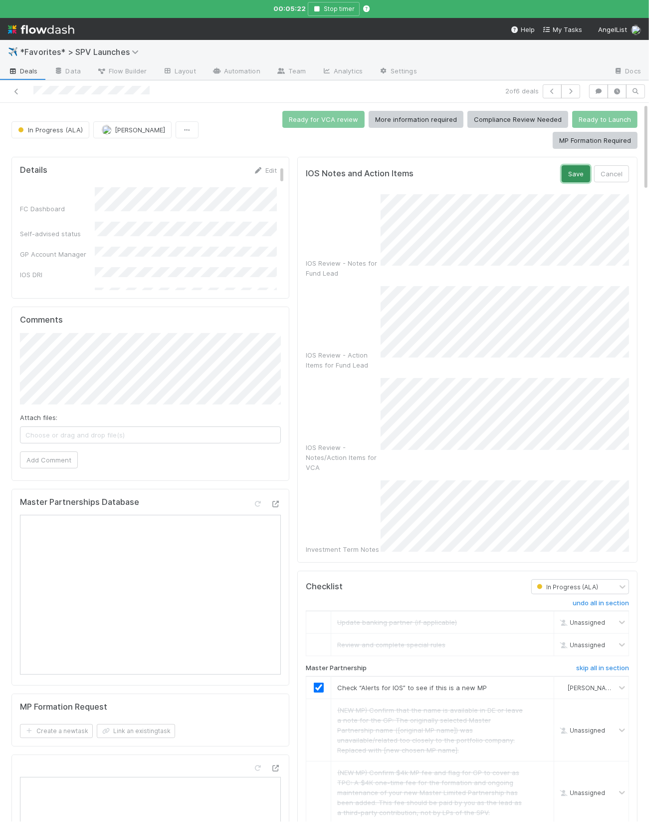
click at [569, 165] on button "Save" at bounding box center [576, 173] width 28 height 17
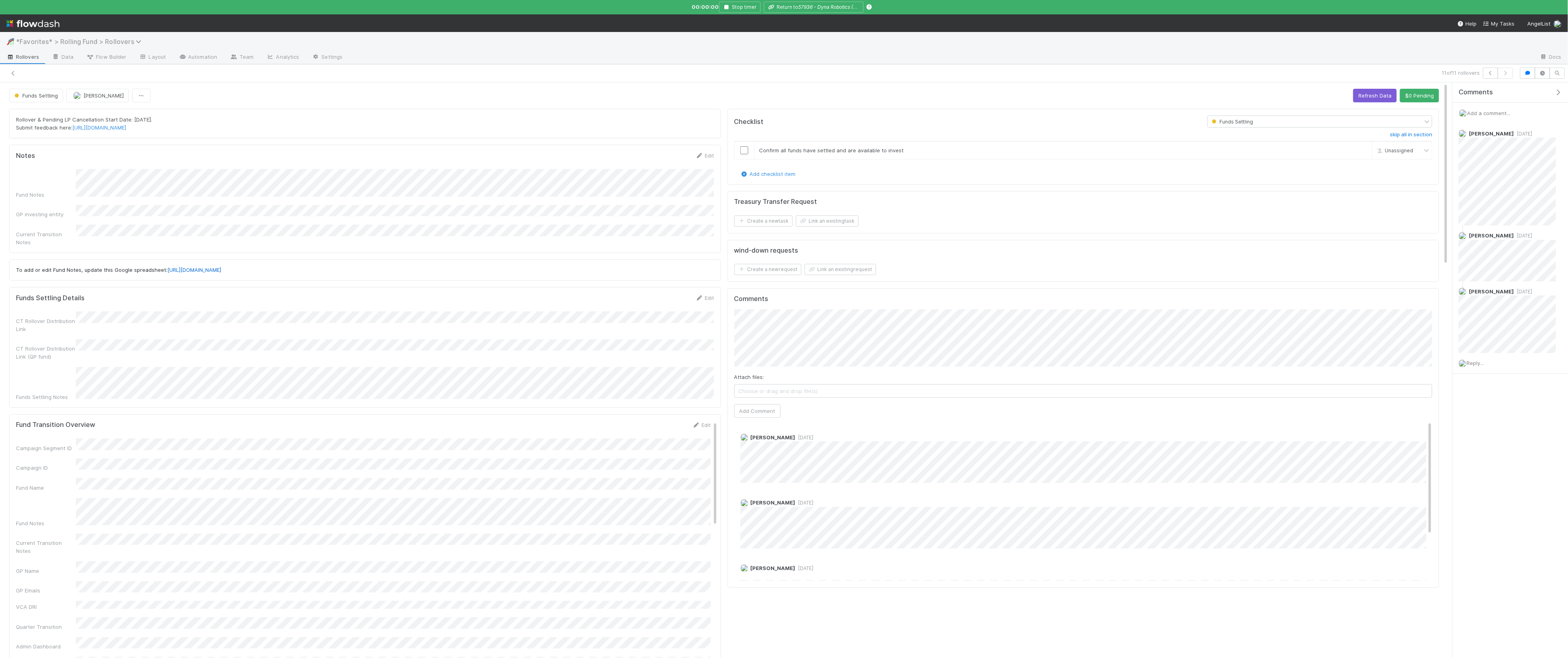
scroll to position [162, 698]
click at [60, 43] on span "*Favorites* > Rolling Fund > Rollovers" at bounding box center [81, 42] width 130 height 8
type input "fund form"
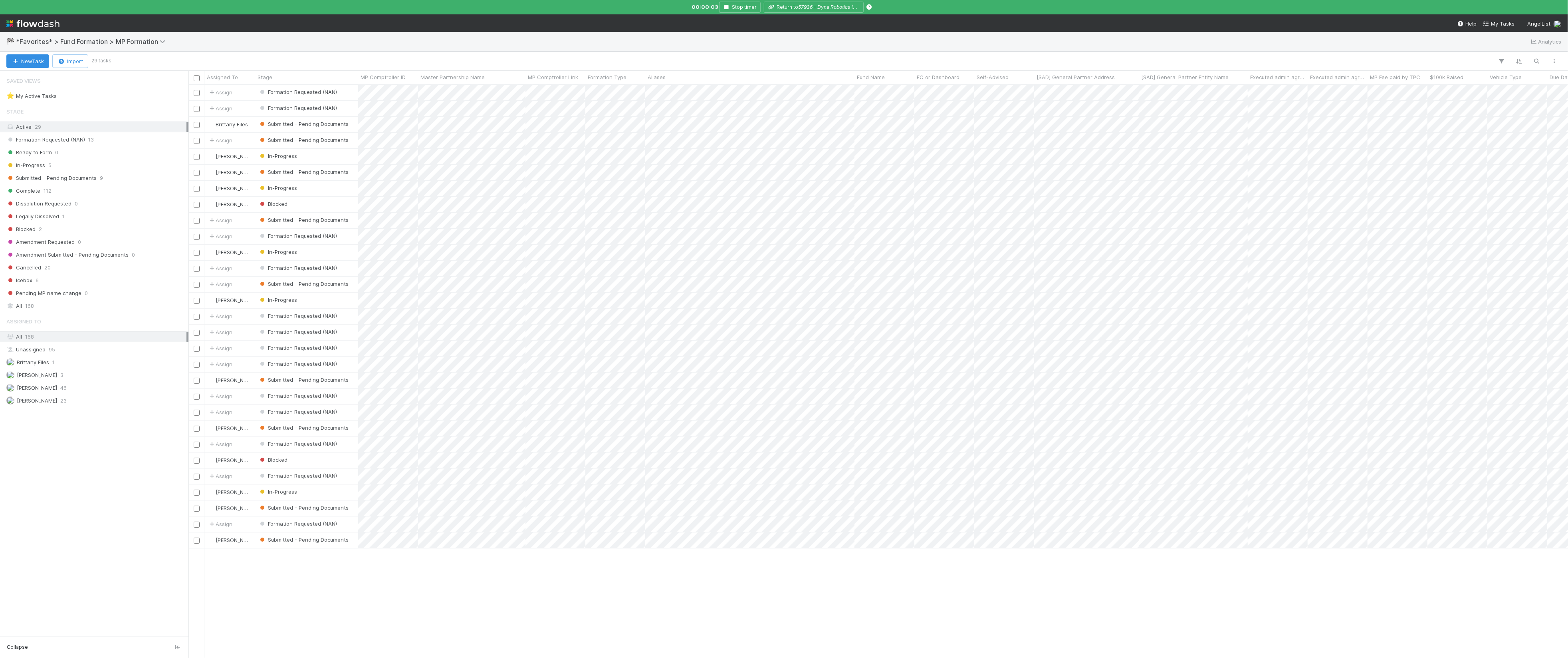
scroll to position [572, 1380]
drag, startPoint x: 79, startPoint y: 307, endPoint x: 180, endPoint y: 295, distance: 101.7
click at [79, 307] on div "All 168" at bounding box center [96, 306] width 180 height 10
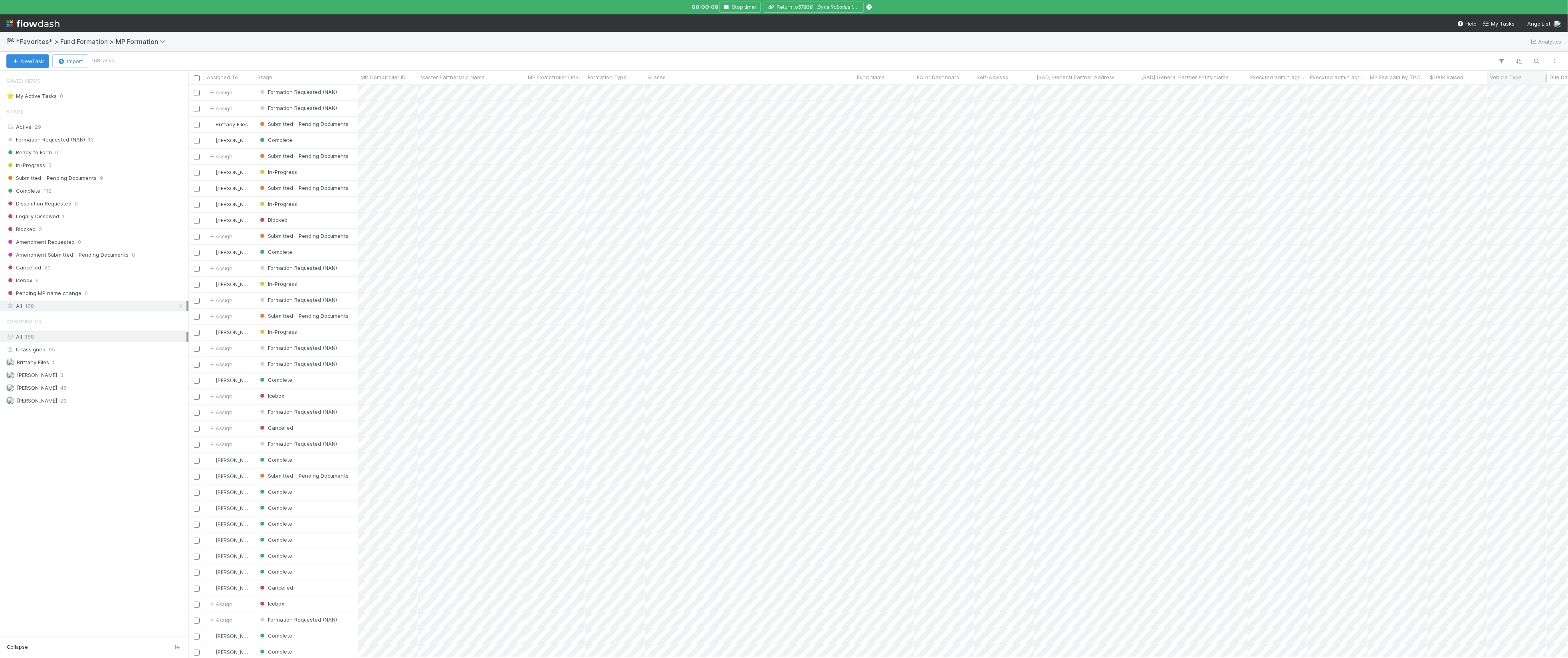
scroll to position [572, 1380]
click at [1540, 62] on icon "button" at bounding box center [1537, 61] width 8 height 7
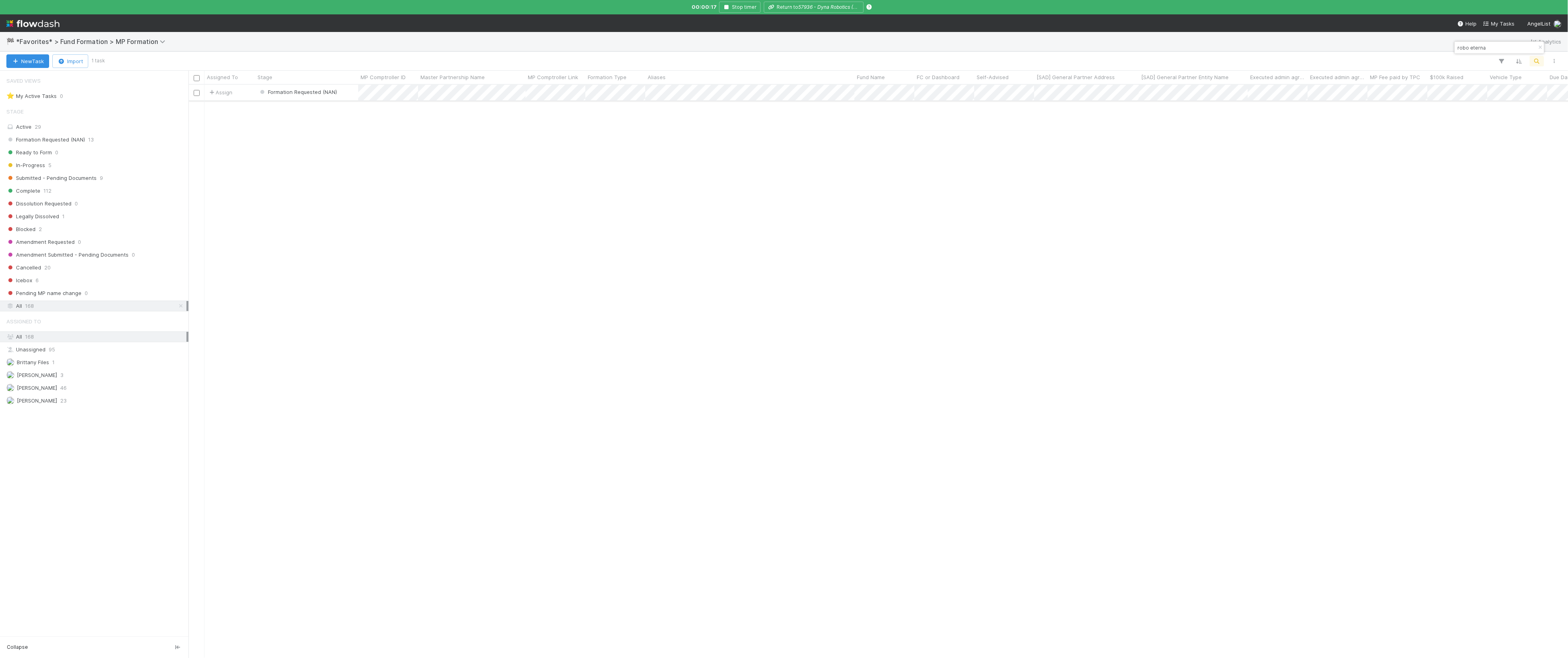
type input "robo eterna"
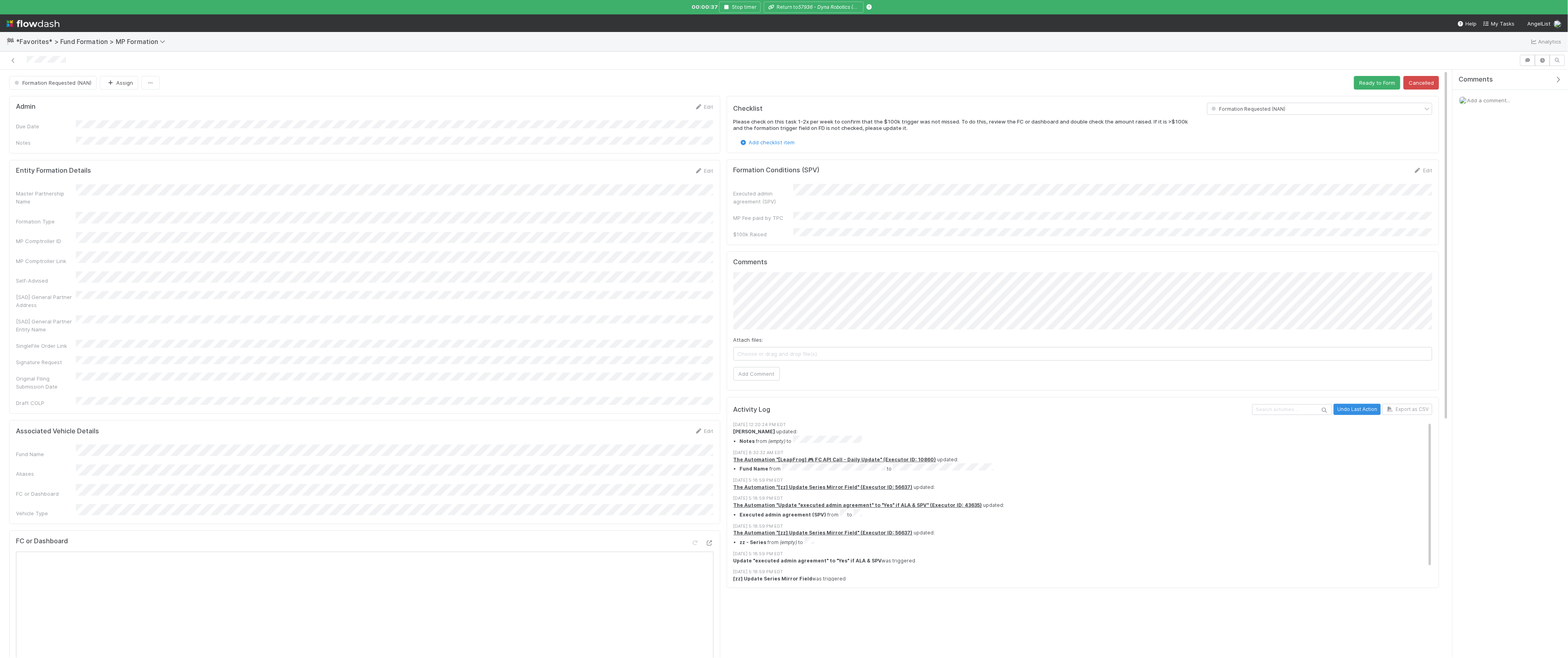
click at [1484, 103] on span "Add a comment..." at bounding box center [1489, 100] width 43 height 6
click at [1475, 236] on button "Add Comment" at bounding box center [1489, 235] width 46 height 14
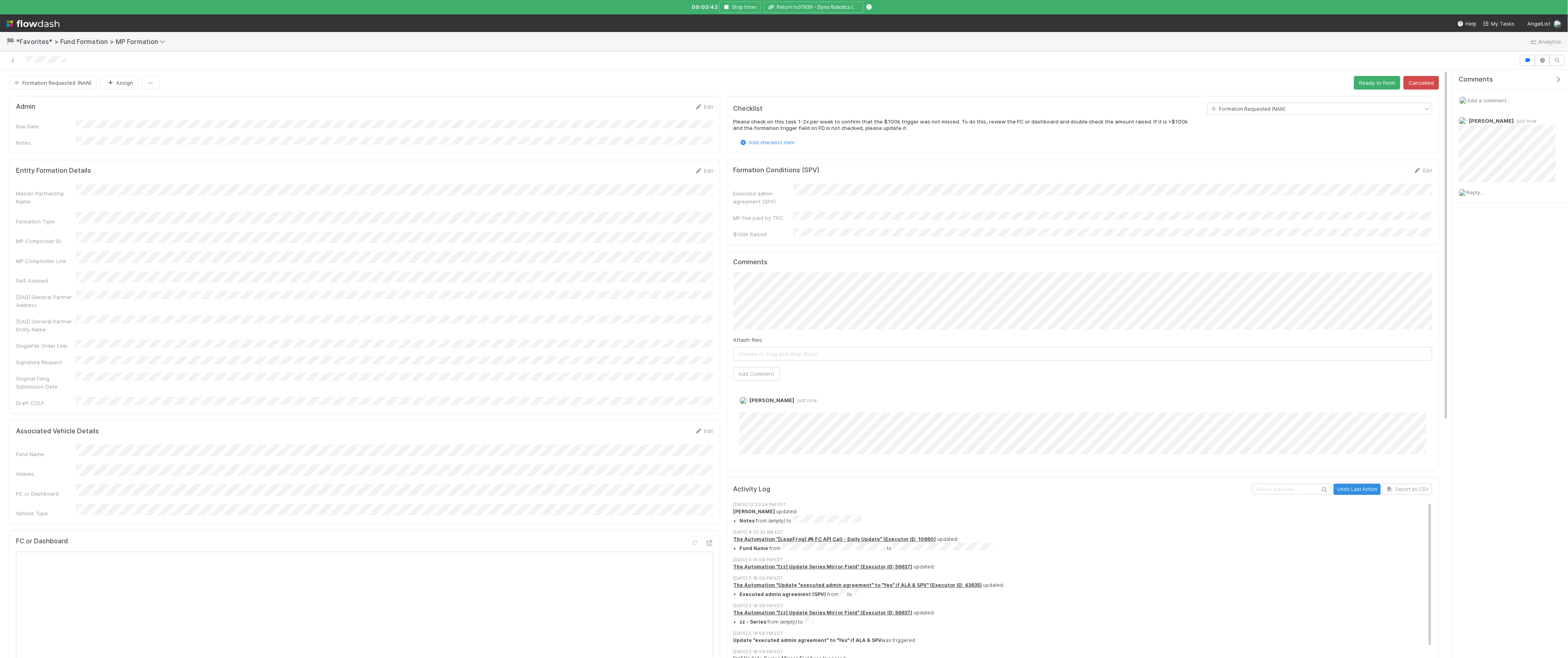
click at [731, 251] on div "Comments Attach files: Choose or drag and drop file(s) Add Comment [PERSON_NAME…" at bounding box center [1082, 361] width 712 height 219
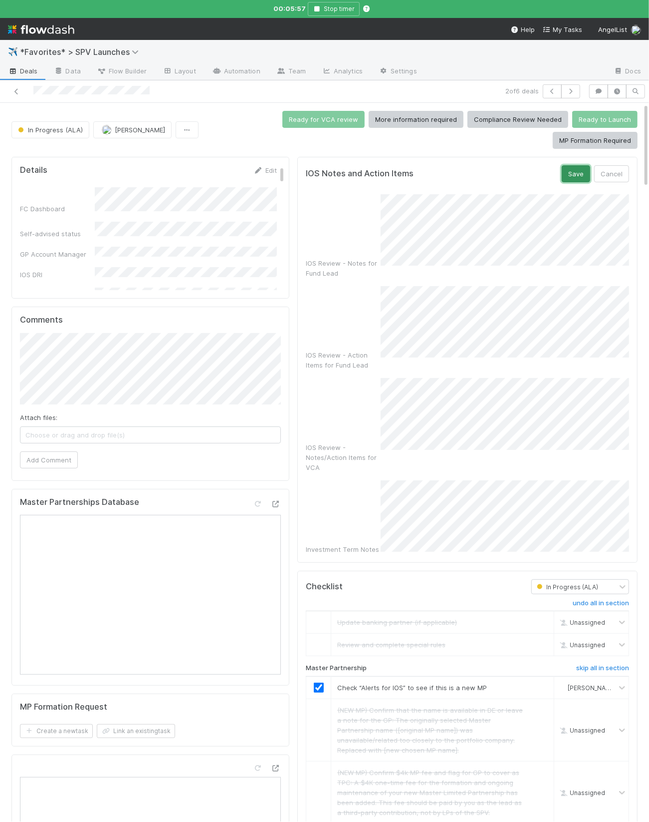
click at [571, 165] on button "Save" at bounding box center [576, 173] width 28 height 17
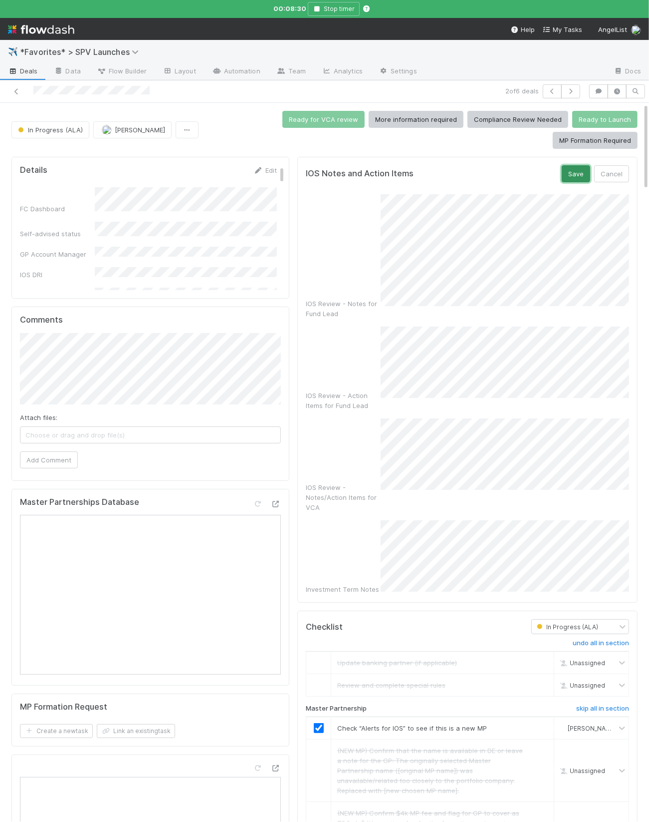
click at [571, 165] on button "Save" at bounding box center [576, 173] width 28 height 17
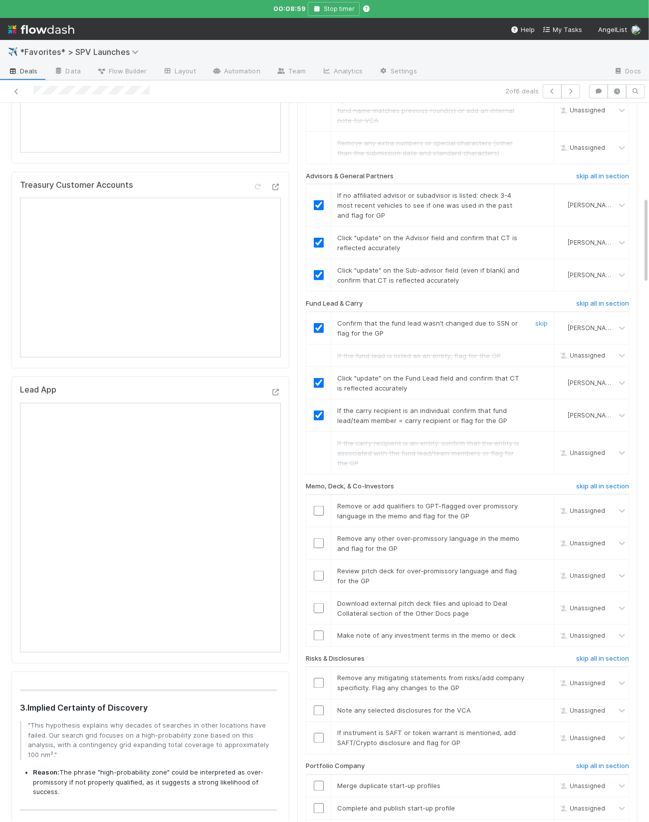
scroll to position [779, 0]
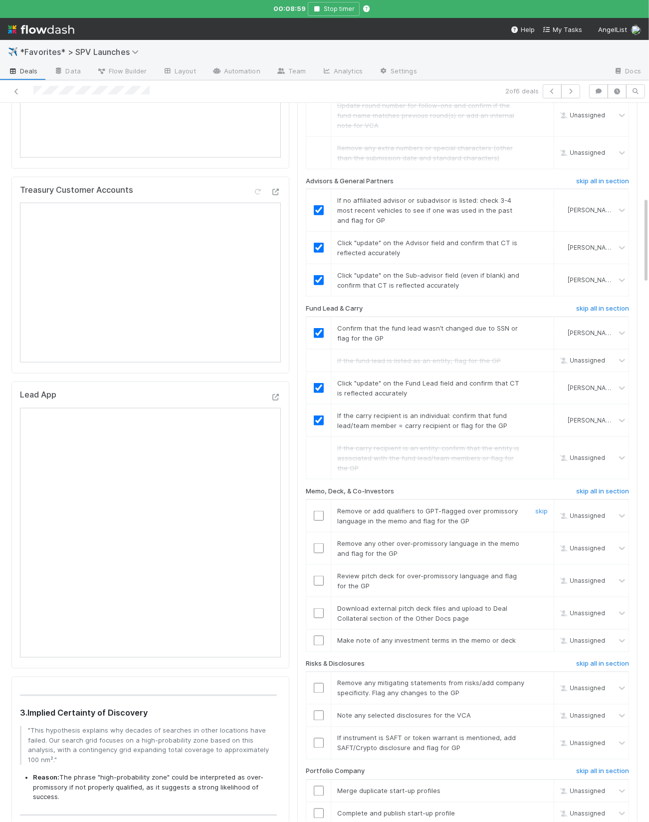
drag, startPoint x: 315, startPoint y: 469, endPoint x: 316, endPoint y: 476, distance: 7.6
click at [315, 511] on input "checkbox" at bounding box center [319, 516] width 10 height 10
click at [320, 543] on input "checkbox" at bounding box center [319, 548] width 10 height 10
checkbox input "true"
click at [540, 572] on link "skip" at bounding box center [542, 576] width 12 height 8
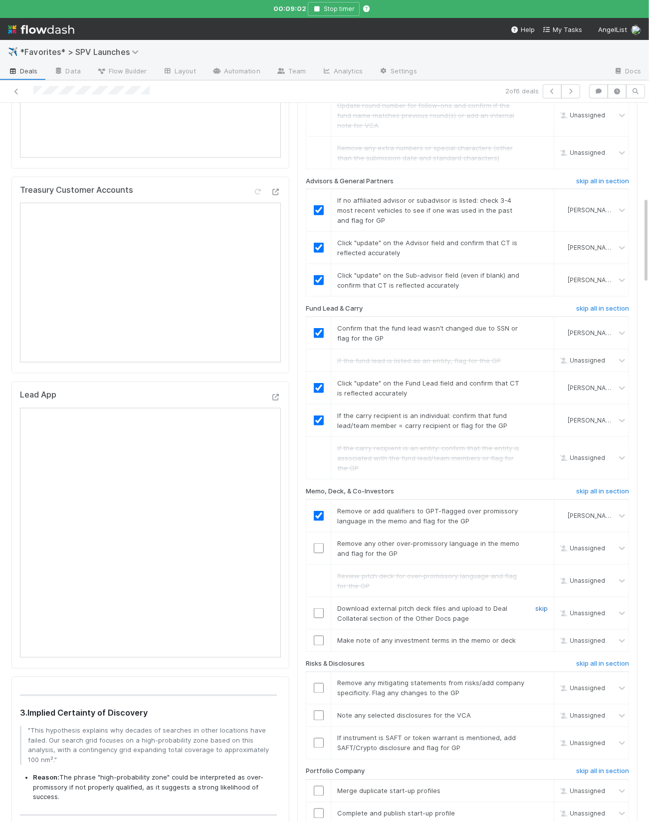
click at [542, 604] on link "skip" at bounding box center [542, 608] width 12 height 8
drag, startPoint x: 319, startPoint y: 592, endPoint x: 504, endPoint y: 561, distance: 186.8
click at [319, 635] on input "checkbox" at bounding box center [319, 640] width 10 height 10
checkbox input "true"
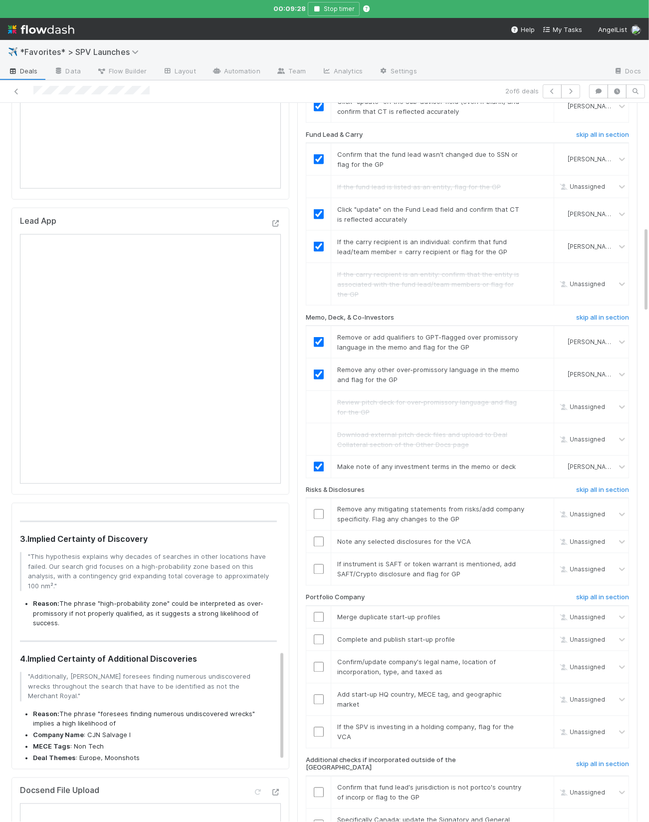
scroll to position [1039, 0]
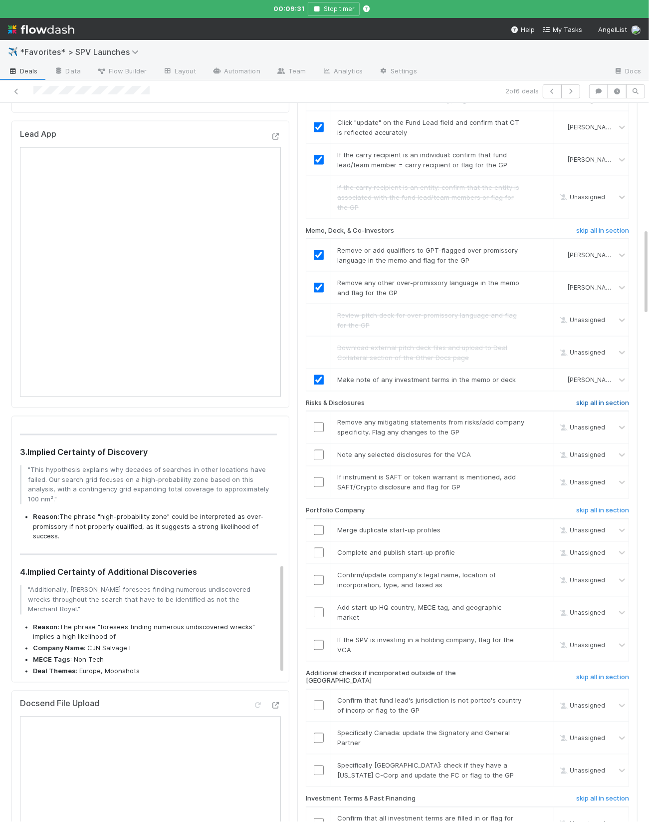
click at [593, 399] on h6 "skip all in section" at bounding box center [603, 403] width 53 height 8
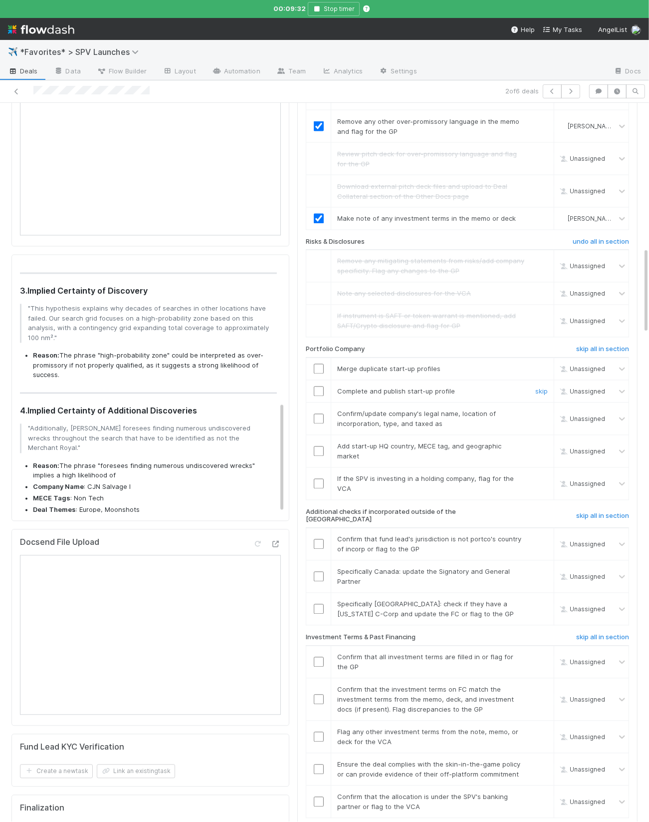
scroll to position [1218, 0]
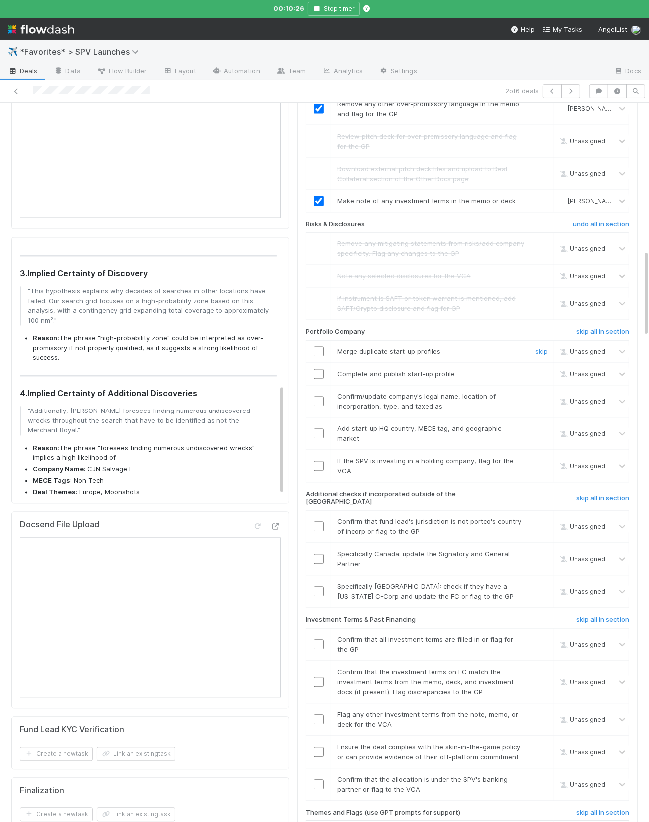
drag, startPoint x: 544, startPoint y: 304, endPoint x: 544, endPoint y: 316, distance: 11.5
click at [544, 347] on link "skip" at bounding box center [542, 351] width 12 height 8
click at [542, 370] on link "skip" at bounding box center [542, 374] width 12 height 8
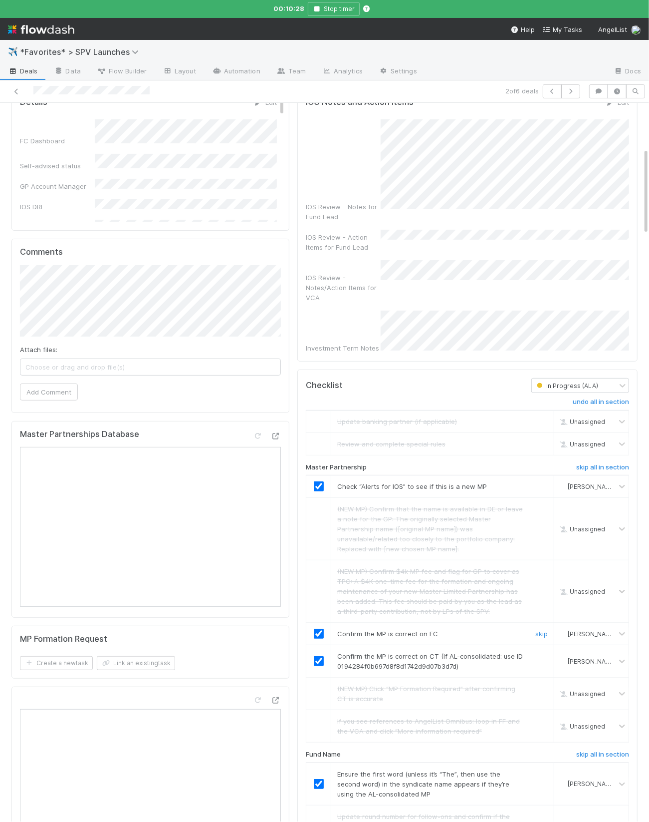
scroll to position [0, 0]
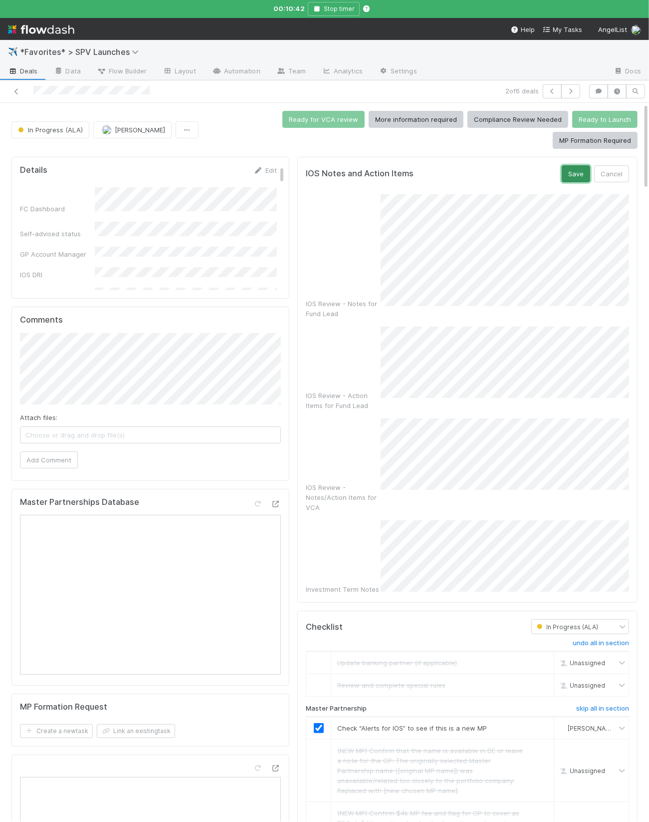
click at [576, 165] on button "Save" at bounding box center [576, 173] width 28 height 17
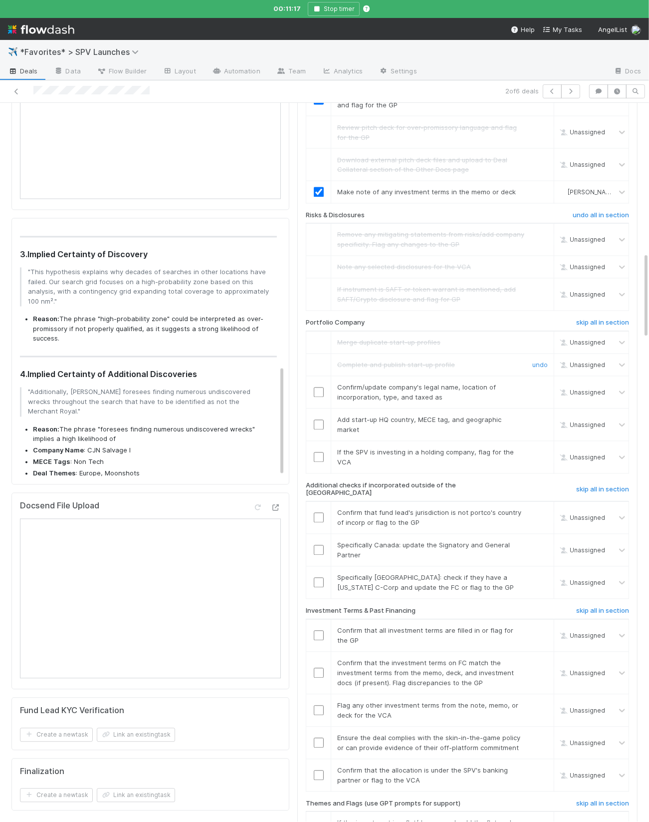
scroll to position [1239, 0]
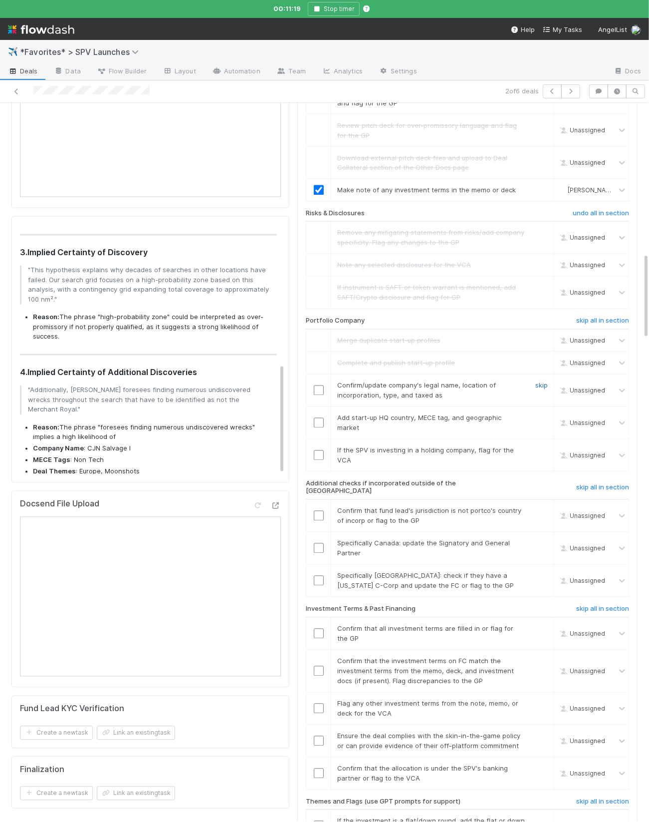
click at [538, 381] on link "skip" at bounding box center [542, 385] width 12 height 8
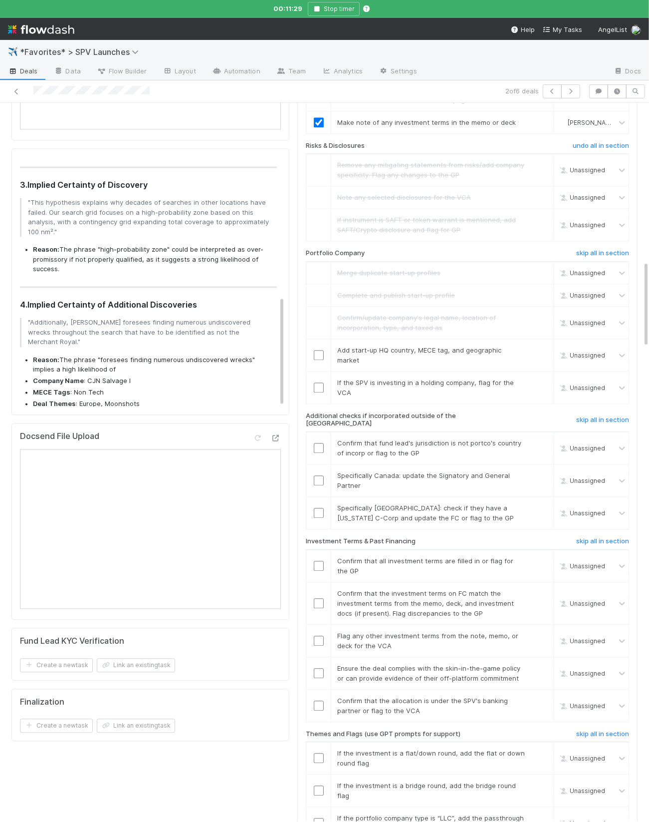
scroll to position [1310, 0]
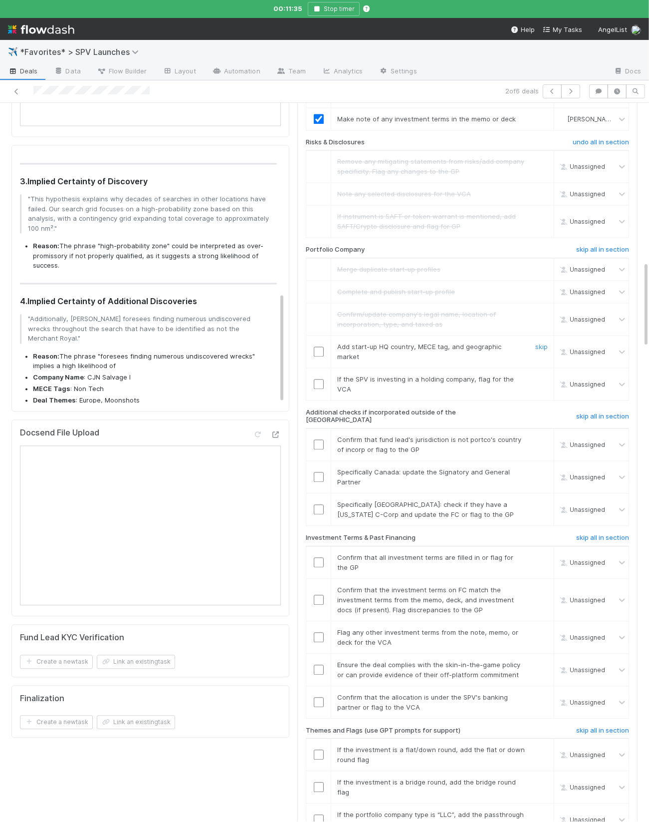
drag, startPoint x: 317, startPoint y: 291, endPoint x: 395, endPoint y: 301, distance: 78.0
click at [317, 346] on input "checkbox" at bounding box center [319, 351] width 10 height 10
click at [541, 375] on link "skip" at bounding box center [542, 379] width 12 height 8
click at [584, 412] on h6 "skip all in section" at bounding box center [603, 416] width 53 height 8
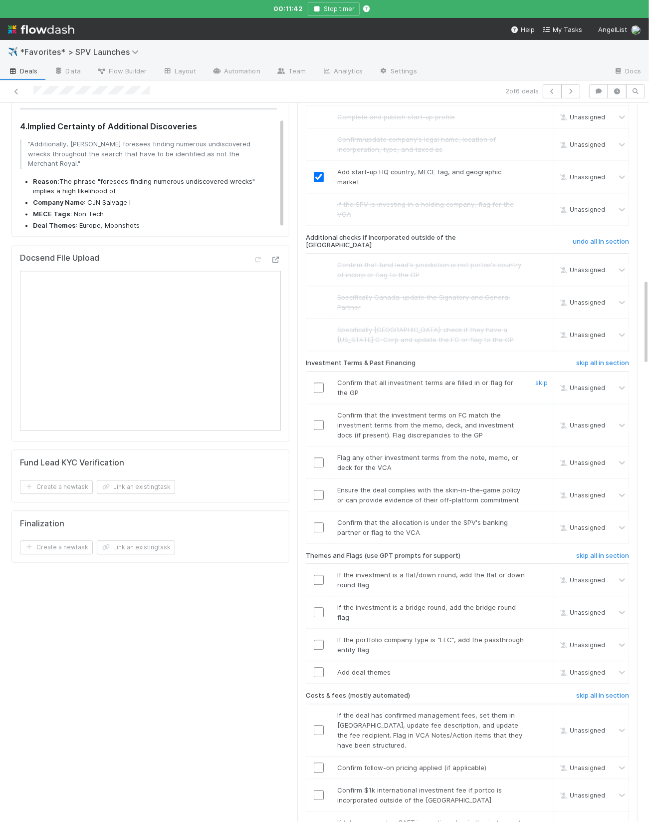
checkbox input "true"
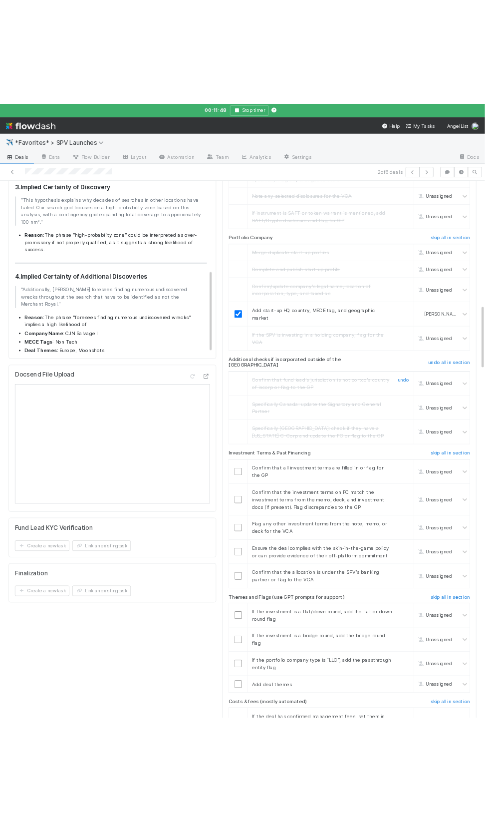
scroll to position [1399, 0]
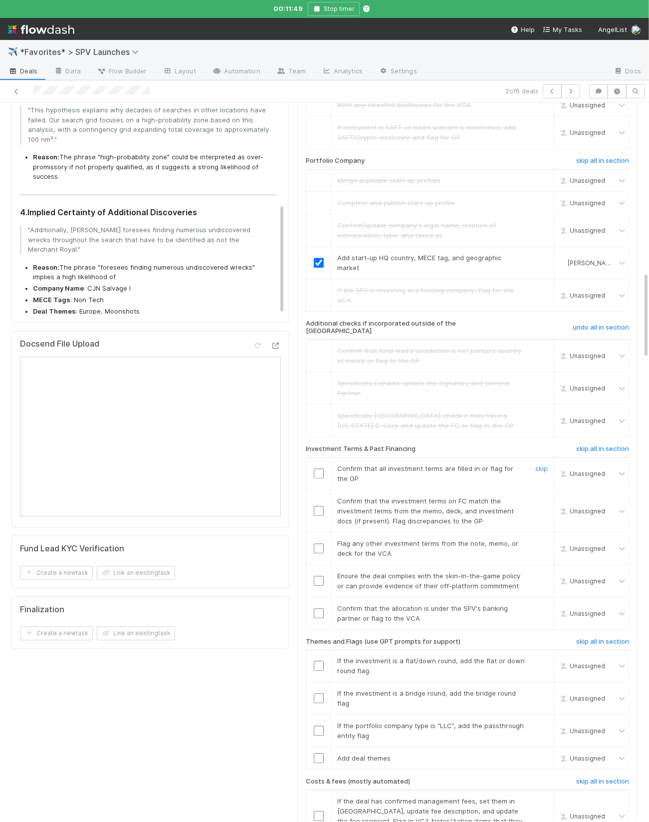
click at [316, 468] on input "checkbox" at bounding box center [319, 473] width 10 height 10
click at [318, 506] on input "checkbox" at bounding box center [319, 511] width 10 height 10
click at [541, 539] on link "skip" at bounding box center [542, 543] width 12 height 8
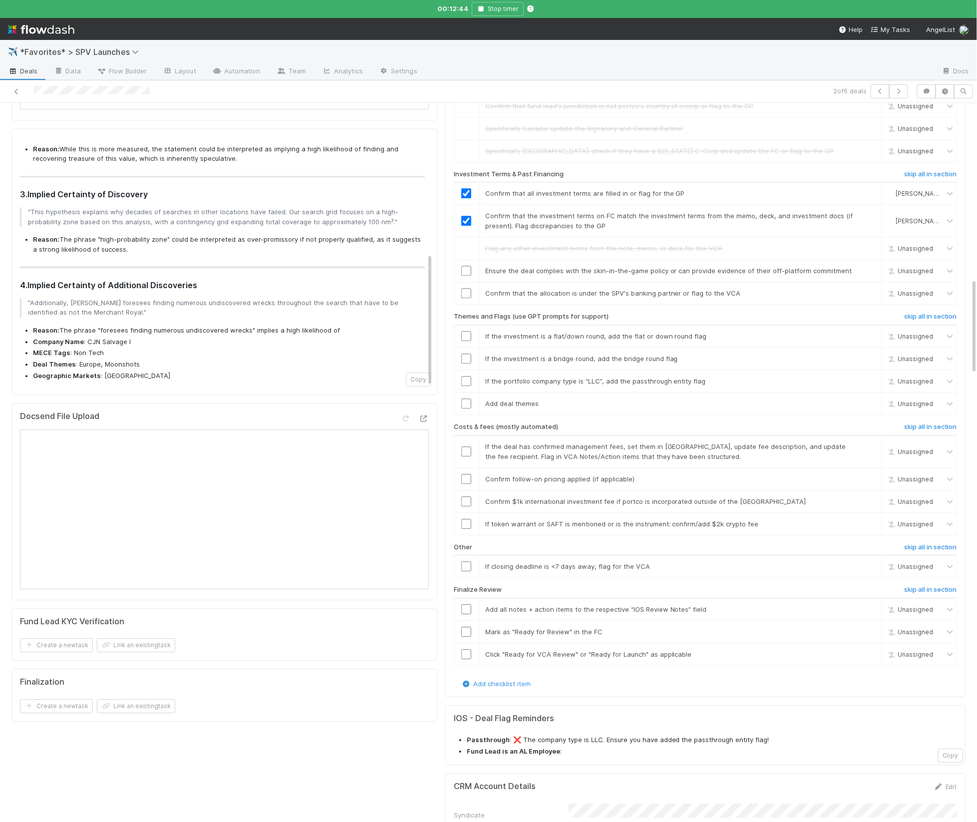
scroll to position [0, 0]
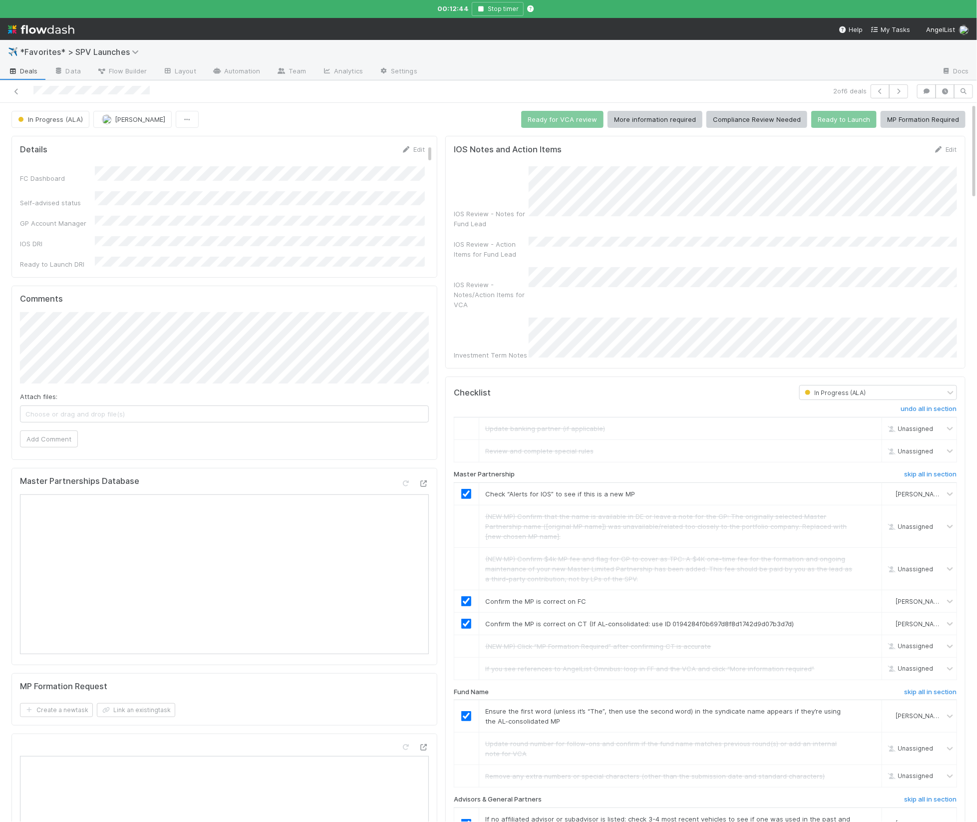
click at [580, 289] on div "IOS Review - Notes for Fund Lead IOS Review - Action Items for Fund Lead IOS Re…" at bounding box center [705, 263] width 503 height 194
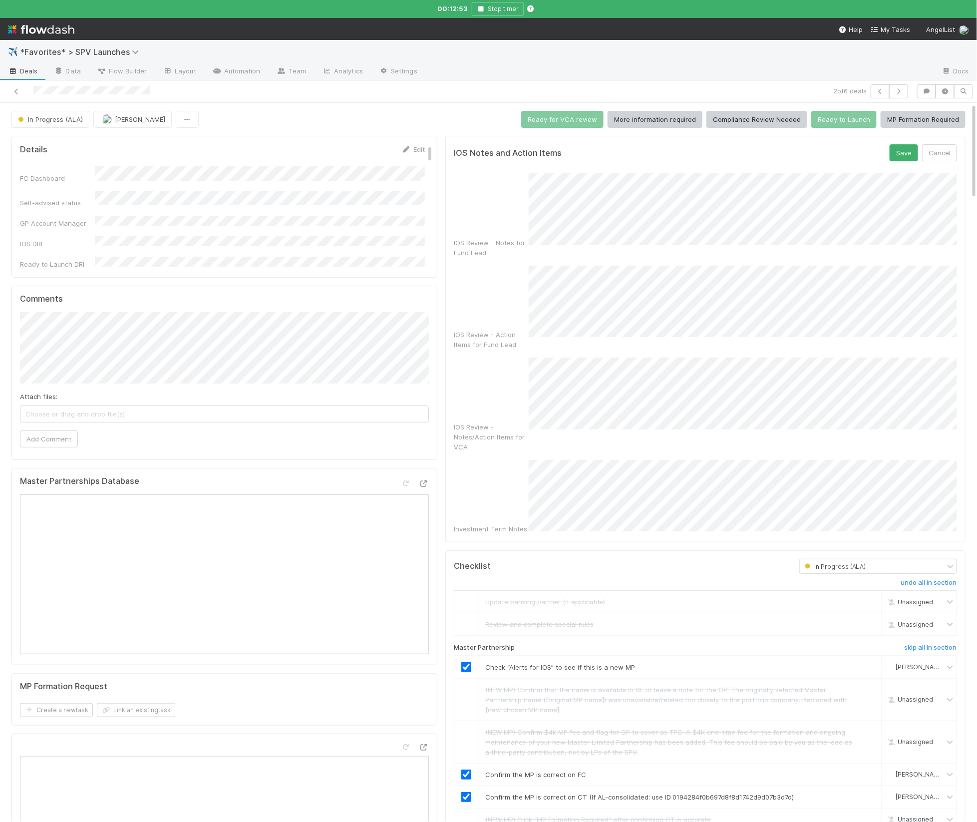
click at [518, 466] on div "Investment Term Notes" at bounding box center [705, 497] width 503 height 74
drag, startPoint x: 906, startPoint y: 150, endPoint x: 766, endPoint y: 145, distance: 139.8
click at [649, 150] on button "Save" at bounding box center [903, 152] width 28 height 17
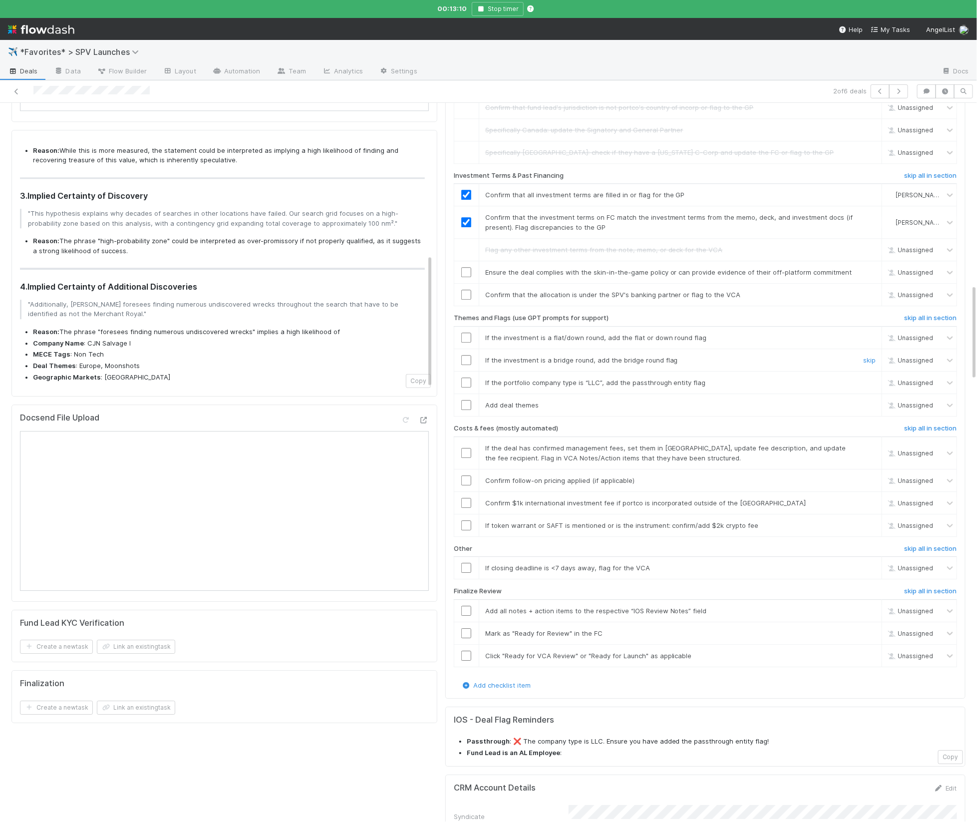
scroll to position [1166, 0]
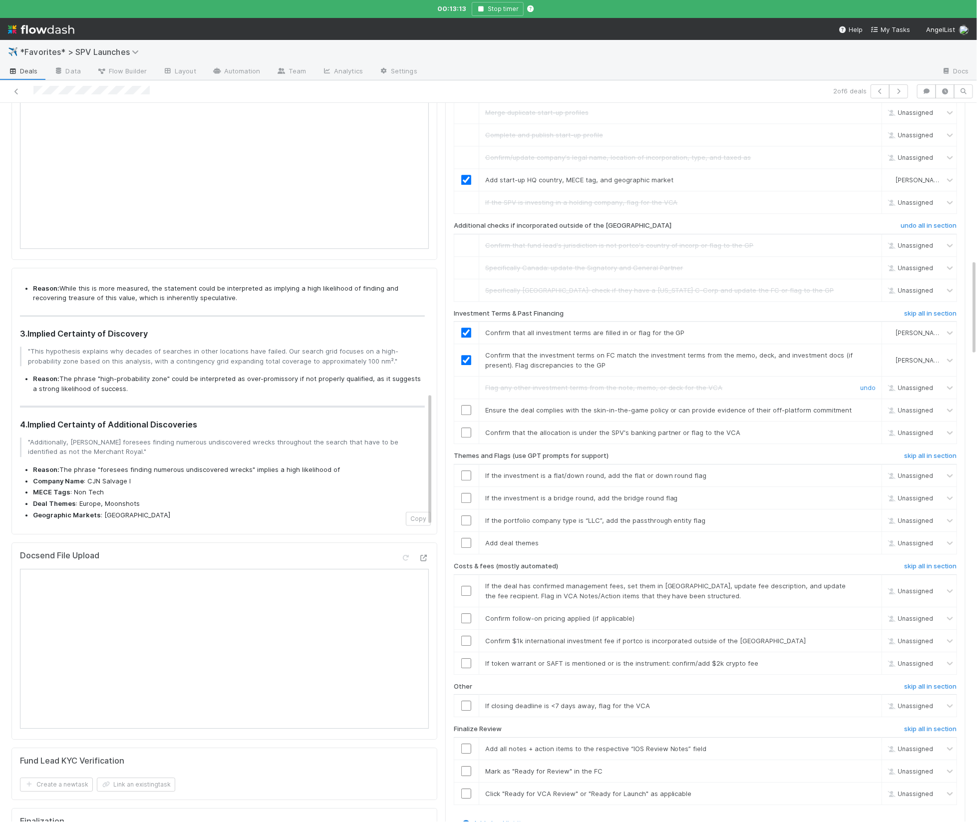
drag, startPoint x: 583, startPoint y: 391, endPoint x: 568, endPoint y: 391, distance: 16.0
click at [582, 405] on div "Ensure the deal complies with the skin-in-the-game policy or can provide eviden…" at bounding box center [665, 410] width 375 height 10
click at [463, 405] on input "checkbox" at bounding box center [466, 410] width 10 height 10
click at [465, 427] on input "checkbox" at bounding box center [466, 432] width 10 height 10
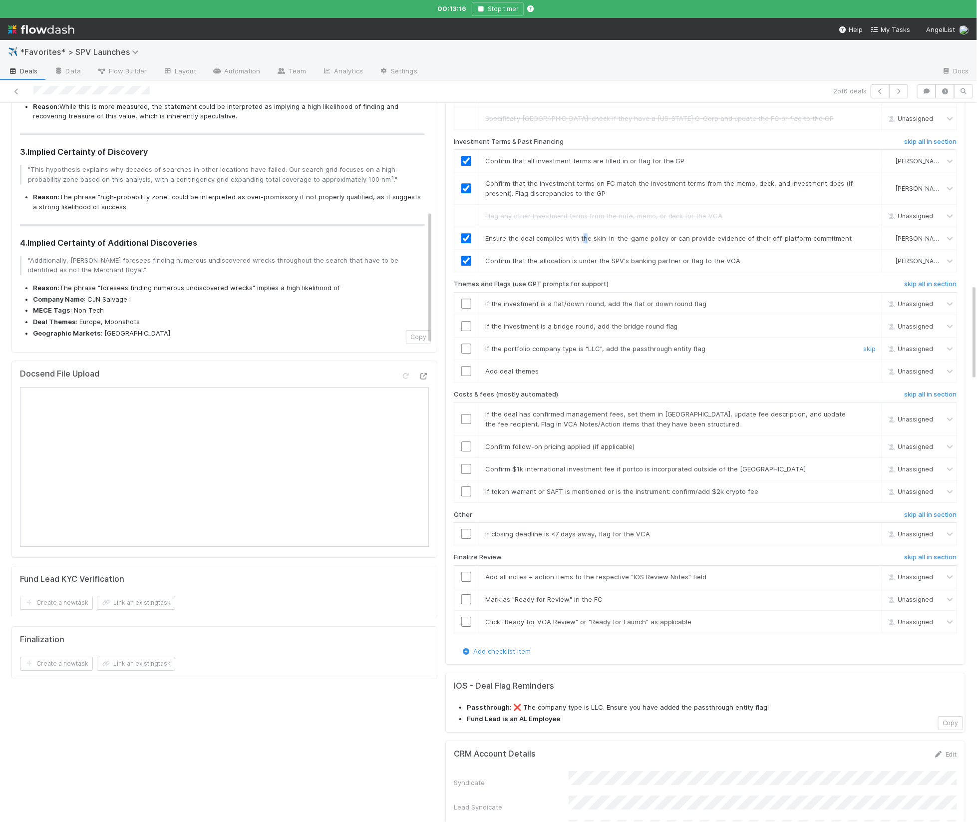
scroll to position [1351, 0]
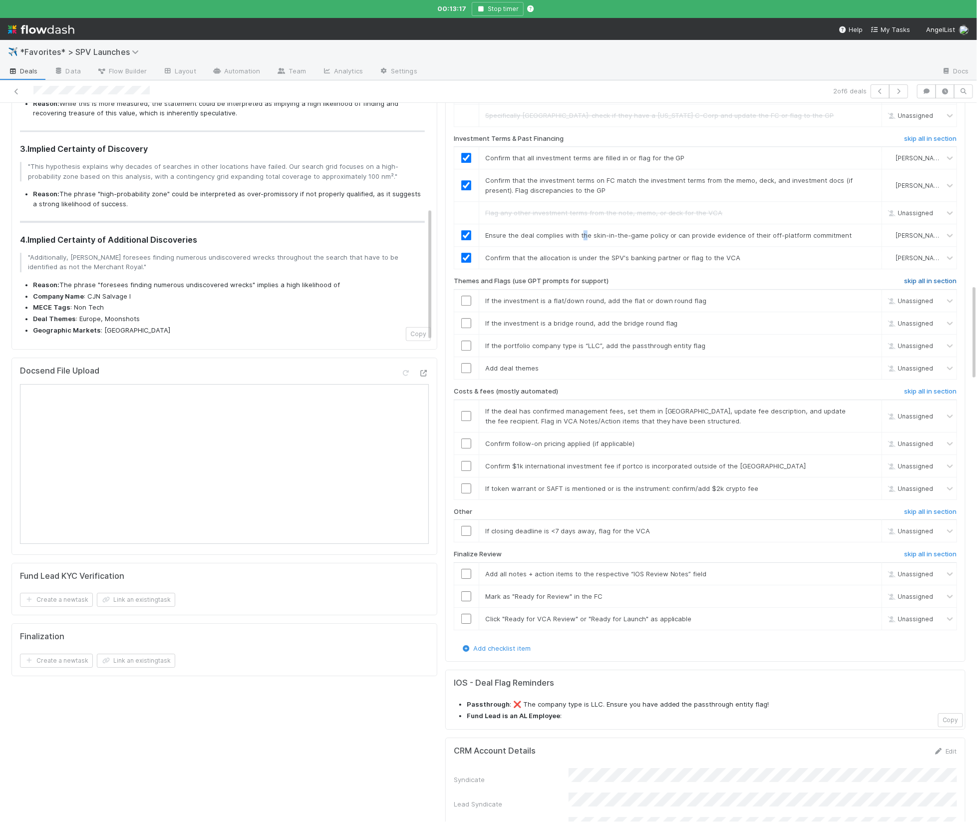
click at [649, 277] on h6 "skip all in section" at bounding box center [930, 281] width 53 height 8
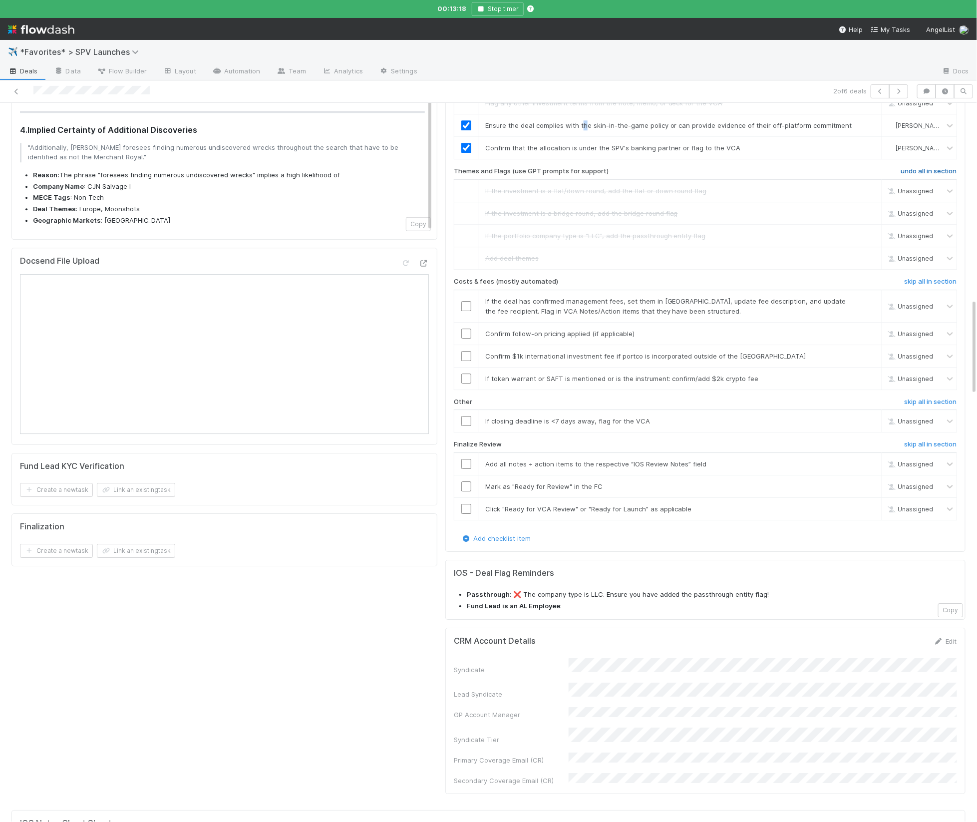
scroll to position [1461, 0]
click at [649, 277] on h6 "skip all in section" at bounding box center [930, 281] width 53 height 8
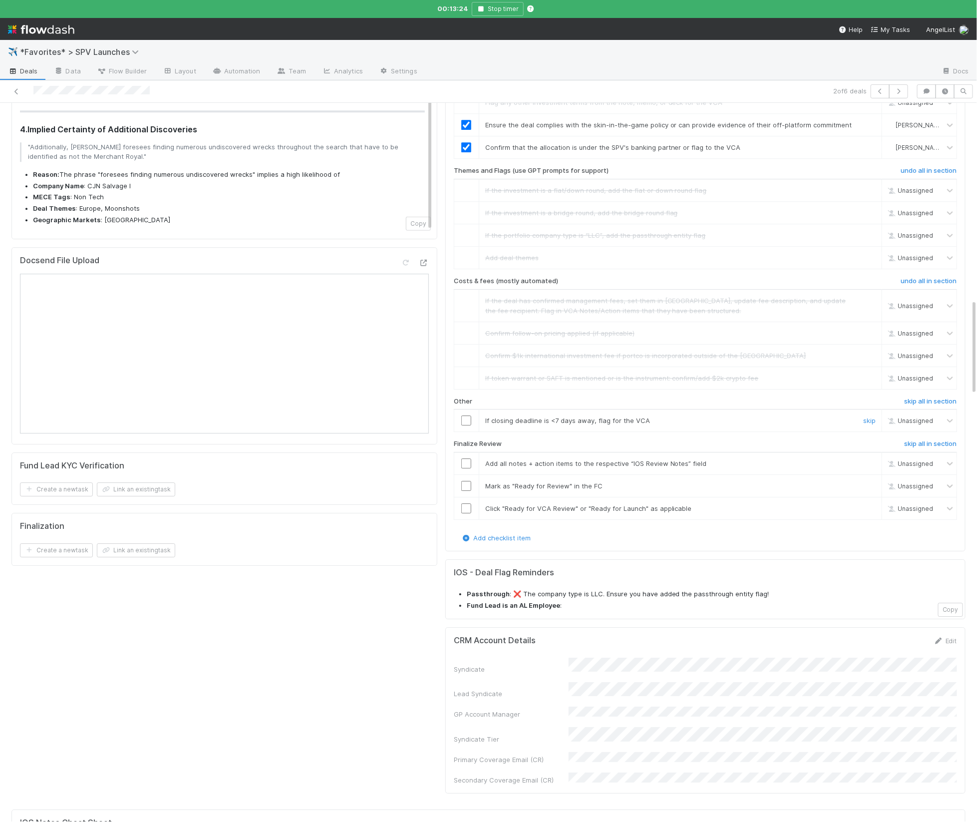
click at [649, 415] on div "skip" at bounding box center [868, 420] width 30 height 10
click at [649, 416] on link "skip" at bounding box center [869, 420] width 12 height 8
drag, startPoint x: 485, startPoint y: 448, endPoint x: 475, endPoint y: 446, distance: 10.2
click at [483, 474] on td "Mark as "Ready for Review" in the FC skip" at bounding box center [680, 485] width 403 height 22
click at [464, 452] on td at bounding box center [466, 463] width 25 height 22
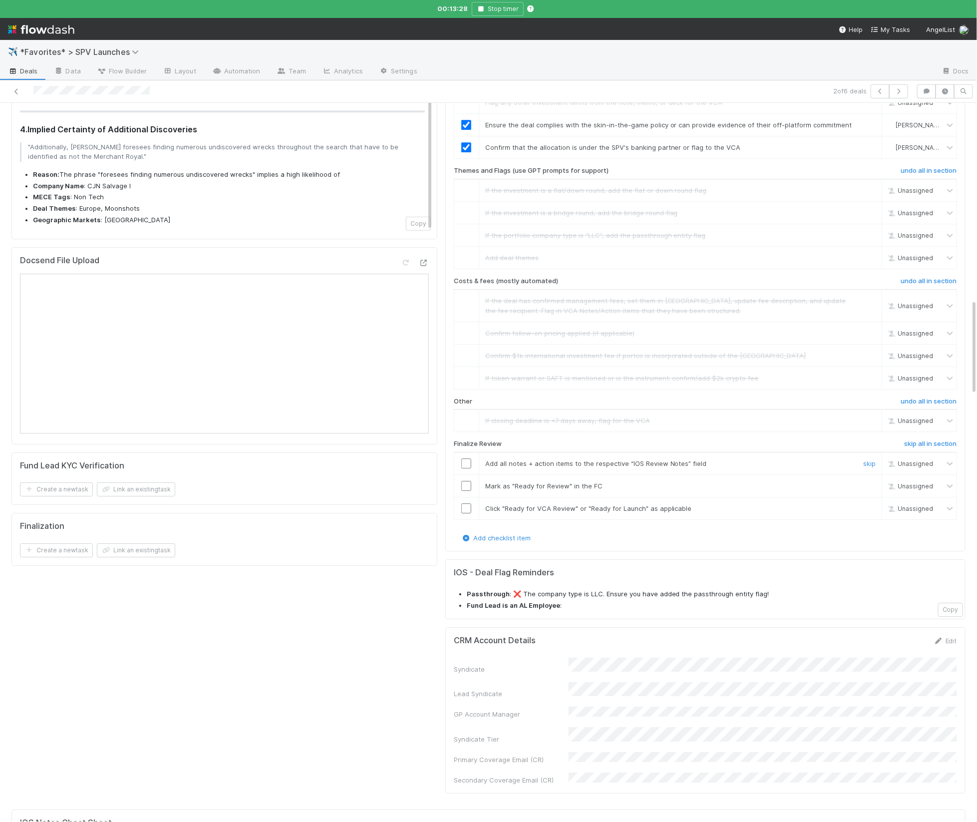
drag, startPoint x: 466, startPoint y: 434, endPoint x: 466, endPoint y: 440, distance: 5.5
click at [466, 458] on input "checkbox" at bounding box center [466, 463] width 10 height 10
click at [470, 481] on input "checkbox" at bounding box center [466, 486] width 10 height 10
click at [465, 503] on input "checkbox" at bounding box center [466, 508] width 10 height 10
checkbox input "true"
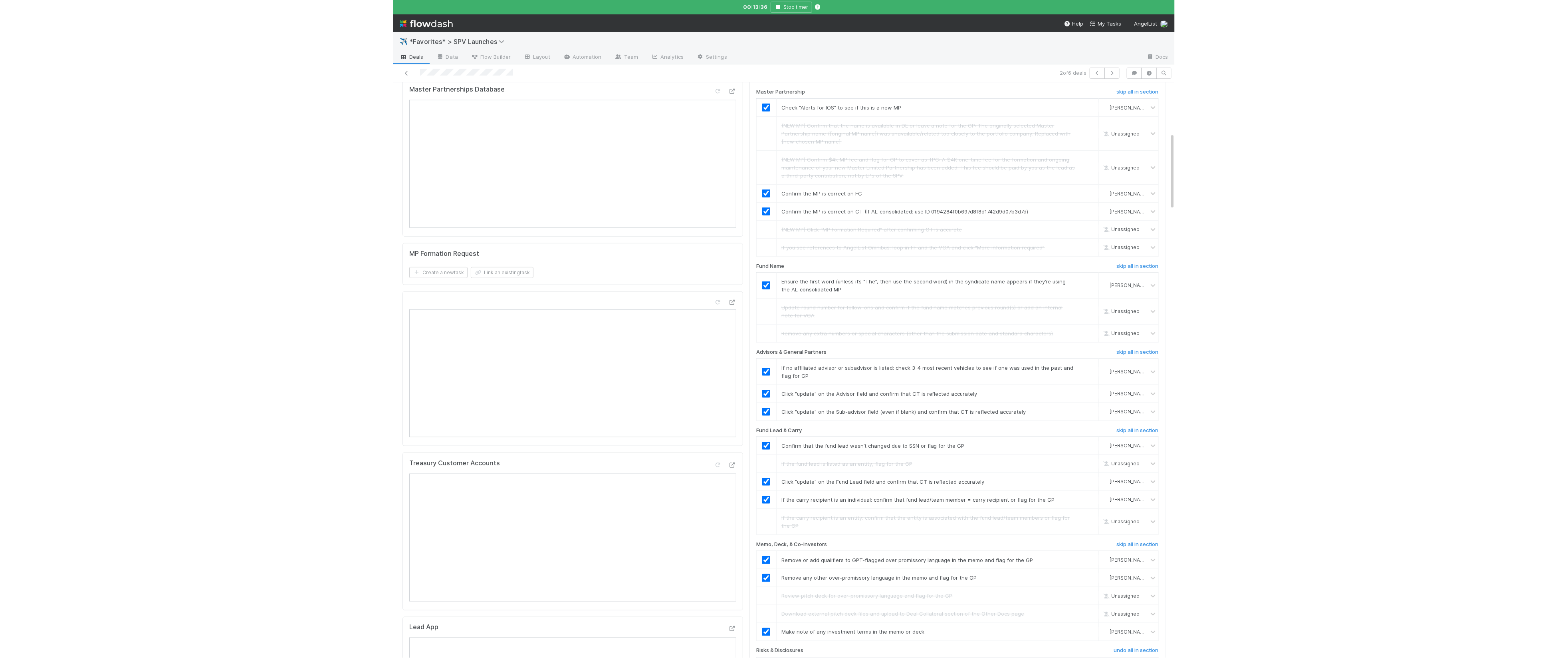
scroll to position [0, 0]
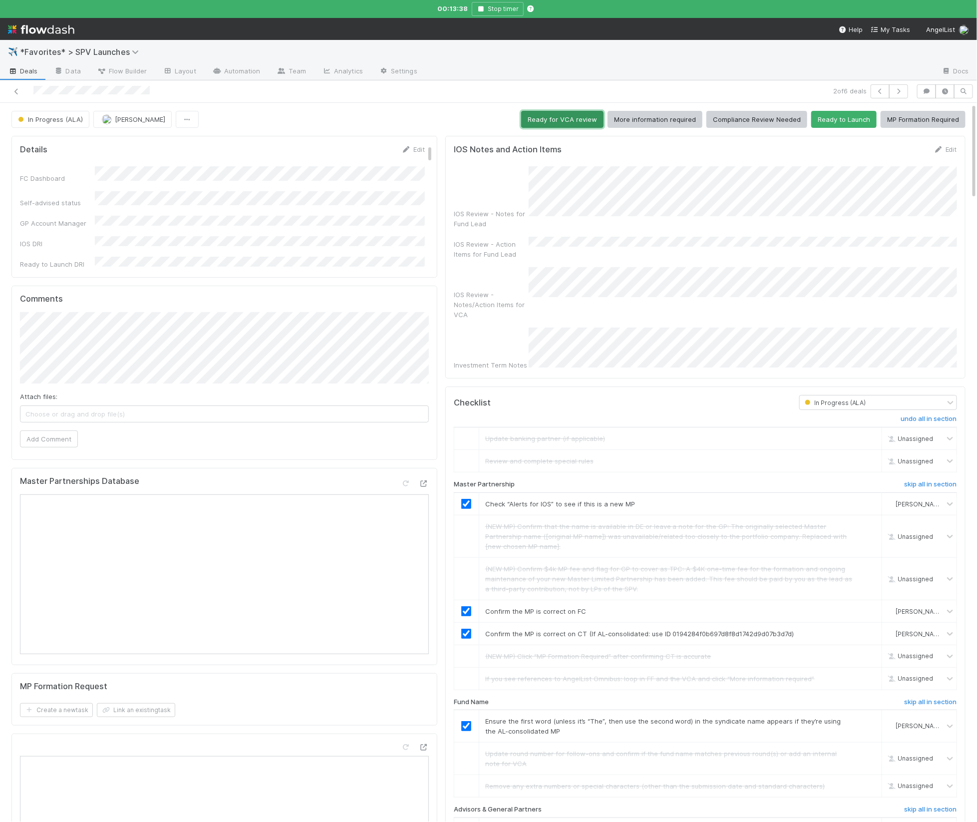
click at [558, 124] on button "Ready for VCA review" at bounding box center [562, 119] width 82 height 17
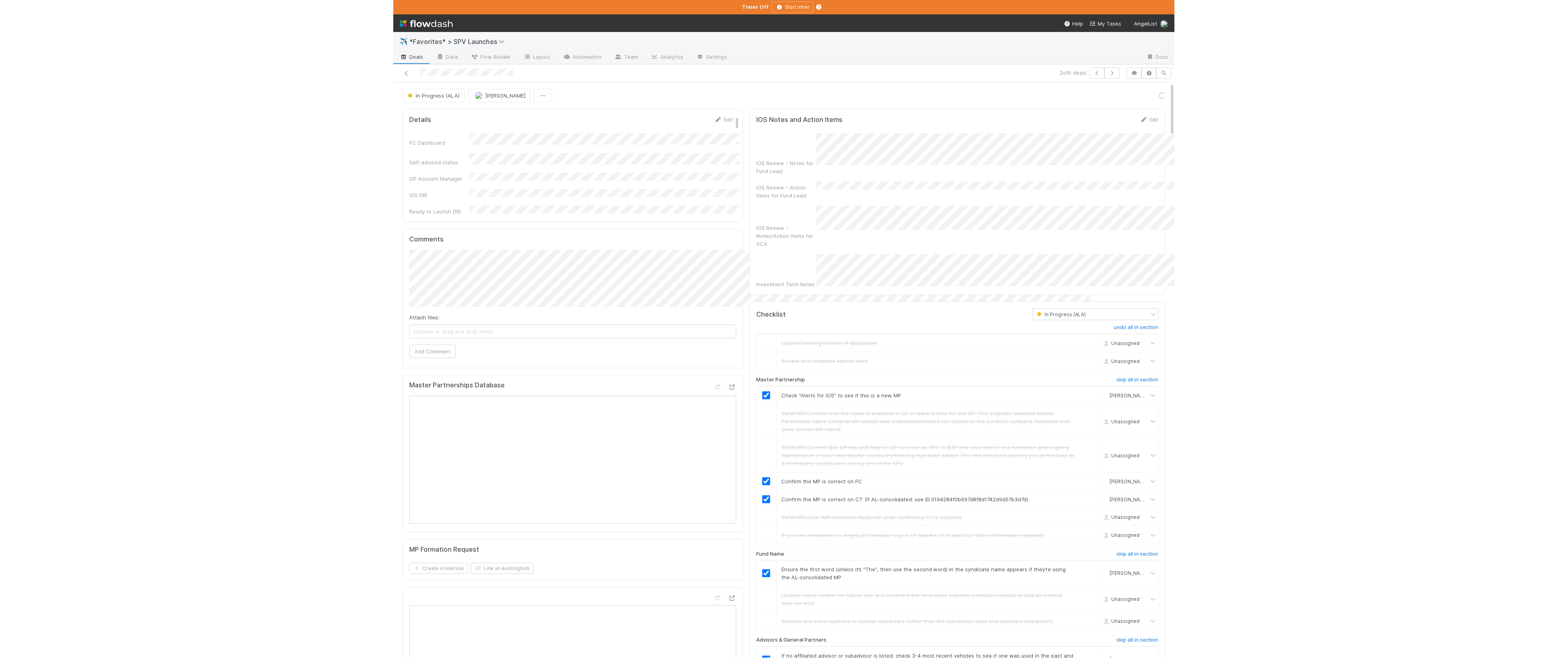
scroll to position [102, 0]
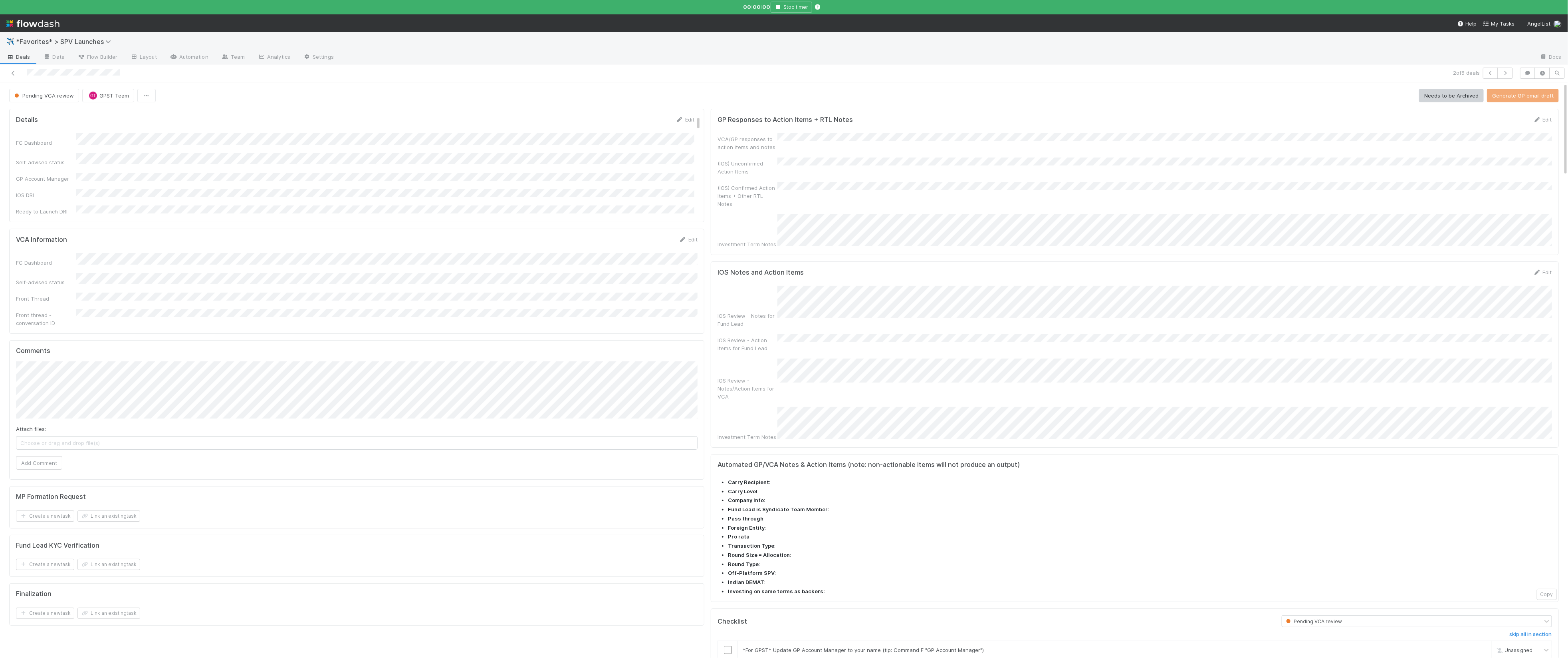
click at [26, 58] on span "Deals" at bounding box center [18, 57] width 24 height 8
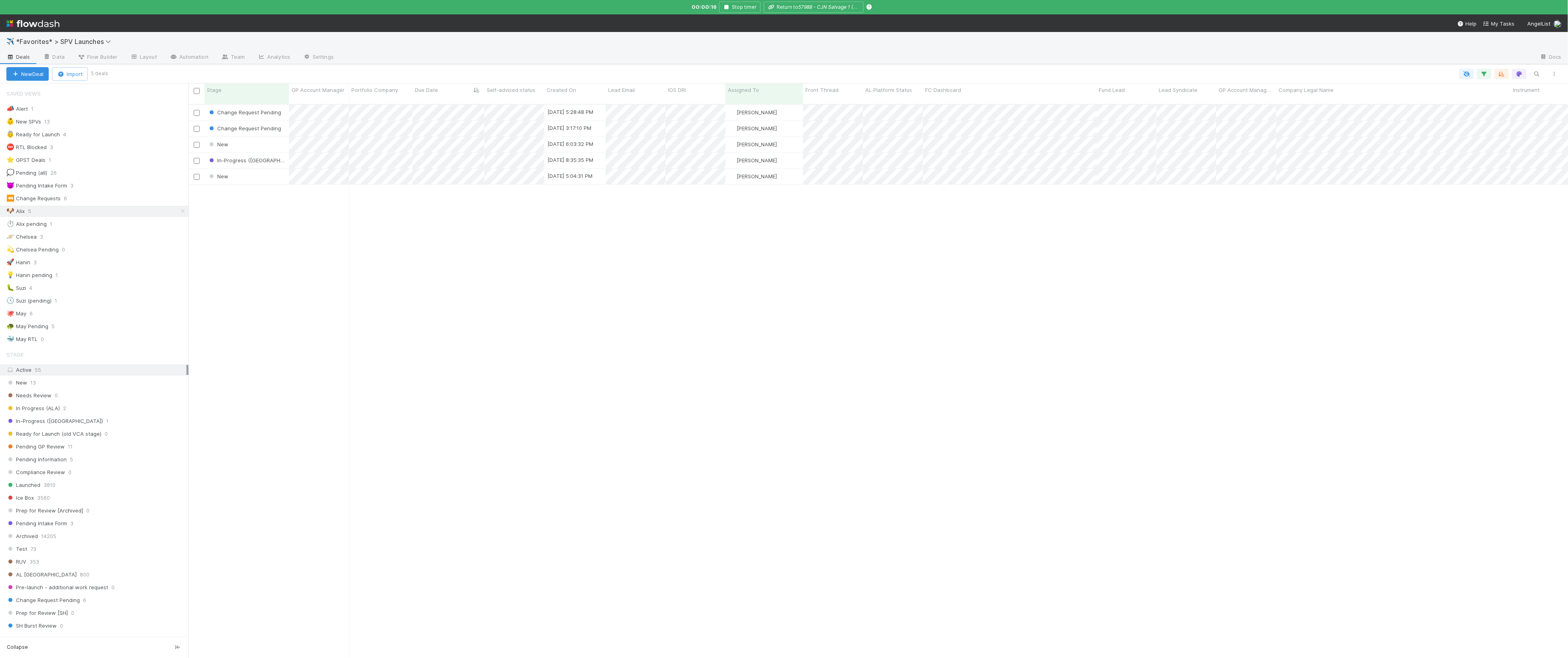
scroll to position [0, 1]
click at [519, 243] on div "Change Request Pending 8/7/25, 5:28:48 PM Alix Hashagen 0 0 0 0 0 0 0 1 1 0 0 C…" at bounding box center [878, 384] width 1380 height 560
click at [519, 7] on button "Stop timer" at bounding box center [740, 7] width 42 height 11
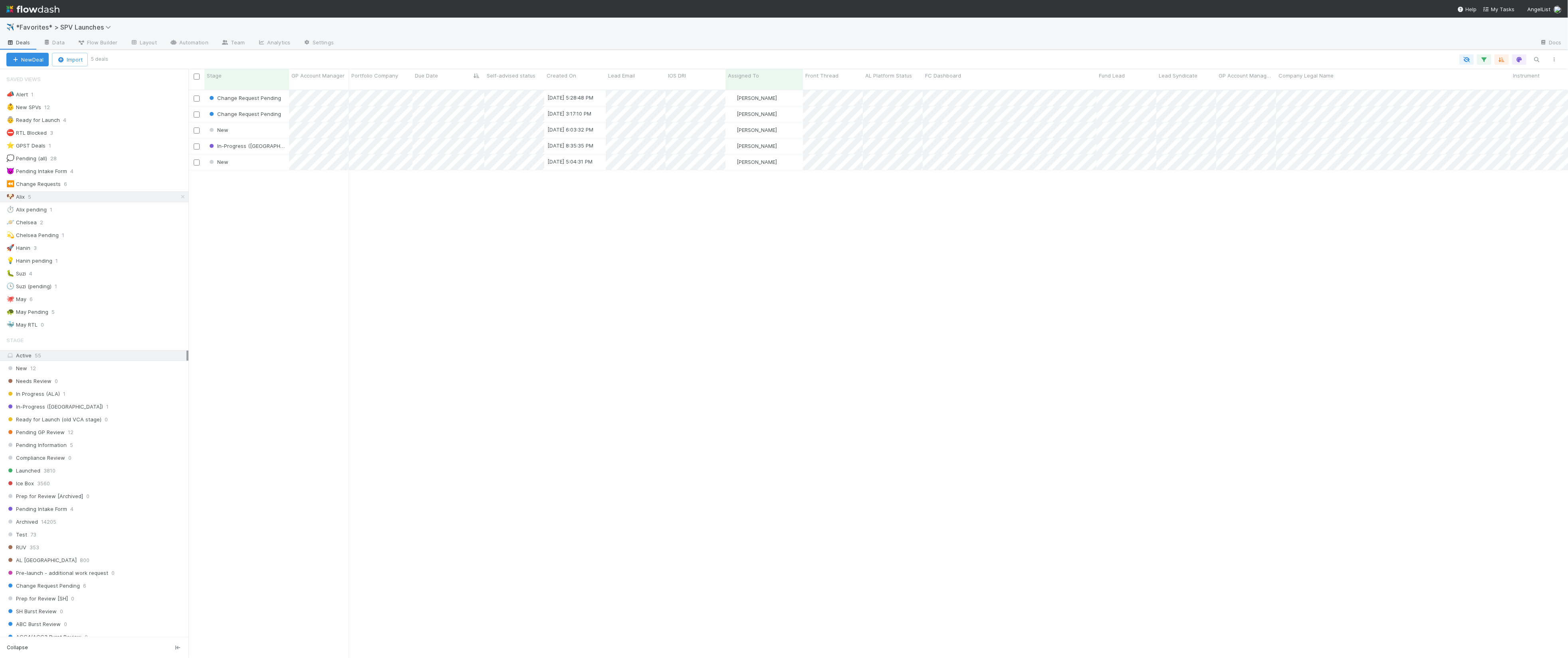
scroll to position [574, 1380]
